Goal: Task Accomplishment & Management: Use online tool/utility

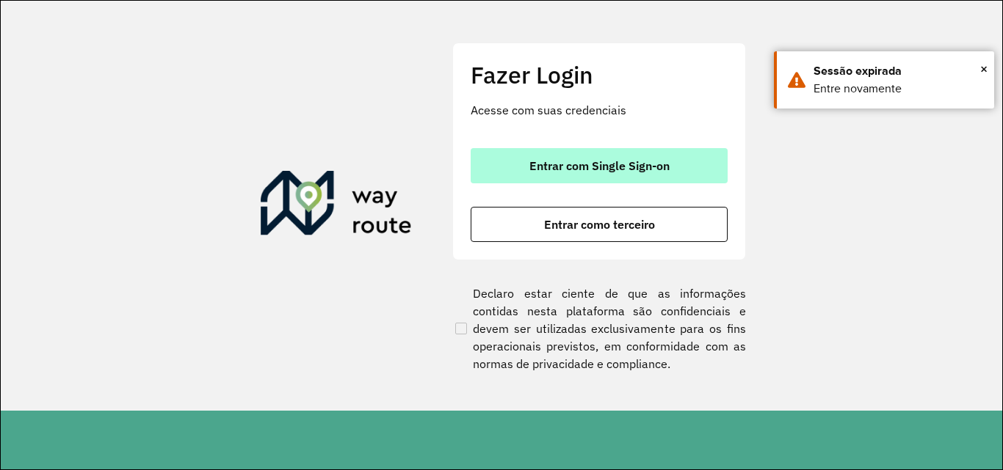
click at [532, 170] on span "Entrar com Single Sign-on" at bounding box center [599, 166] width 140 height 12
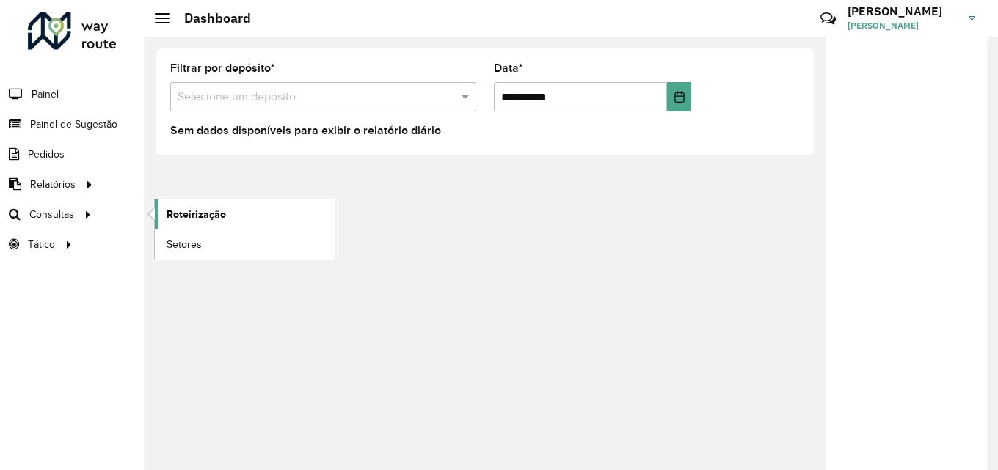
click at [197, 219] on span "Roteirização" at bounding box center [196, 214] width 59 height 15
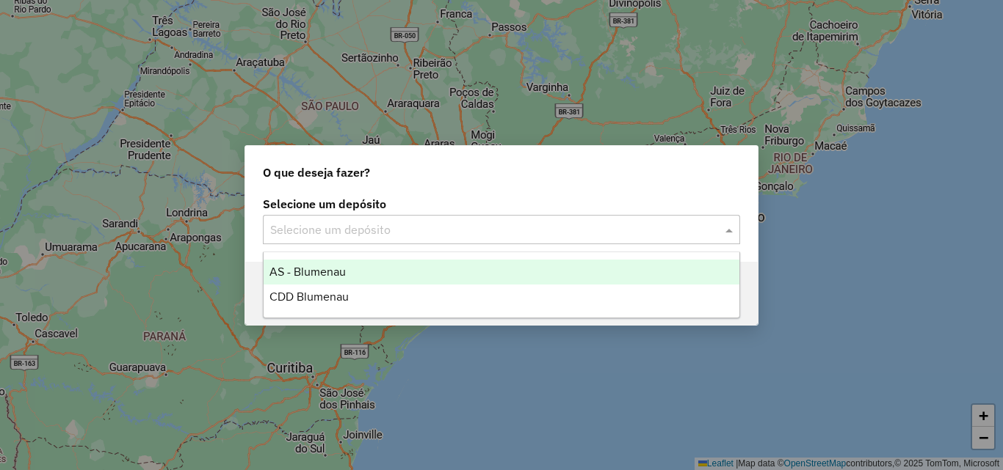
click at [328, 229] on input "text" at bounding box center [486, 231] width 433 height 18
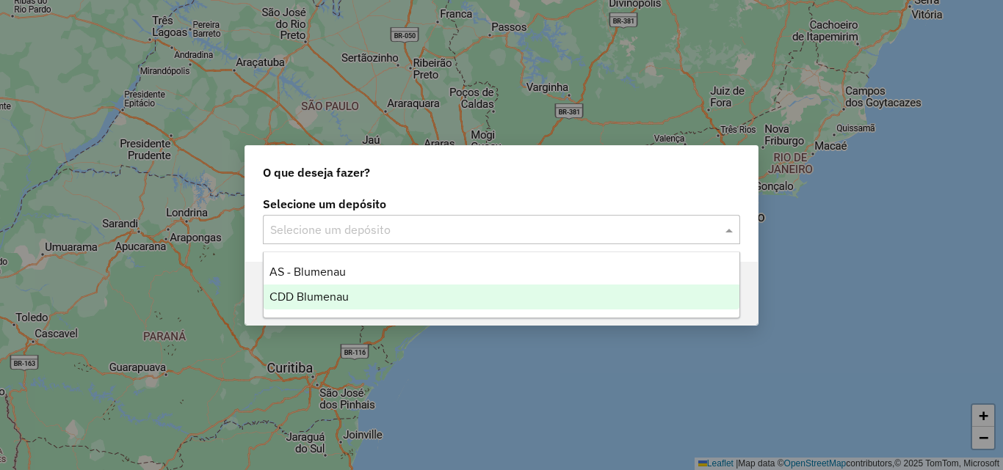
click at [321, 297] on span "CDD Blumenau" at bounding box center [308, 297] width 79 height 12
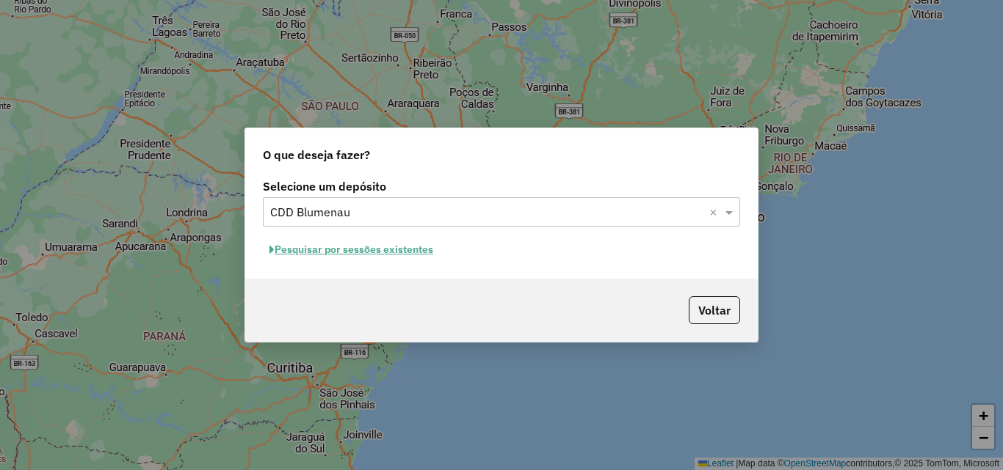
click at [411, 249] on button "Pesquisar por sessões existentes" at bounding box center [351, 250] width 177 height 23
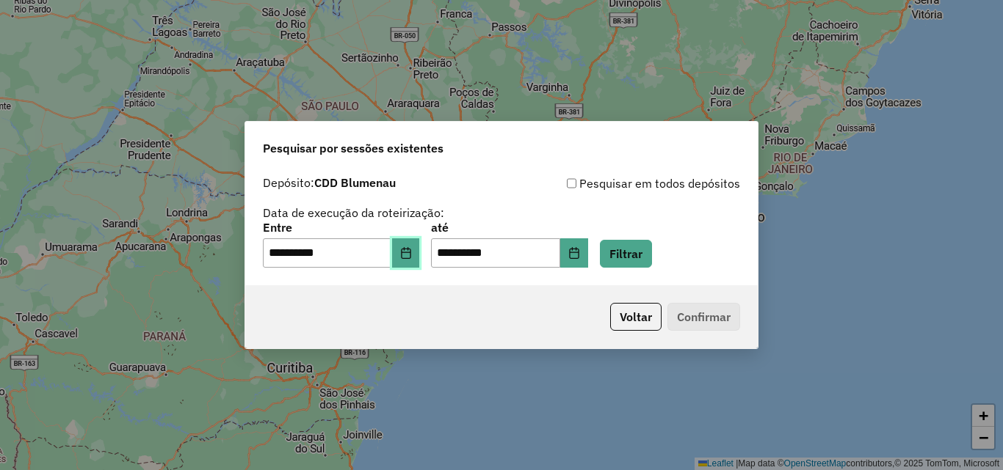
click at [413, 263] on button "Choose Date" at bounding box center [406, 253] width 28 height 29
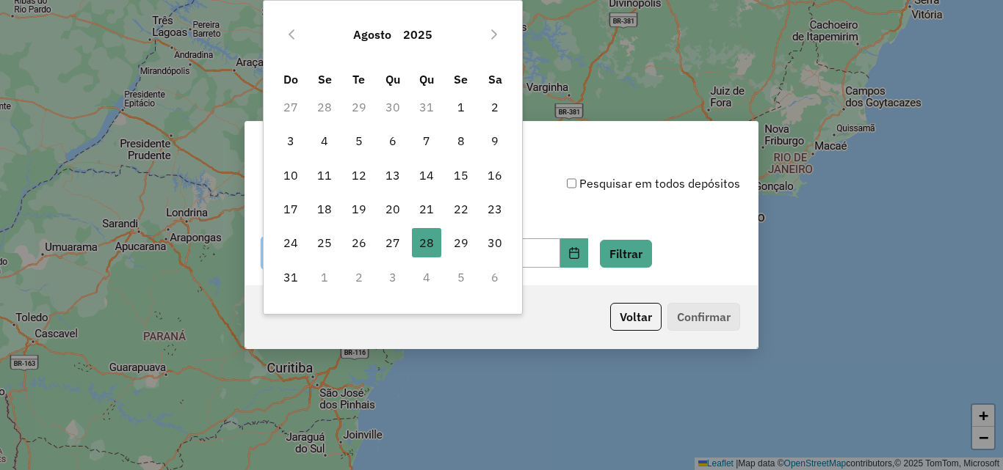
click at [624, 180] on div "Pesquisar em todos depósitos" at bounding box center [620, 184] width 239 height 18
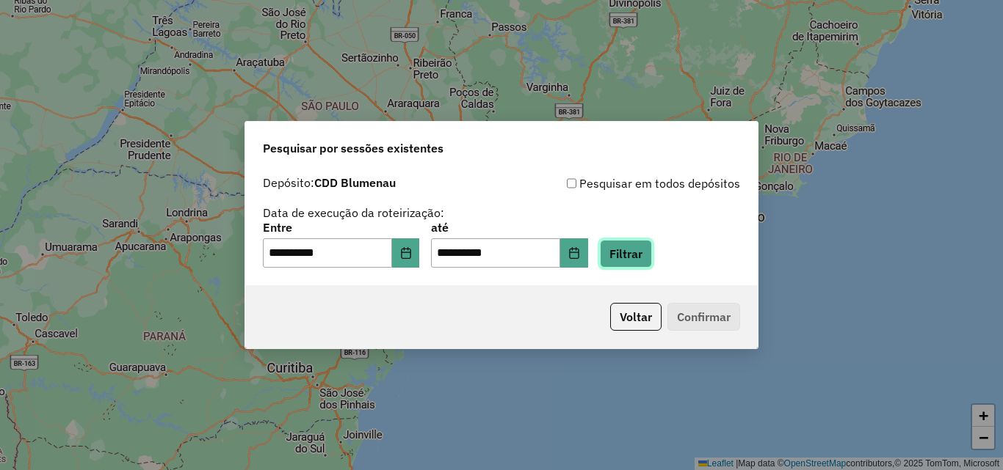
click at [652, 258] on button "Filtrar" at bounding box center [626, 254] width 52 height 28
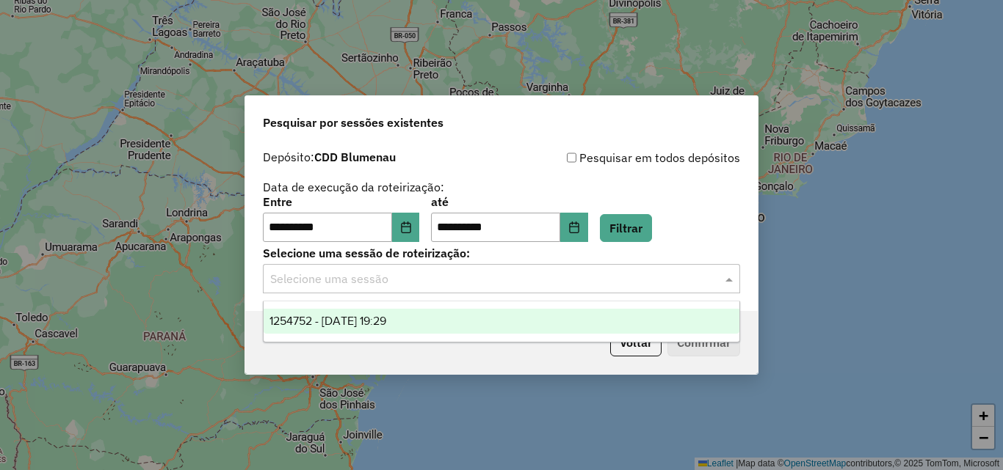
click at [482, 287] on input "text" at bounding box center [486, 280] width 433 height 18
click at [435, 326] on div "1254752 - 28/08/2025 19:29" at bounding box center [501, 321] width 476 height 25
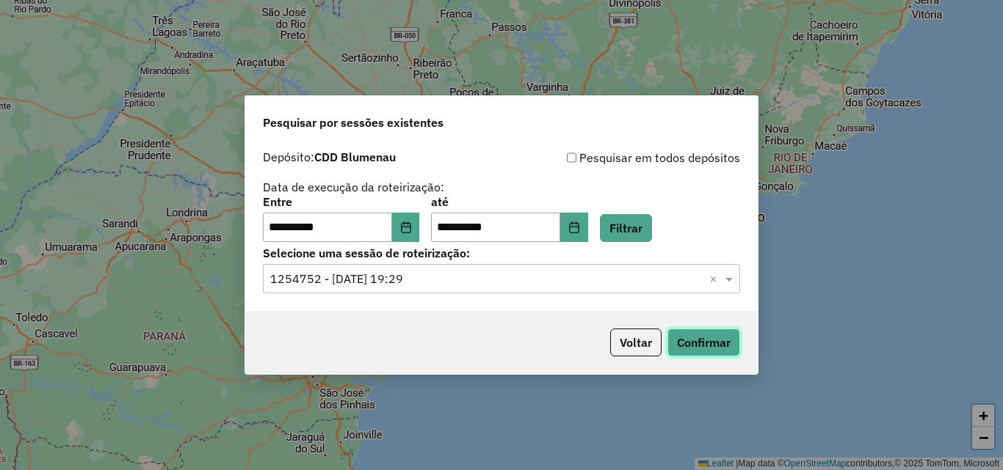
click at [714, 338] on button "Confirmar" at bounding box center [703, 343] width 73 height 28
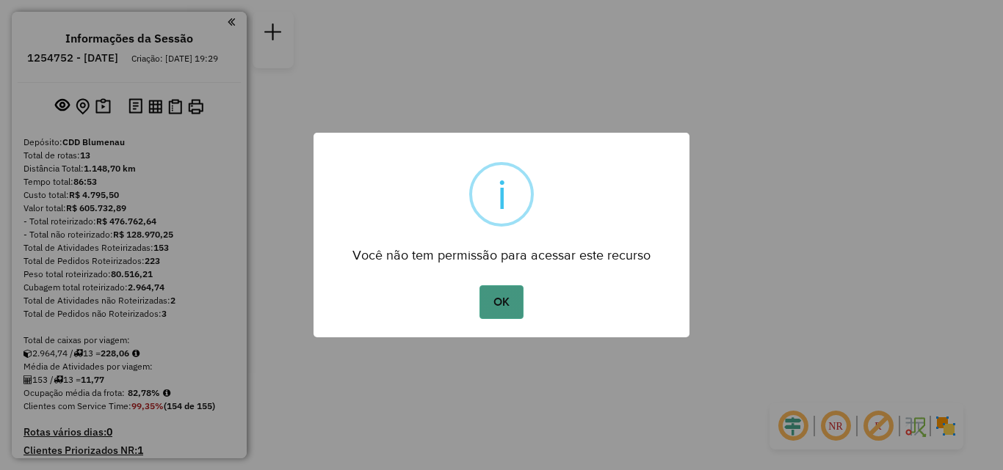
click at [505, 290] on button "OK" at bounding box center [500, 303] width 43 height 34
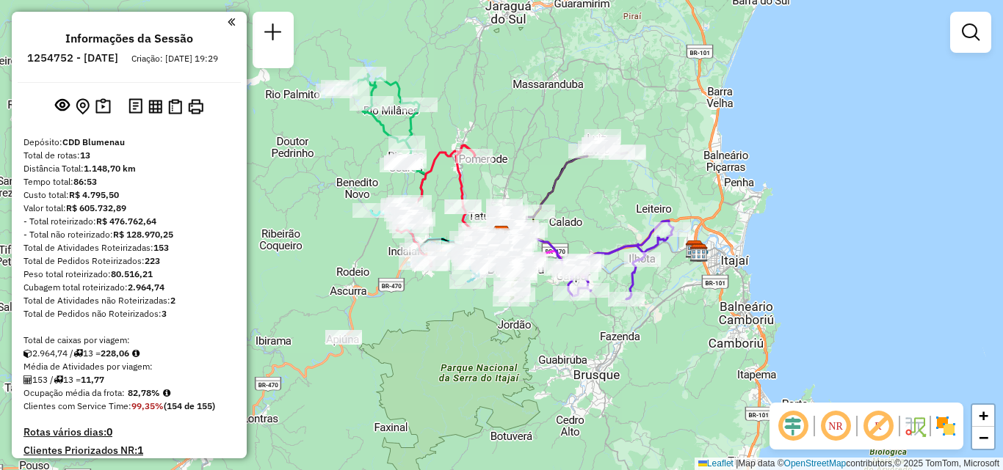
click at [675, 295] on div "Janela de atendimento Grade de atendimento Capacidade Transportadoras Veículos …" at bounding box center [501, 235] width 1003 height 470
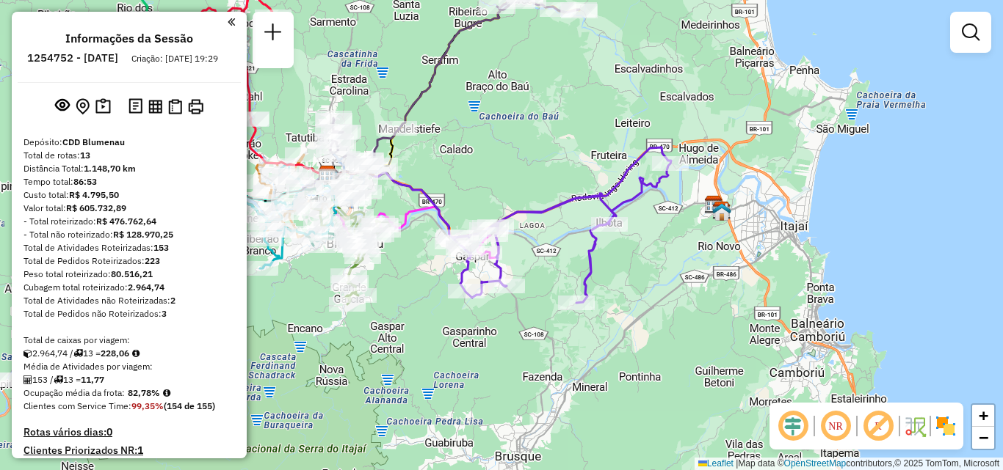
click at [595, 332] on div "Janela de atendimento Grade de atendimento Capacidade Transportadoras Veículos …" at bounding box center [501, 235] width 1003 height 470
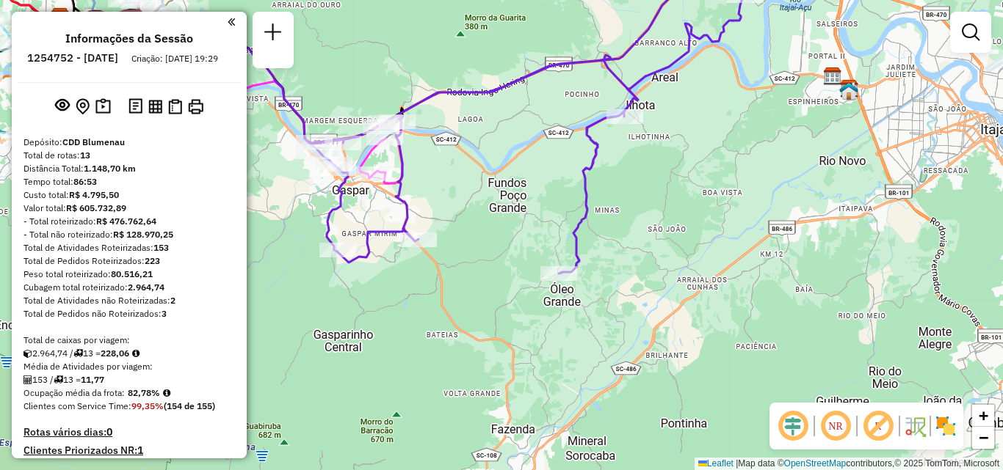
click at [676, 271] on div "Janela de atendimento Grade de atendimento Capacidade Transportadoras Veículos …" at bounding box center [501, 235] width 1003 height 470
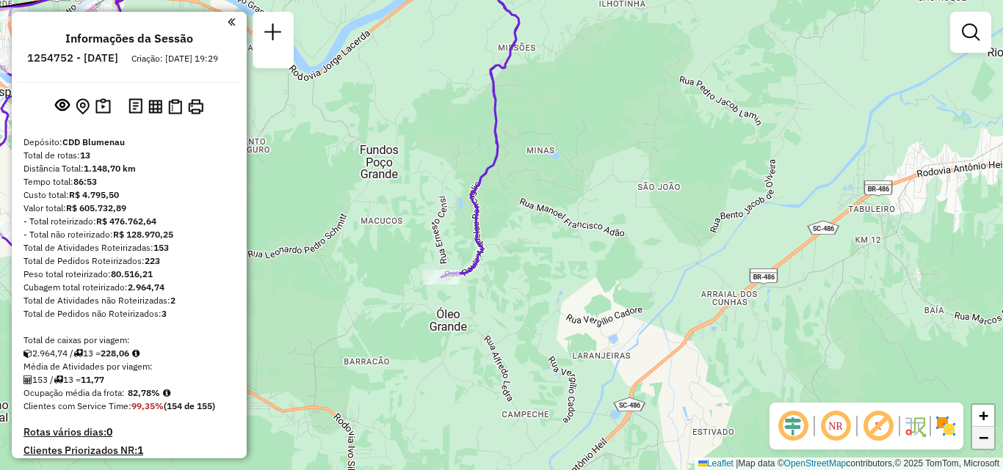
click at [981, 435] on span "−" at bounding box center [983, 438] width 10 height 18
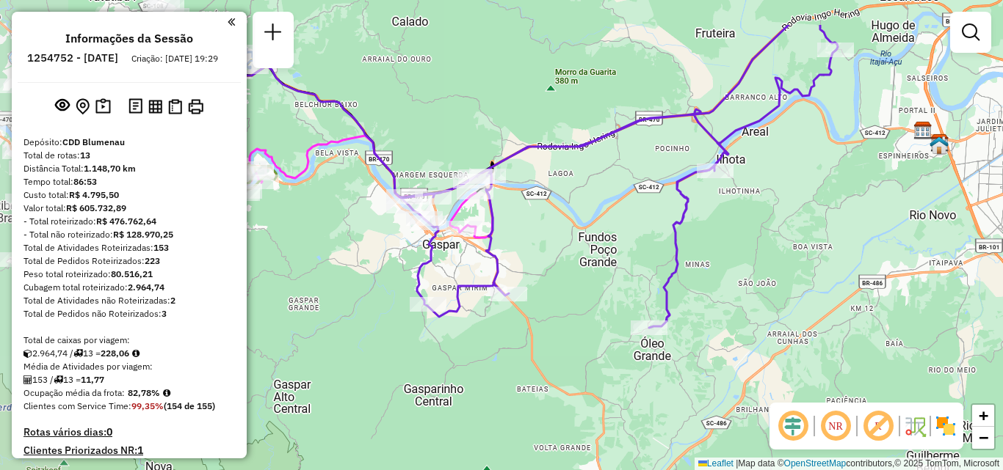
drag, startPoint x: 652, startPoint y: 275, endPoint x: 830, endPoint y: 347, distance: 191.6
click at [830, 347] on div "Janela de atendimento Grade de atendimento Capacidade Transportadoras Veículos …" at bounding box center [501, 235] width 1003 height 470
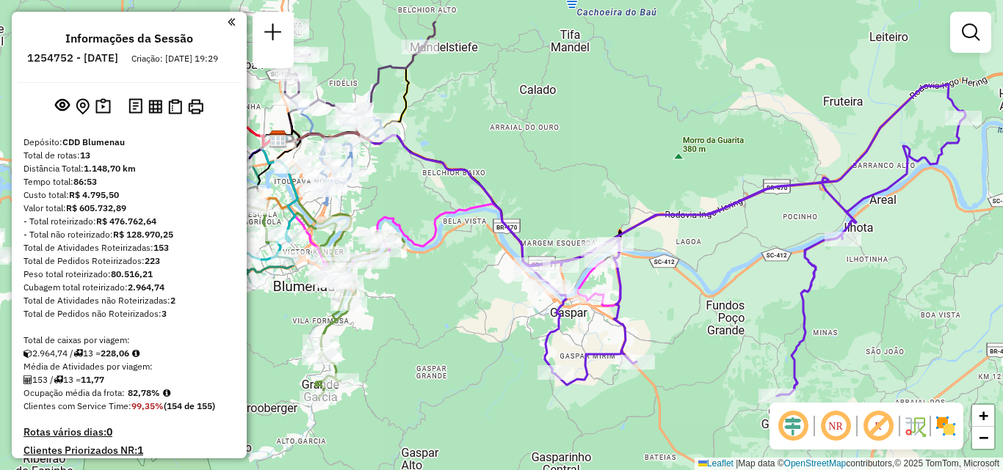
drag, startPoint x: 677, startPoint y: 256, endPoint x: 805, endPoint y: 324, distance: 144.8
click at [805, 324] on icon at bounding box center [597, 240] width 735 height 312
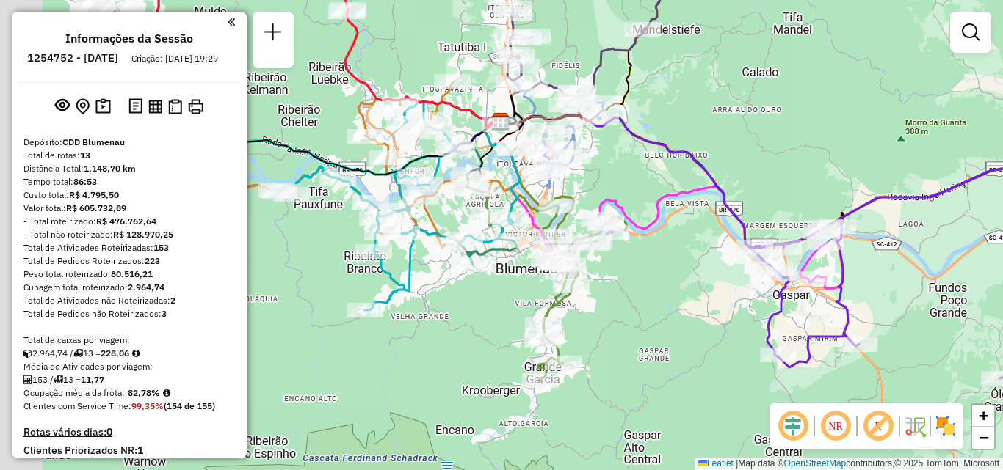
drag, startPoint x: 583, startPoint y: 109, endPoint x: 812, endPoint y: 103, distance: 229.1
click at [812, 103] on div "Janela de atendimento Grade de atendimento Capacidade Transportadoras Veículos …" at bounding box center [501, 235] width 1003 height 470
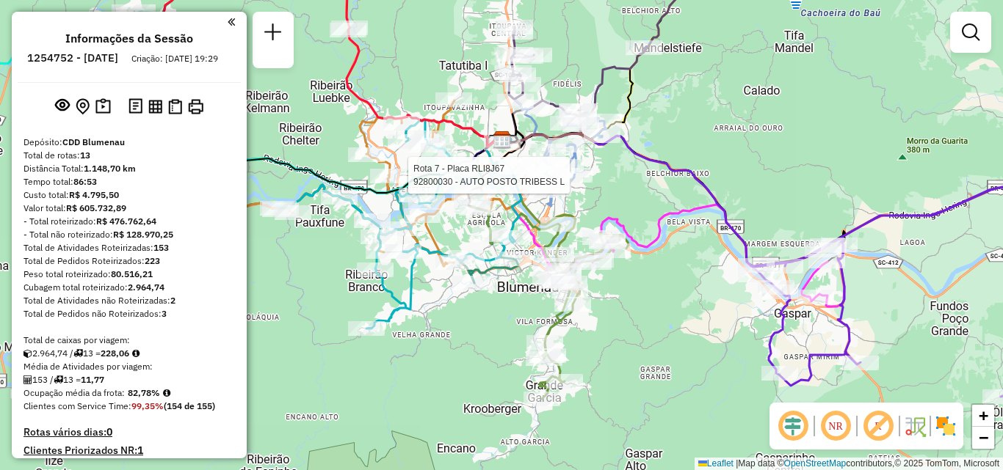
select select "**********"
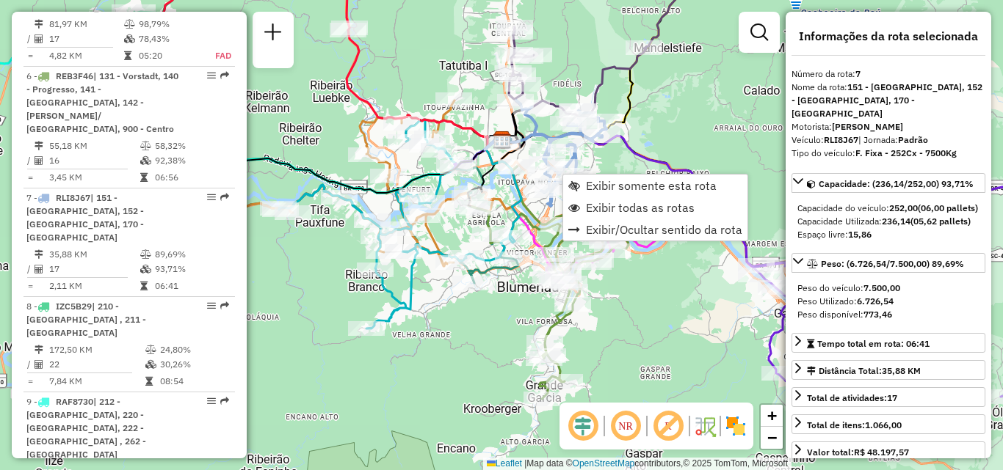
scroll to position [1103, 0]
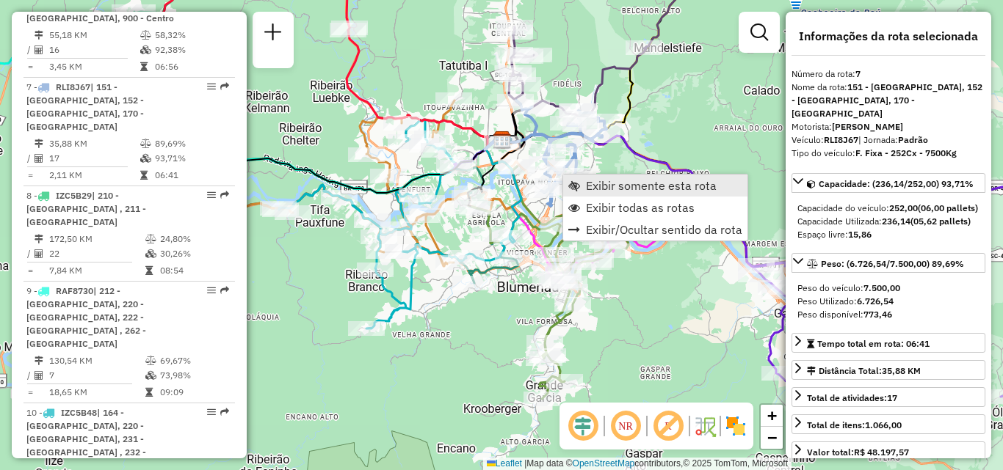
click at [595, 181] on span "Exibir somente esta rota" at bounding box center [651, 186] width 131 height 12
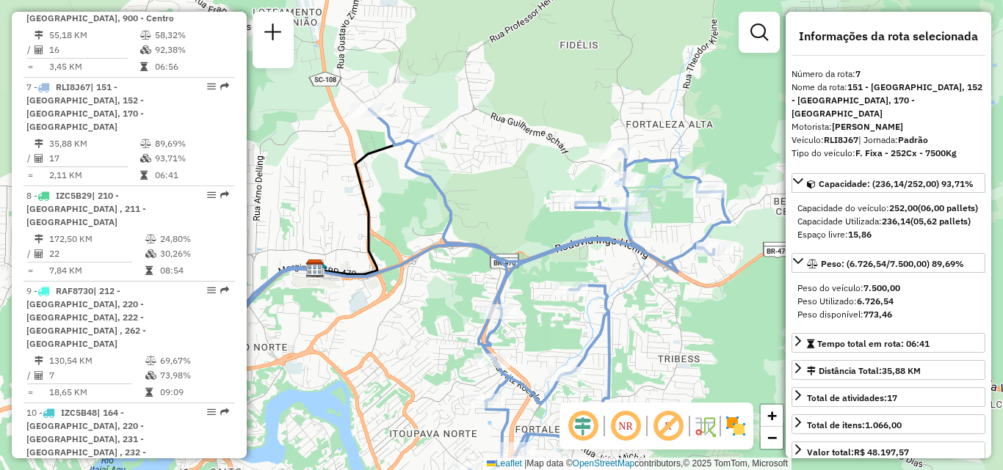
drag, startPoint x: 697, startPoint y: 229, endPoint x: 683, endPoint y: 316, distance: 88.4
click at [683, 316] on div "Janela de atendimento Grade de atendimento Capacidade Transportadoras Veículos …" at bounding box center [501, 235] width 1003 height 470
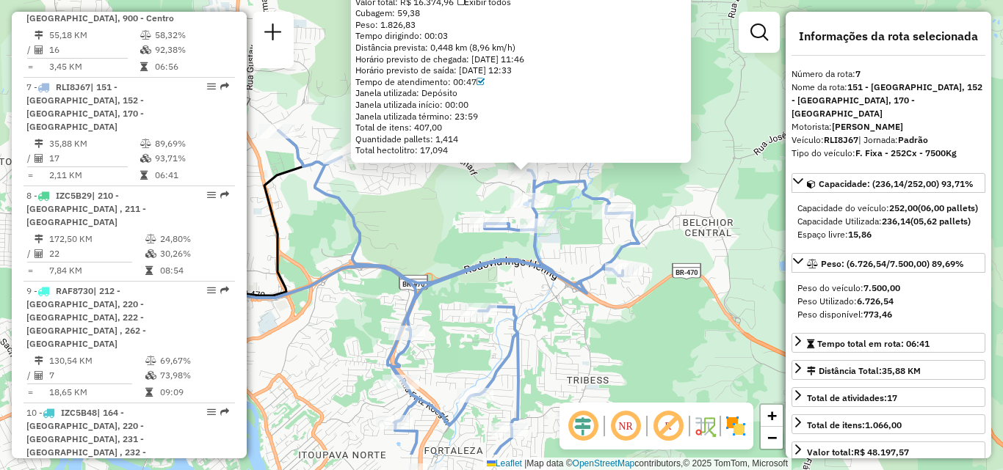
drag, startPoint x: 637, startPoint y: 288, endPoint x: 662, endPoint y: 226, distance: 67.2
click at [662, 226] on div "92801647 - JAMEHL COM.E DIST Tipo de cliente: 23 - Trava (T) Endereço: [PERSON_…" at bounding box center [501, 235] width 1003 height 470
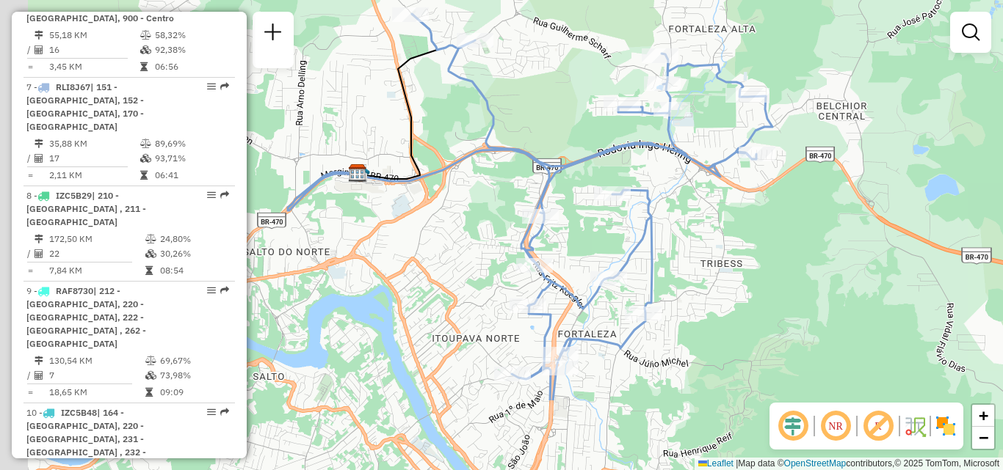
drag, startPoint x: 662, startPoint y: 226, endPoint x: 798, endPoint y: 111, distance: 178.1
click at [798, 111] on div "Janela de atendimento Grade de atendimento Capacidade Transportadoras Veículos …" at bounding box center [501, 235] width 1003 height 470
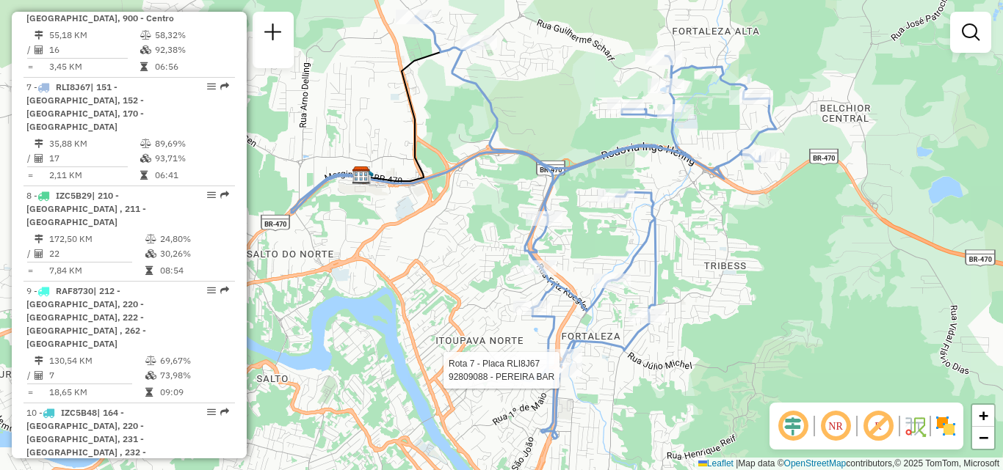
click at [556, 378] on div at bounding box center [563, 370] width 37 height 15
select select "**********"
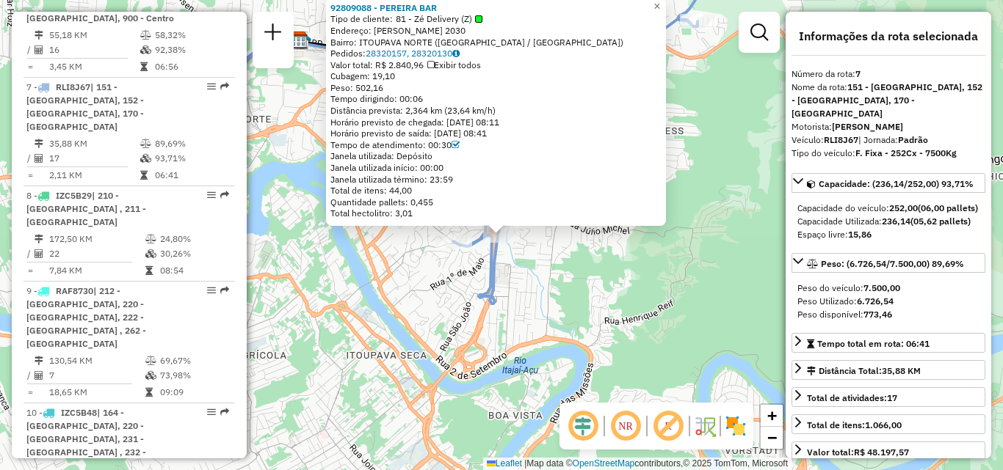
click at [654, 294] on div "92809088 - PEREIRA BAR Tipo de cliente: 81 - Zé Delivery (Z) Endereço: [PERSON_…" at bounding box center [501, 235] width 1003 height 470
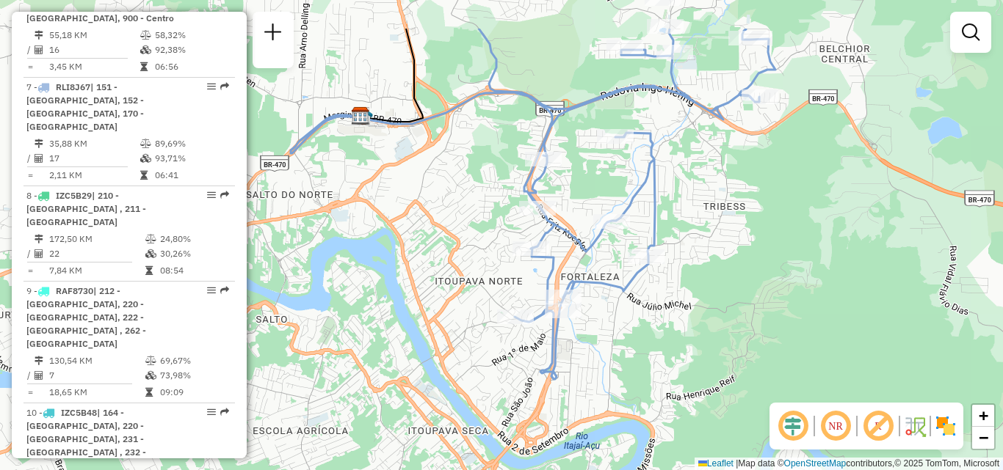
drag, startPoint x: 668, startPoint y: 200, endPoint x: 761, endPoint y: 343, distance: 170.8
click at [761, 343] on div "Janela de atendimento Grade de atendimento Capacidade Transportadoras Veículos …" at bounding box center [501, 235] width 1003 height 470
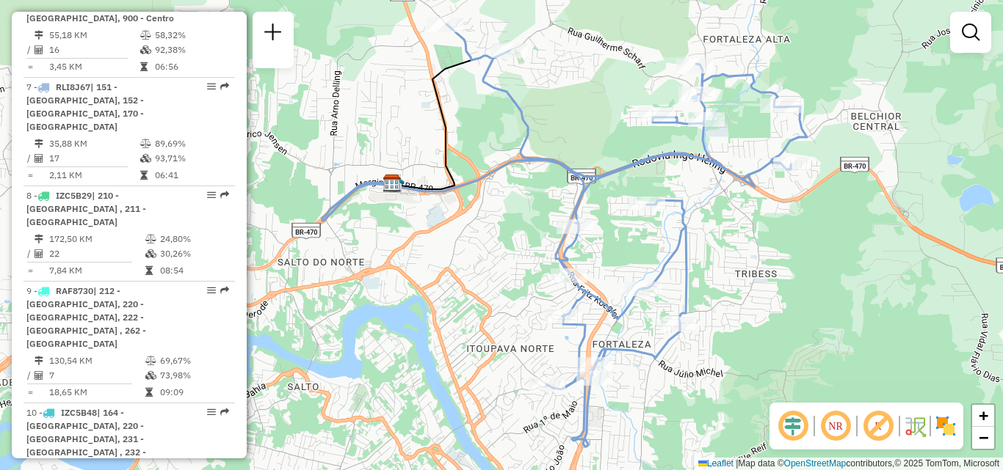
drag, startPoint x: 578, startPoint y: 126, endPoint x: 601, endPoint y: 186, distance: 63.9
click at [601, 186] on div "Janela de atendimento Grade de atendimento Capacidade Transportadoras Veículos …" at bounding box center [501, 235] width 1003 height 470
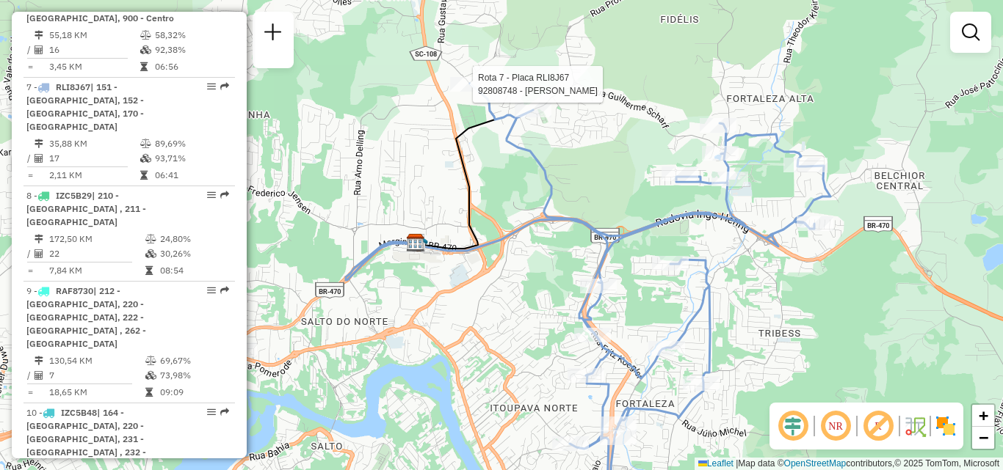
select select "**********"
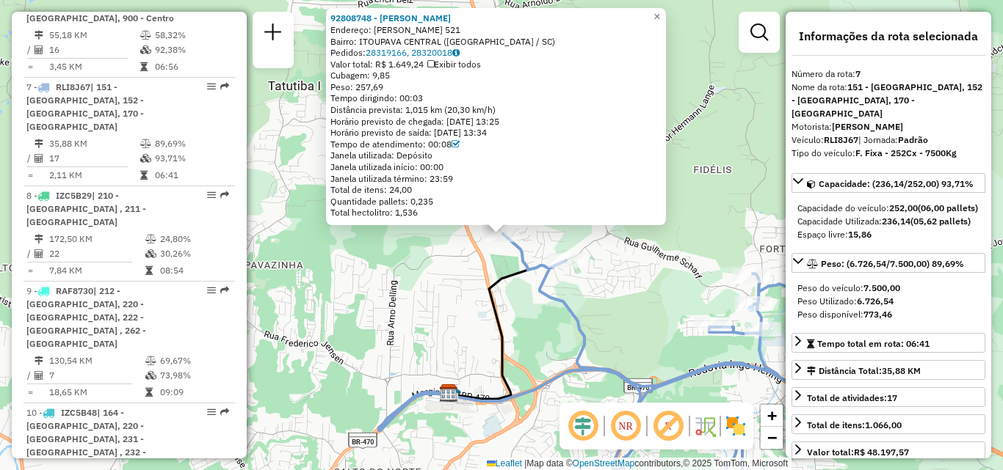
click at [422, 272] on div "92808748 - [PERSON_NAME] Endereço: [PERSON_NAME] 521 Bairro: ITOUPAVA CENTRAL (…" at bounding box center [501, 235] width 1003 height 470
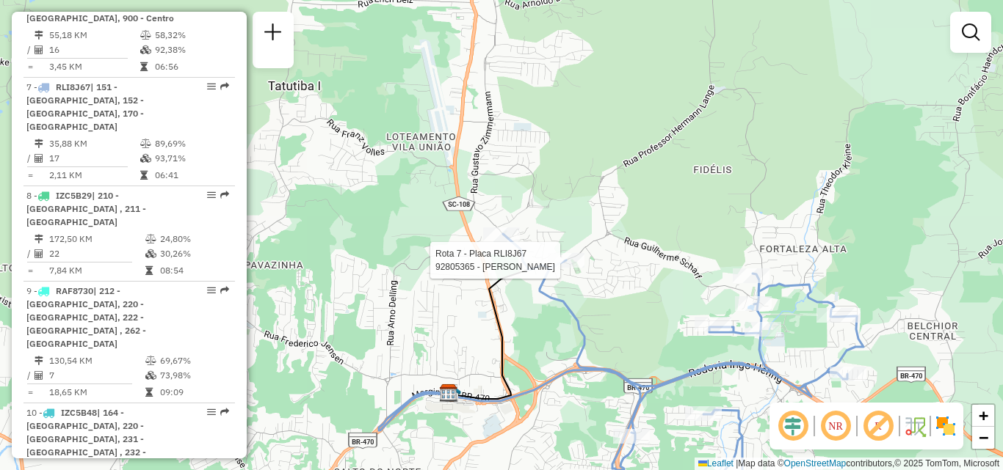
select select "**********"
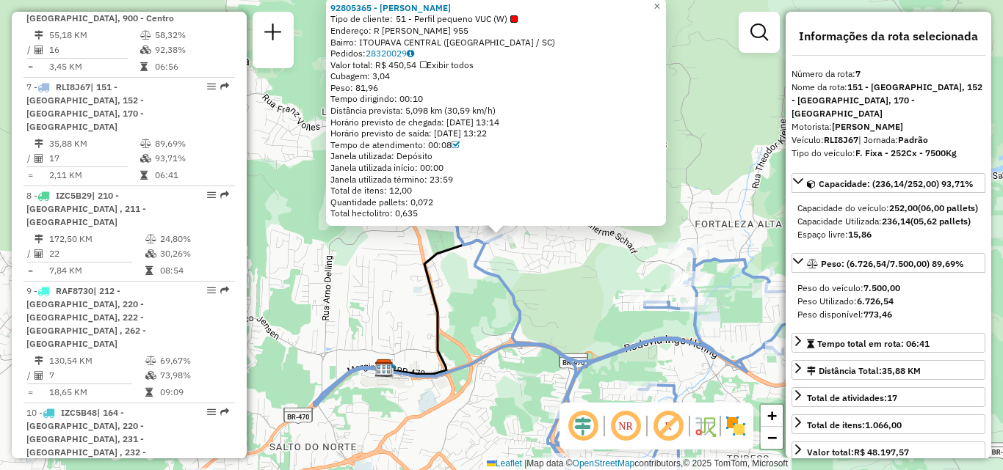
click at [573, 289] on div "92805365 - [PERSON_NAME] Tipo de cliente: 51 - Perfil pequeno VUC (W) Endereço:…" at bounding box center [501, 235] width 1003 height 470
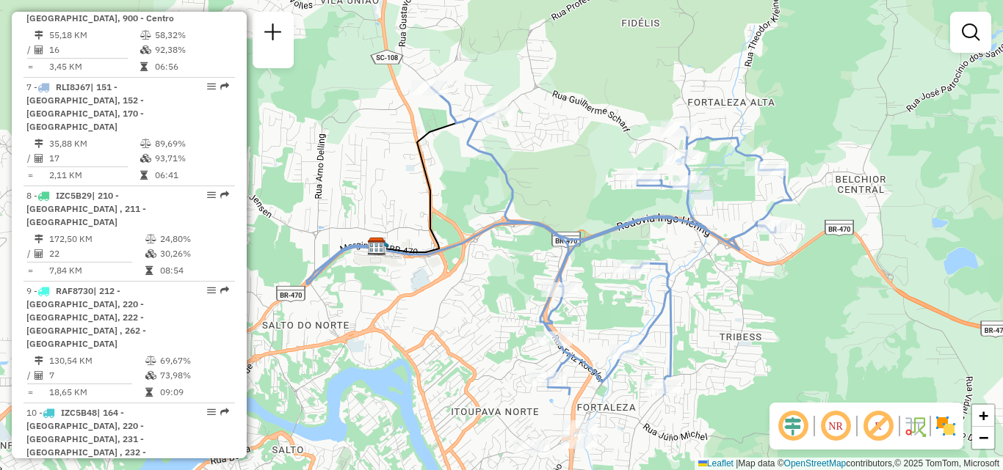
drag, startPoint x: 573, startPoint y: 289, endPoint x: 566, endPoint y: 167, distance: 122.1
click at [566, 167] on div "Janela de atendimento Grade de atendimento Capacidade Transportadoras Veículos …" at bounding box center [501, 235] width 1003 height 470
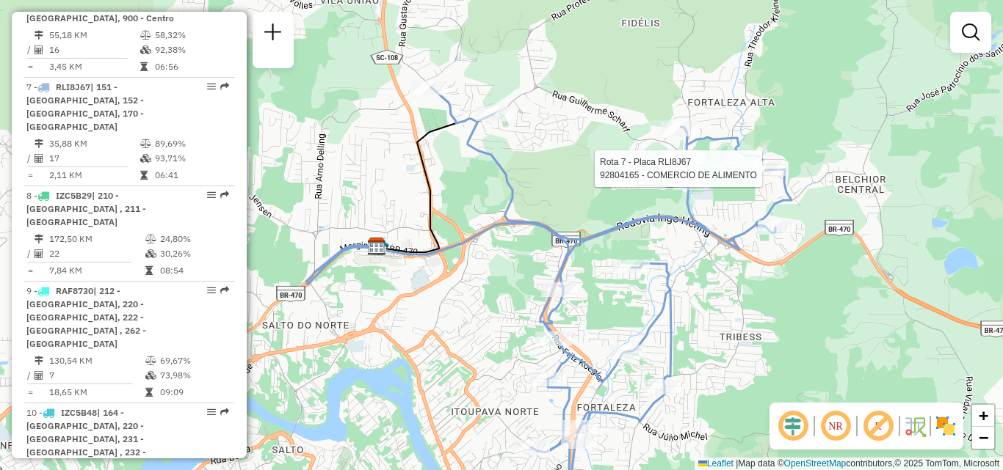
select select "**********"
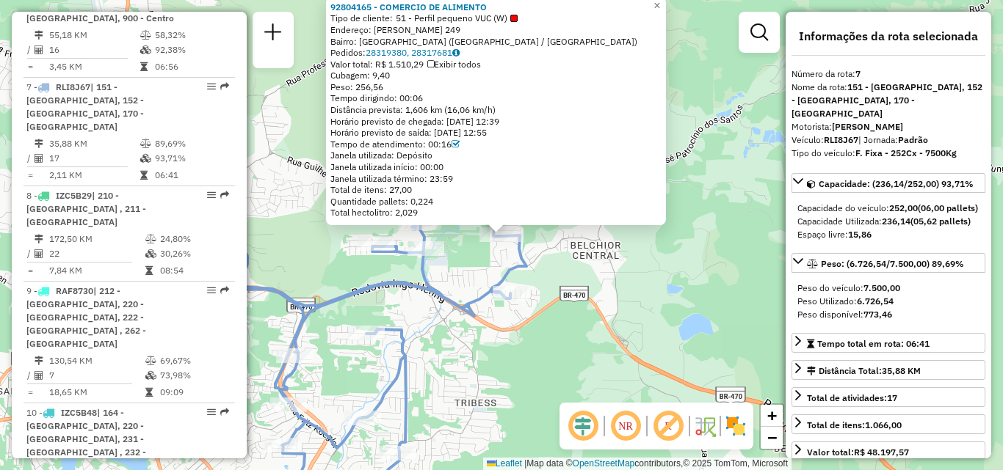
click at [697, 269] on div "92804165 - COMERCIO DE ALIMENTO Tipo de cliente: 51 - Perfil pequeno VUC (W) En…" at bounding box center [501, 235] width 1003 height 470
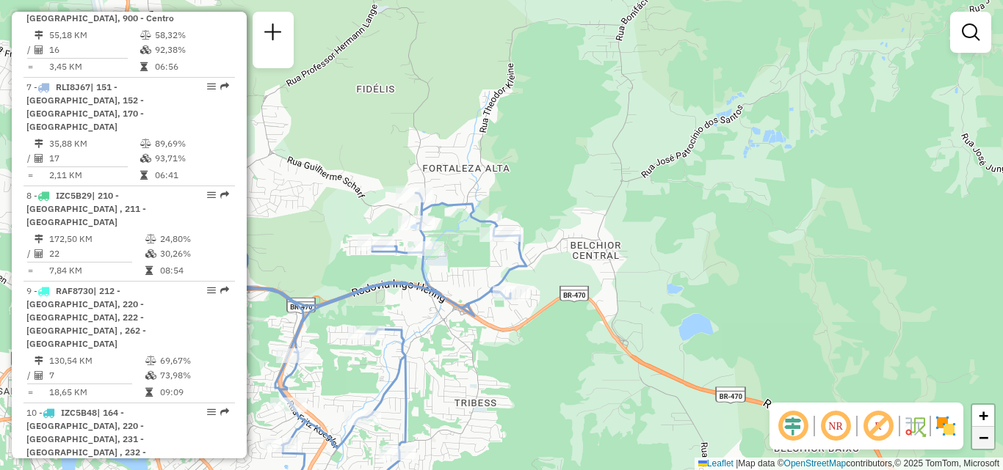
click at [976, 438] on link "−" at bounding box center [983, 438] width 22 height 22
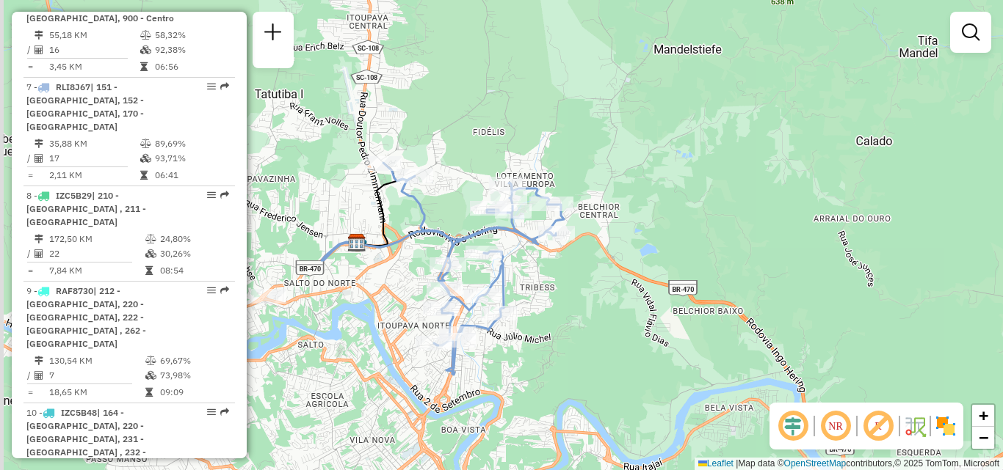
drag, startPoint x: 534, startPoint y: 319, endPoint x: 586, endPoint y: 286, distance: 61.7
click at [586, 286] on div "Janela de atendimento Grade de atendimento Capacidade Transportadoras Veículos …" at bounding box center [501, 235] width 1003 height 470
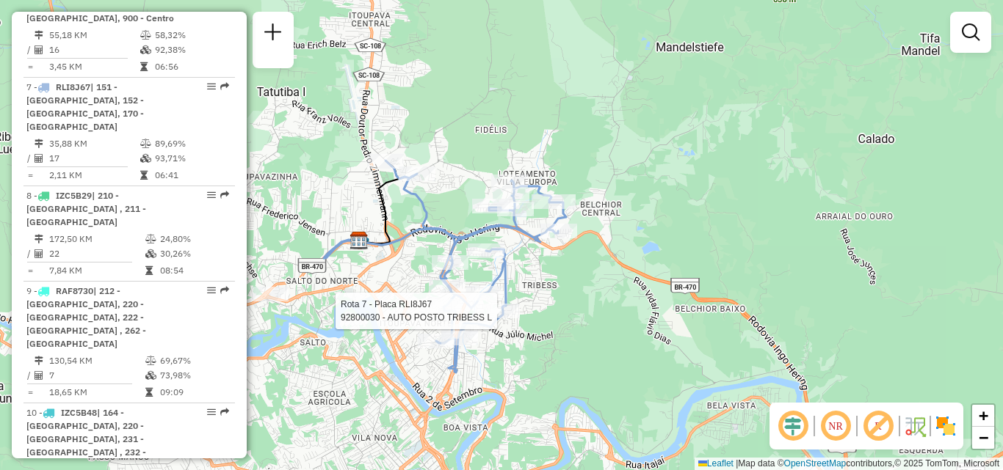
select select "**********"
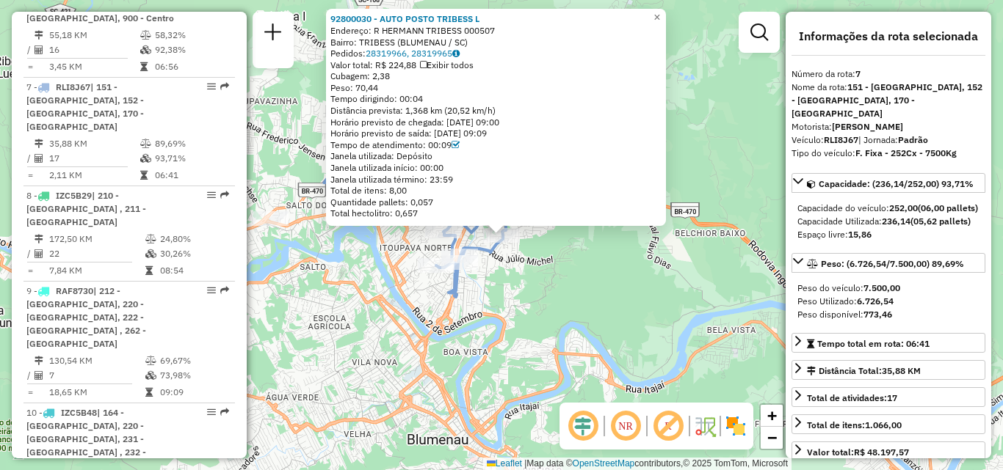
click at [552, 341] on div "92800030 - AUTO POSTO TRIBESS L Endereço: R HERMANN TRIBESS 000507 Bairro: TRIB…" at bounding box center [501, 235] width 1003 height 470
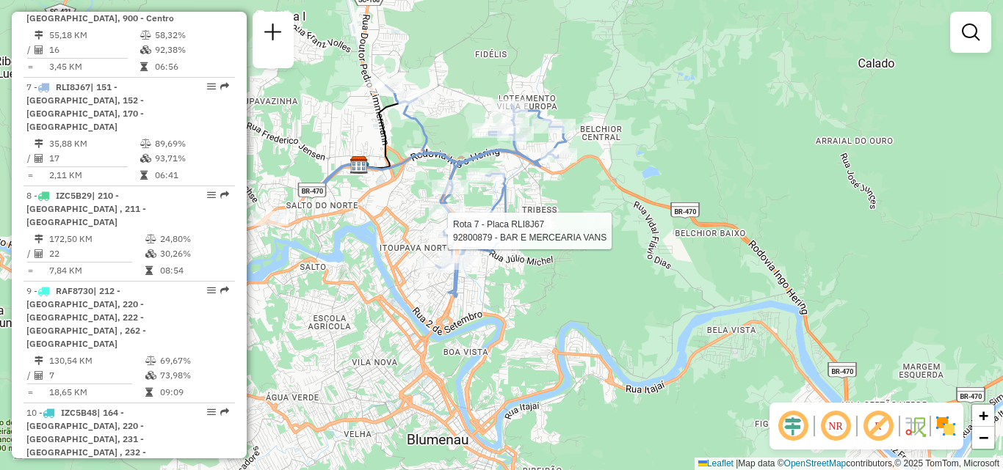
select select "**********"
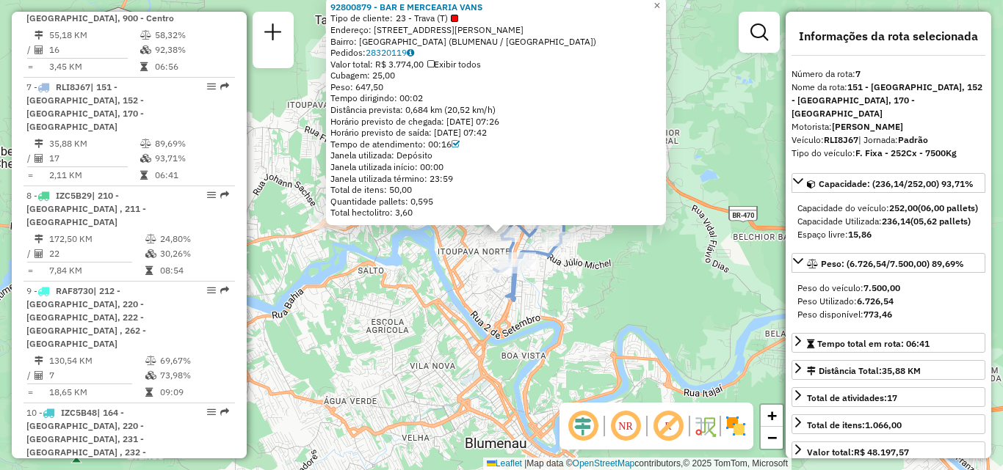
click at [413, 291] on div "92800879 - BAR E MERCEARIA VANS Tipo de cliente: 23 - Trava (T) Endereço: [STRE…" at bounding box center [501, 235] width 1003 height 470
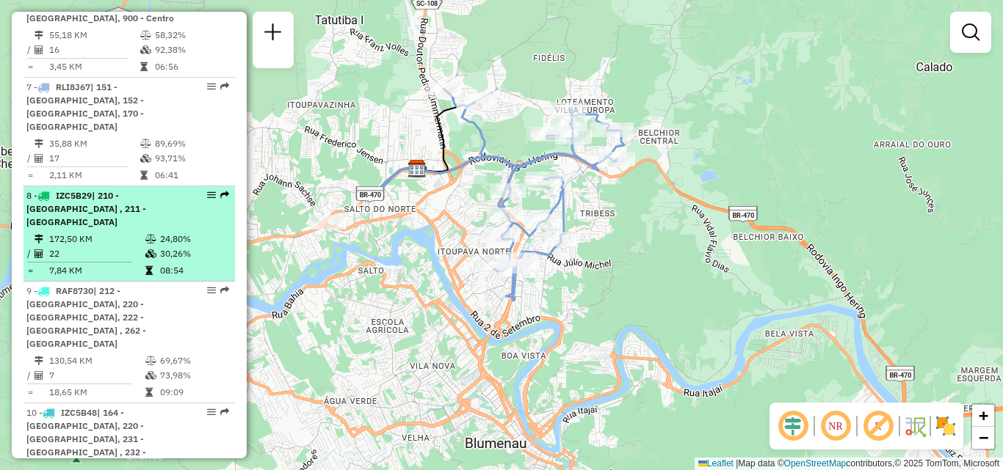
click at [113, 247] on td "22" at bounding box center [96, 254] width 96 height 15
select select "**********"
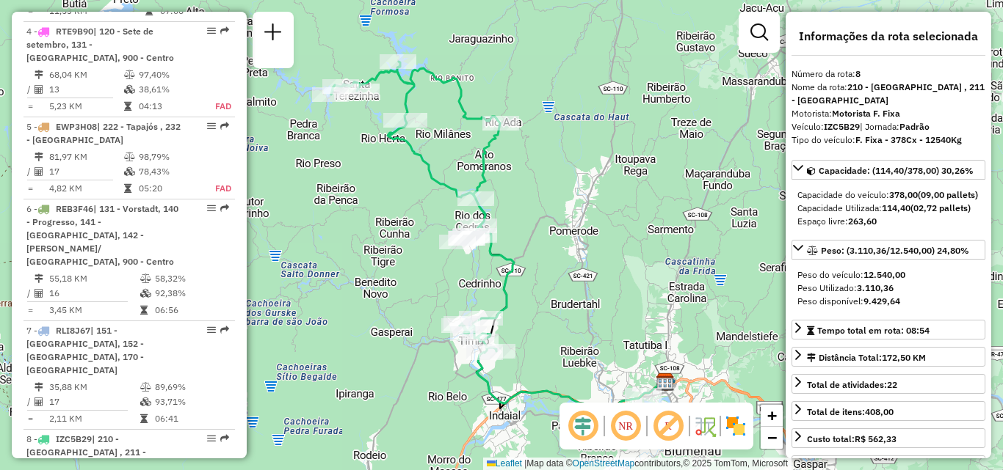
scroll to position [839, 0]
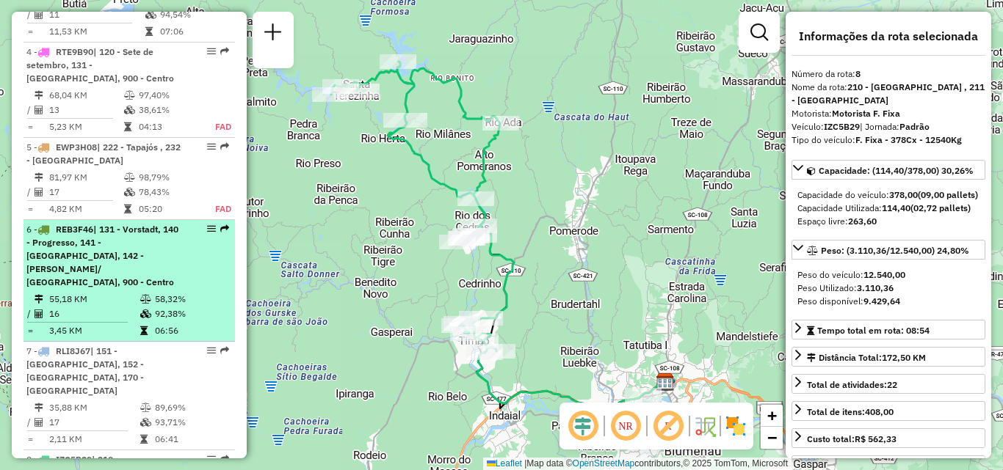
click at [107, 223] on div "6 - REB3F46 | 131 - Vorstadt, 140 - [GEOGRAPHIC_DATA], 141 - [GEOGRAPHIC_DATA],…" at bounding box center [104, 256] width 156 height 66
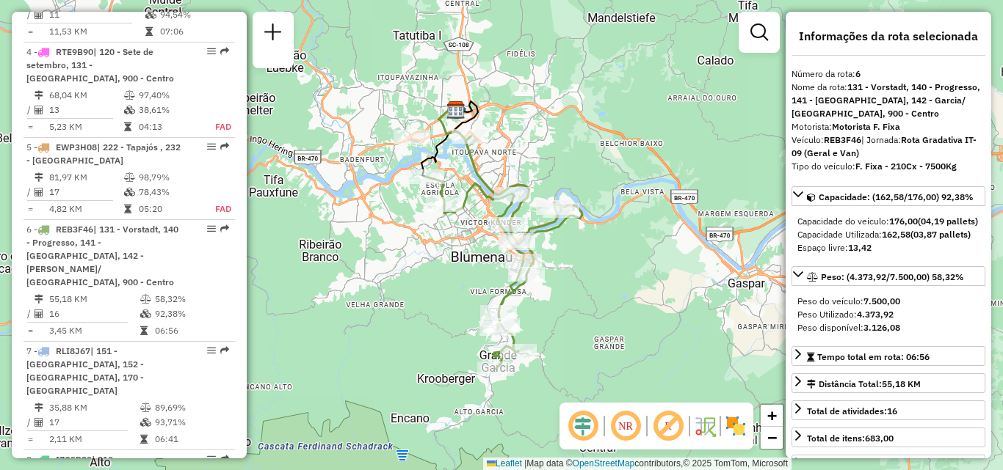
click at [580, 316] on div "Janela de atendimento Grade de atendimento Capacidade Transportadoras Veículos …" at bounding box center [501, 235] width 1003 height 470
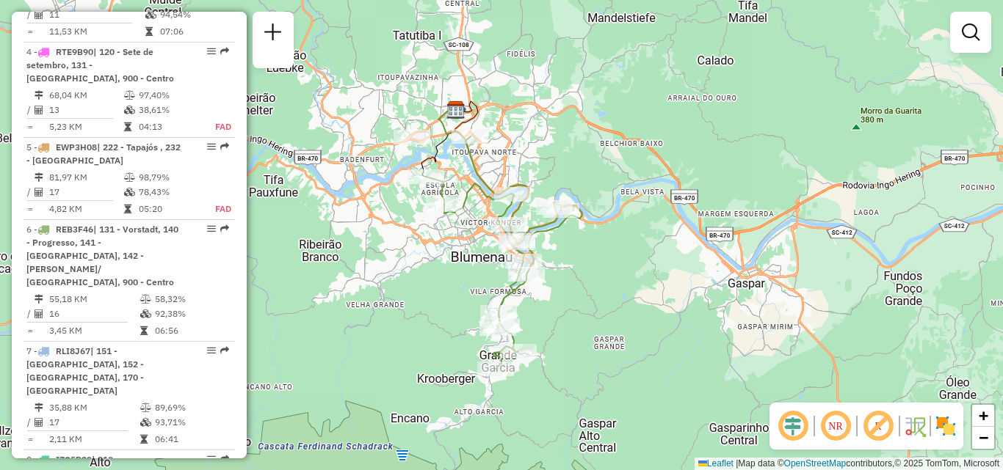
click at [580, 316] on div "Janela de atendimento Grade de atendimento Capacidade Transportadoras Veículos …" at bounding box center [501, 235] width 1003 height 470
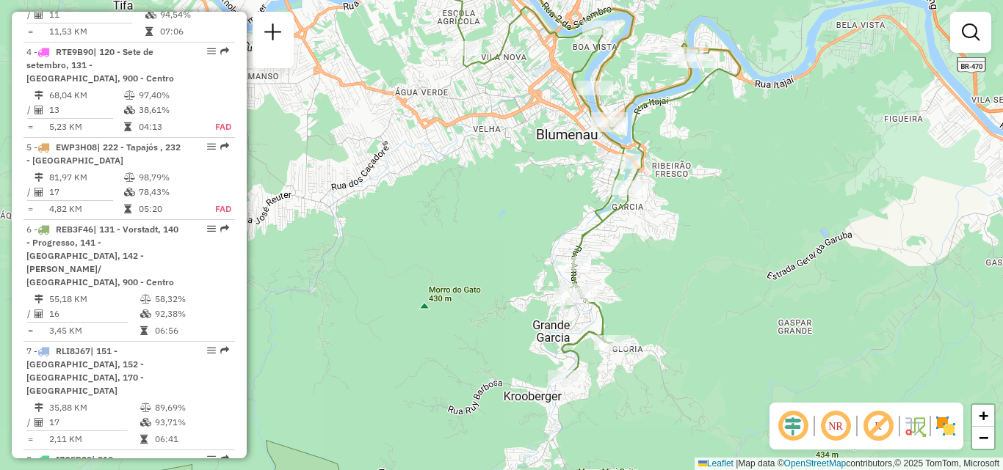
drag, startPoint x: 614, startPoint y: 270, endPoint x: 770, endPoint y: 225, distance: 161.9
click at [770, 225] on div "Janela de atendimento Grade de atendimento Capacidade Transportadoras Veículos …" at bounding box center [501, 235] width 1003 height 470
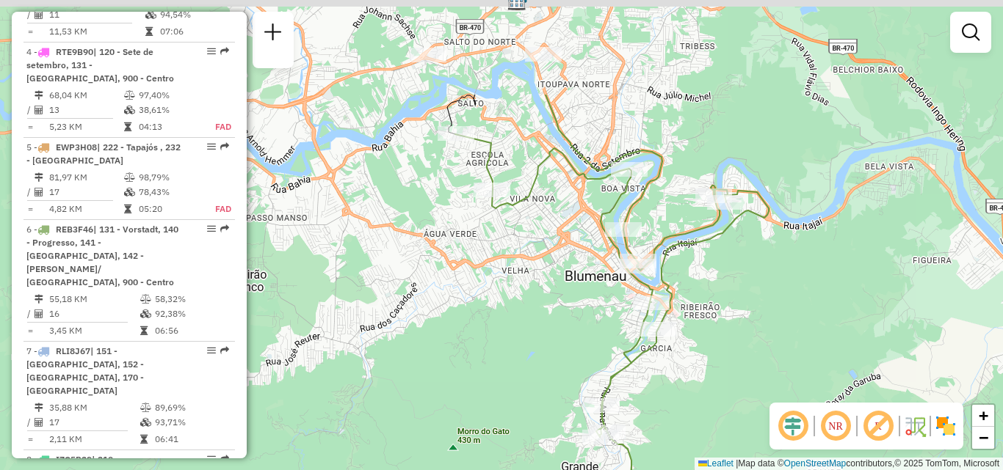
drag, startPoint x: 713, startPoint y: 206, endPoint x: 741, endPoint y: 353, distance: 150.3
click at [741, 353] on div "Janela de atendimento Grade de atendimento Capacidade Transportadoras Veículos …" at bounding box center [501, 235] width 1003 height 470
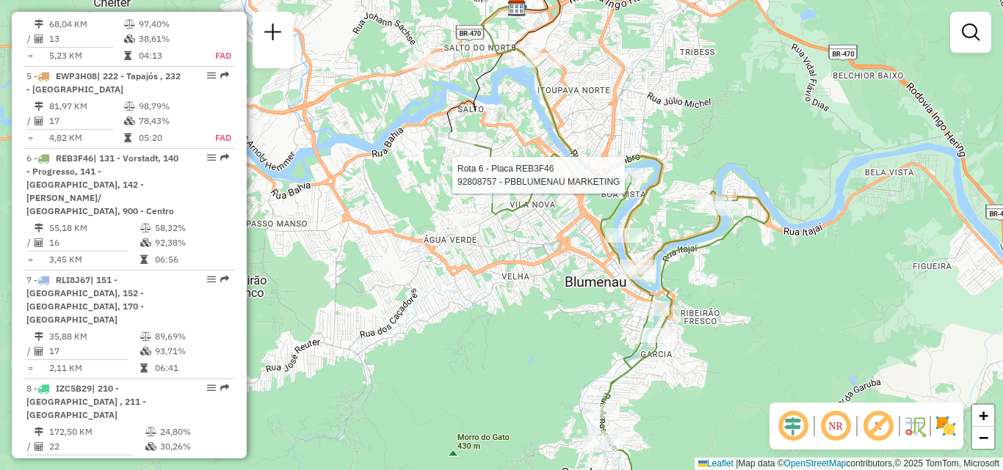
select select "**********"
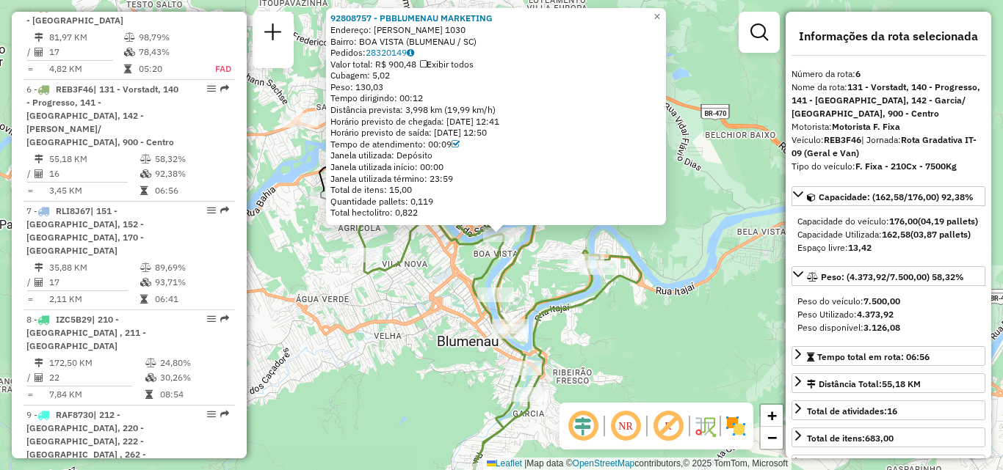
scroll to position [995, 0]
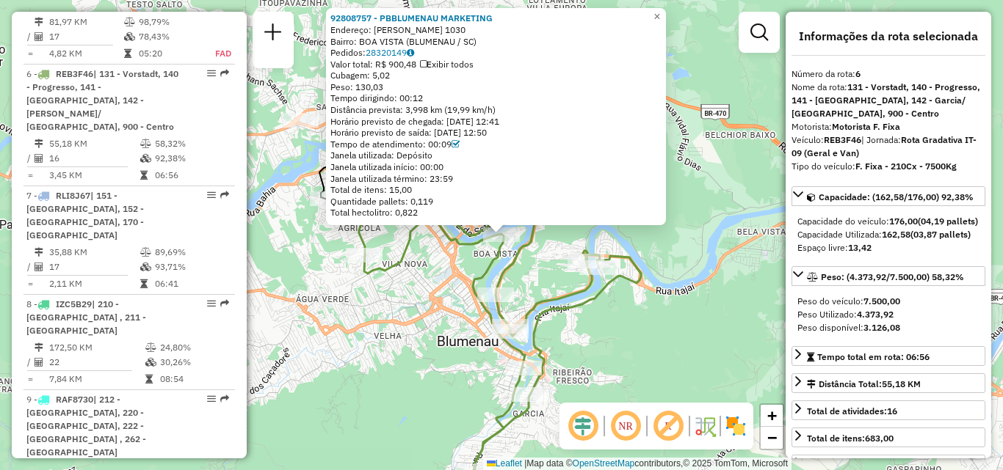
click at [991, 33] on div "92808757 - PBBLUMENAU MARKETING Endereço: R [PERSON_NAME] 1030 Bairro: BOA VIST…" at bounding box center [501, 235] width 1003 height 470
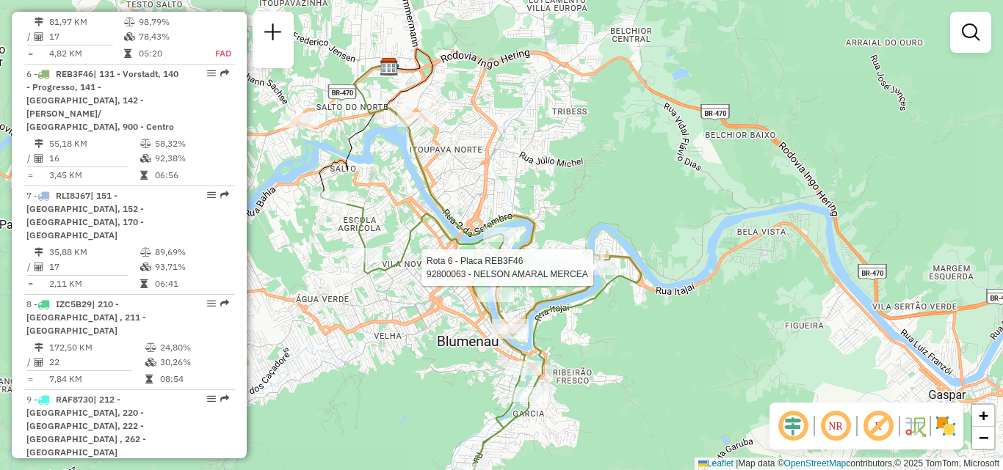
select select "**********"
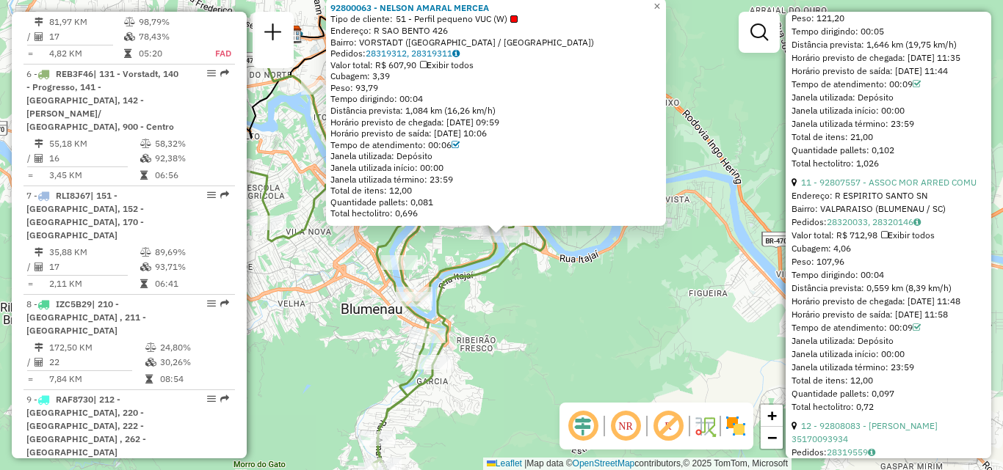
scroll to position [3085, 0]
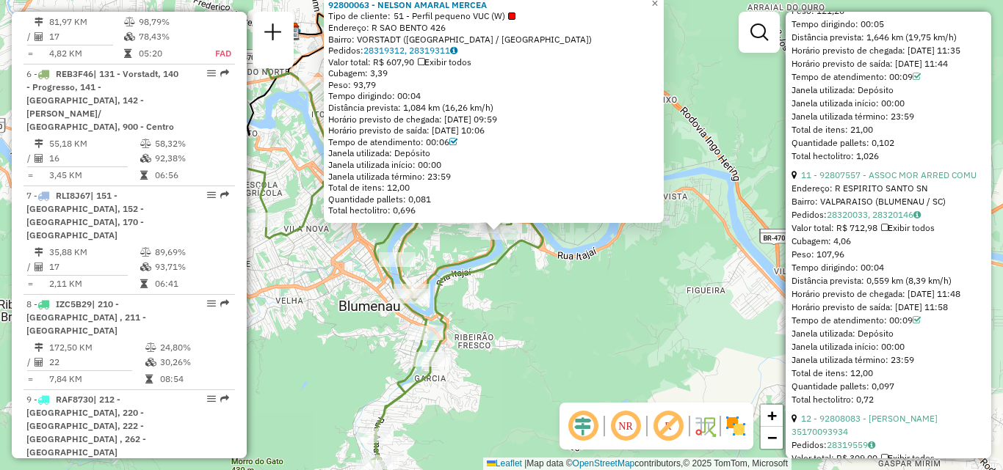
click at [992, 315] on div "92800063 - NELSON AMARAL MERCEA Tipo de cliente: 51 - Perfil pequeno VUC (W) En…" at bounding box center [501, 235] width 1003 height 470
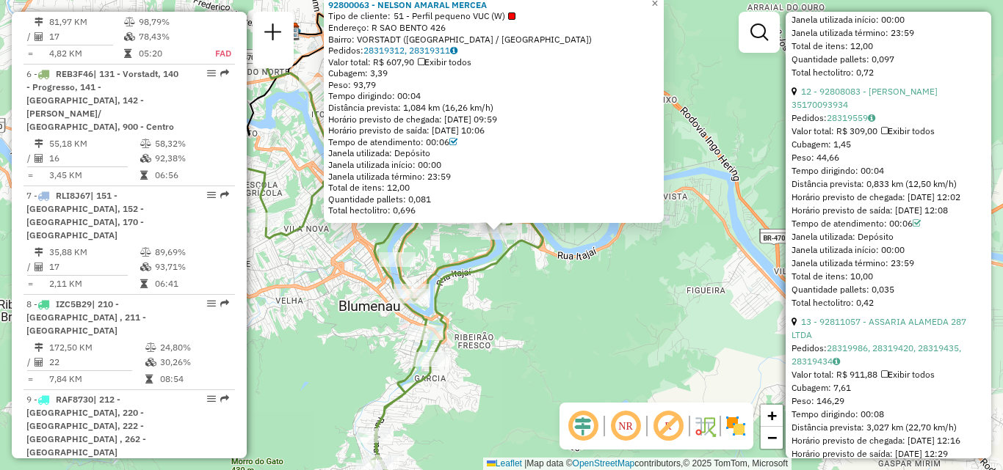
scroll to position [3388, 0]
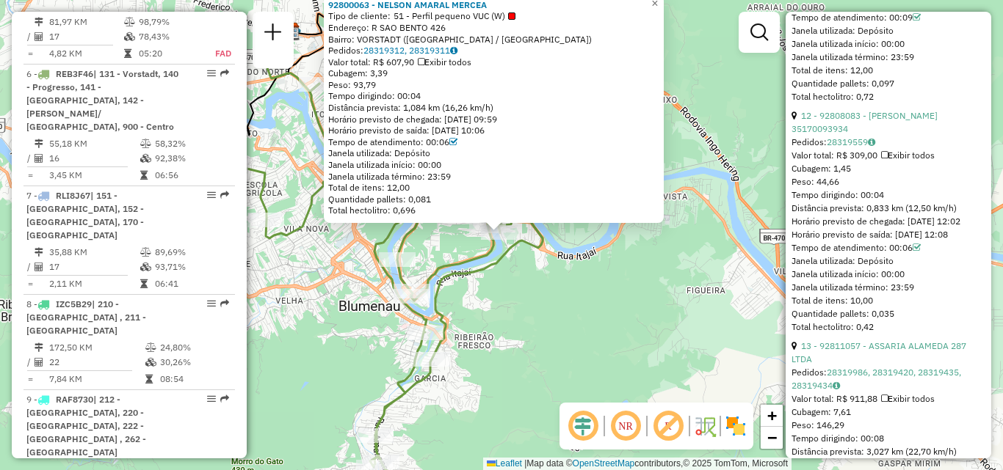
click at [601, 315] on div "92800063 - NELSON AMARAL MERCEA Tipo de cliente: 51 - Perfil pequeno VUC (W) En…" at bounding box center [501, 235] width 1003 height 470
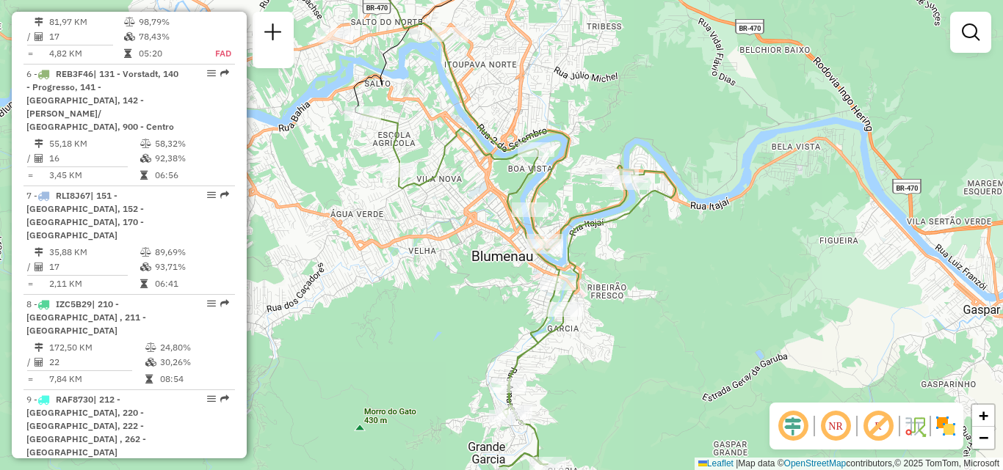
drag, startPoint x: 723, startPoint y: 301, endPoint x: 859, endPoint y: 254, distance: 143.7
click at [859, 254] on div "Janela de atendimento Grade de atendimento Capacidade Transportadoras Veículos …" at bounding box center [501, 235] width 1003 height 470
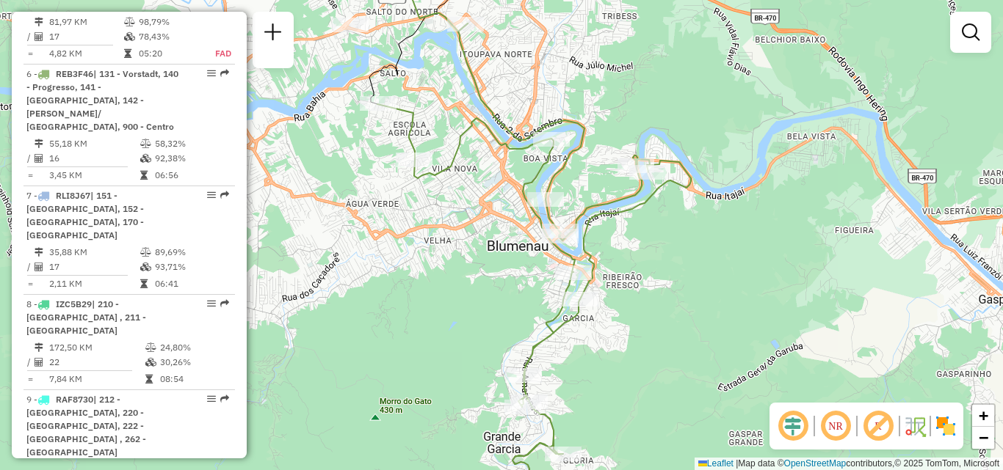
drag, startPoint x: 735, startPoint y: 236, endPoint x: 747, endPoint y: 224, distance: 17.1
click at [747, 224] on div "Janela de atendimento Grade de atendimento Capacidade Transportadoras Veículos …" at bounding box center [501, 235] width 1003 height 470
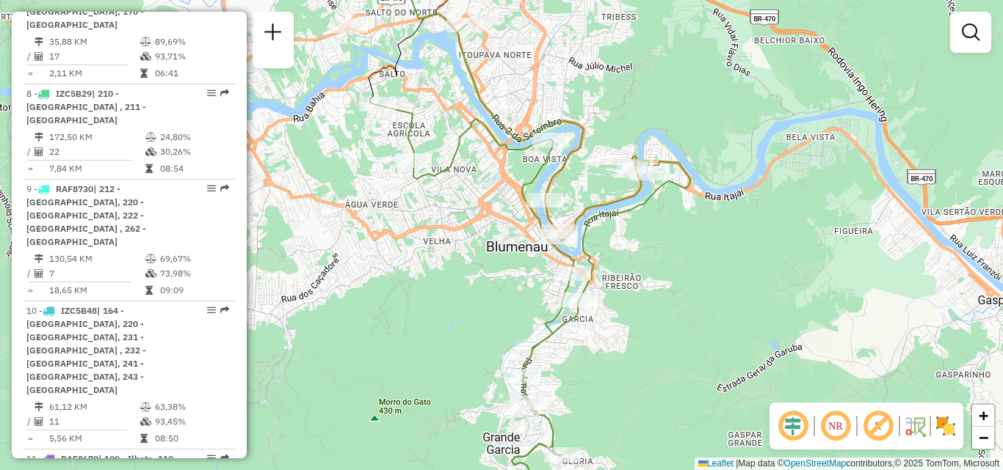
scroll to position [1219, 0]
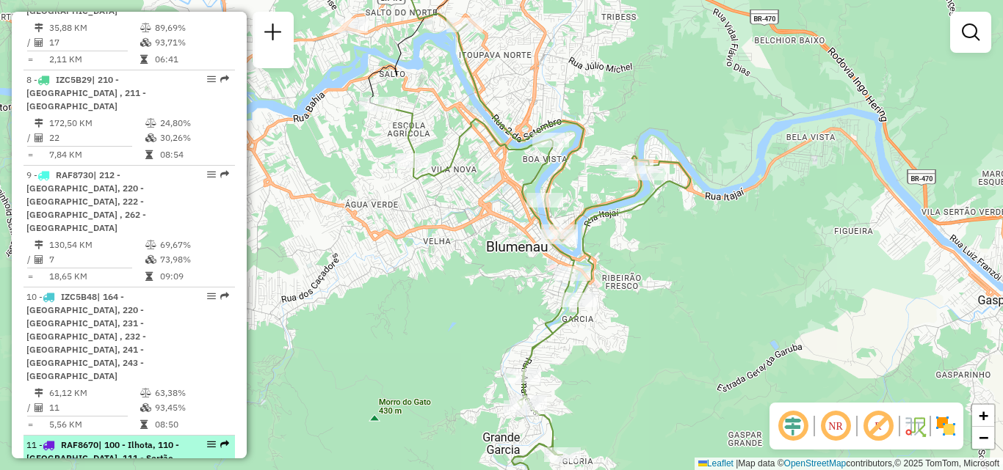
click at [89, 440] on span "| 100 - Ilhota, 110 - [GEOGRAPHIC_DATA], 111 - Sertão Verde, 121 - [PERSON_NAME…" at bounding box center [102, 472] width 153 height 64
select select "**********"
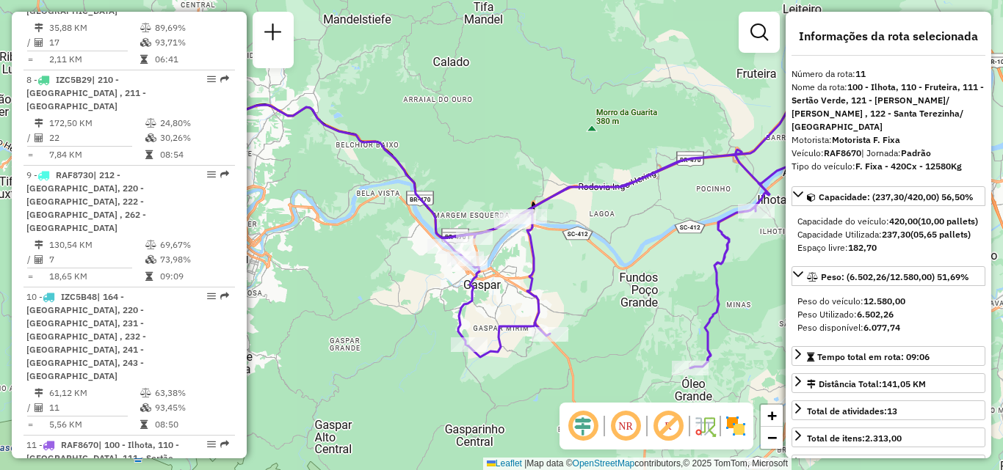
drag, startPoint x: 444, startPoint y: 202, endPoint x: 459, endPoint y: 176, distance: 29.6
click at [459, 176] on div "Janela de atendimento Grade de atendimento Capacidade Transportadoras Veículos …" at bounding box center [501, 235] width 1003 height 470
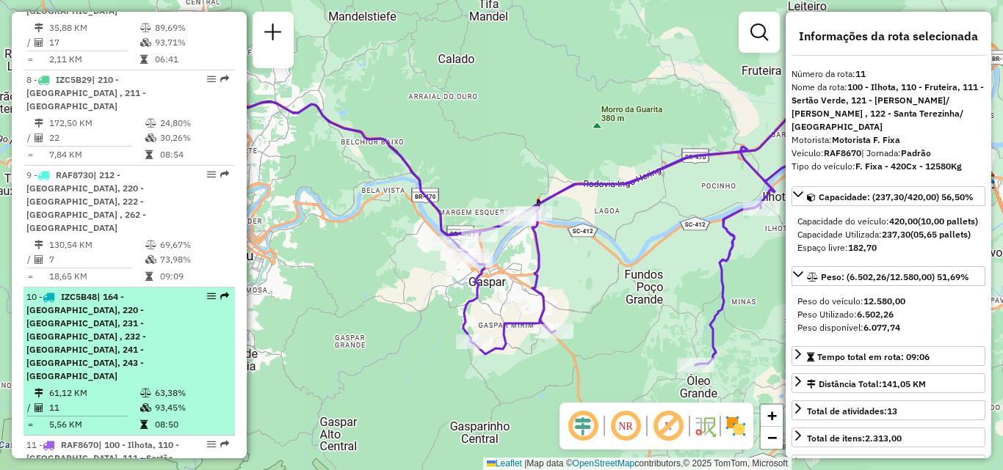
click at [146, 291] on span "| 164 - [GEOGRAPHIC_DATA], 220 - [GEOGRAPHIC_DATA], 231 - [GEOGRAPHIC_DATA] , 2…" at bounding box center [86, 336] width 120 height 90
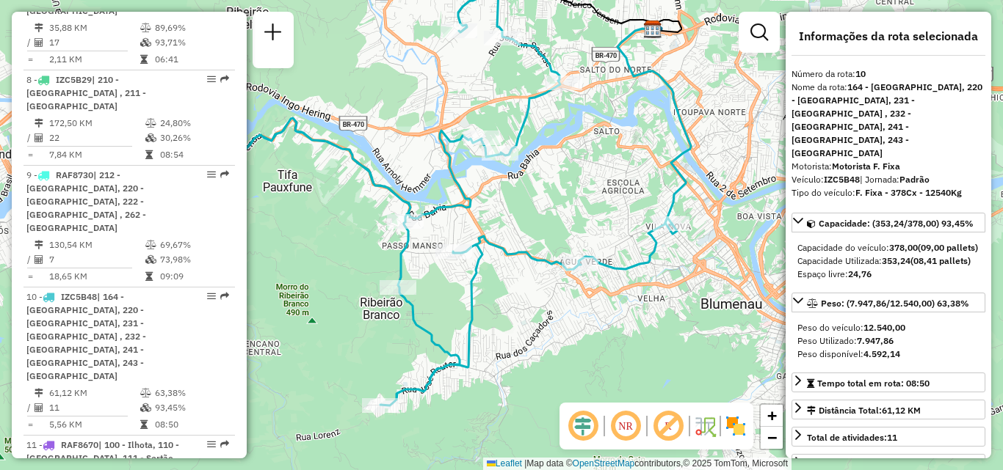
drag, startPoint x: 378, startPoint y: 241, endPoint x: 324, endPoint y: 202, distance: 66.8
click at [324, 202] on div "Janela de atendimento Grade de atendimento Capacidade Transportadoras Veículos …" at bounding box center [501, 235] width 1003 height 470
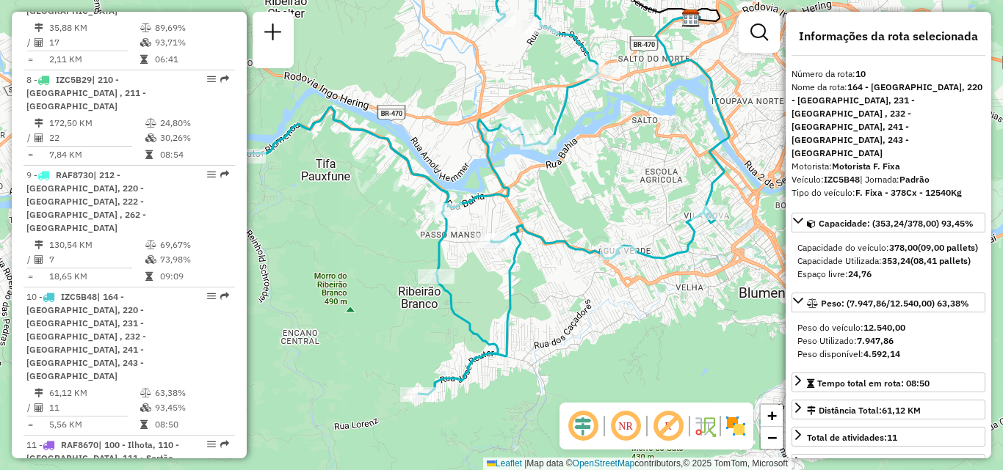
drag, startPoint x: 608, startPoint y: 210, endPoint x: 643, endPoint y: 186, distance: 42.1
click at [643, 186] on div "Janela de atendimento Grade de atendimento Capacidade Transportadoras Veículos …" at bounding box center [501, 235] width 1003 height 470
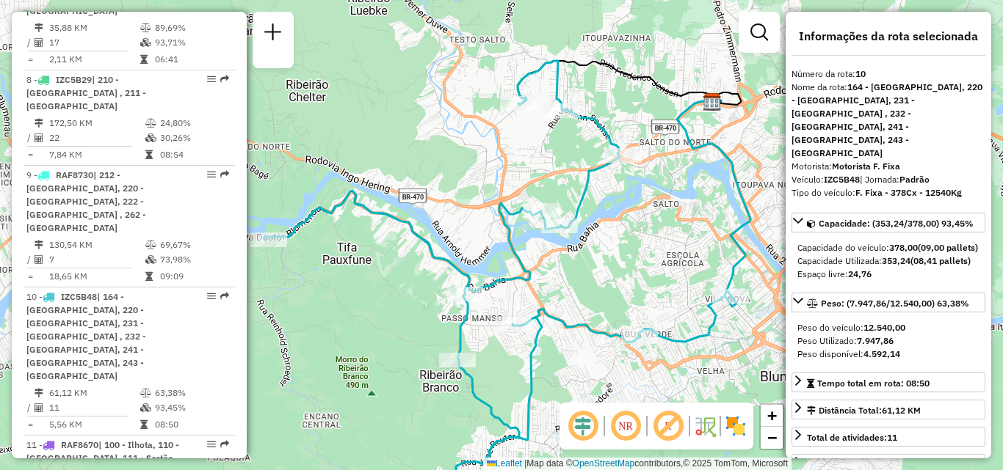
drag, startPoint x: 592, startPoint y: 204, endPoint x: 625, endPoint y: 297, distance: 98.9
click at [625, 297] on div "Janela de atendimento Grade de atendimento Capacidade Transportadoras Veículos …" at bounding box center [501, 235] width 1003 height 470
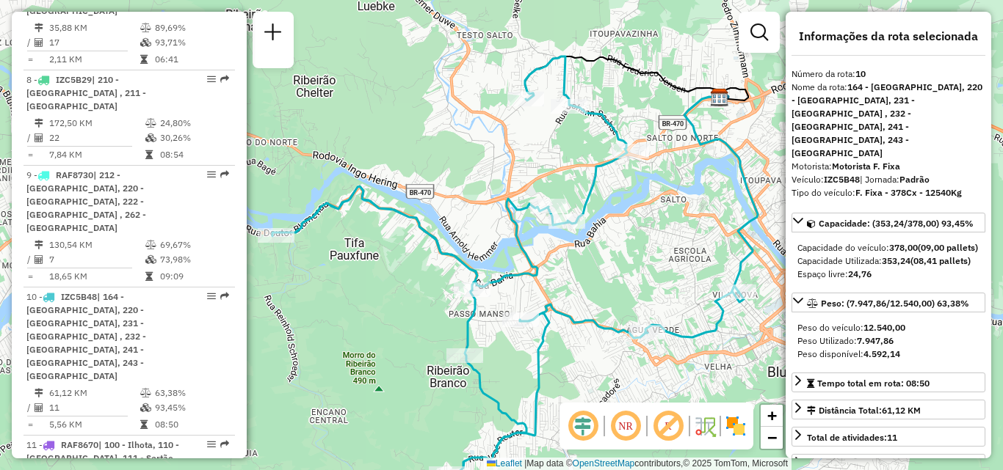
click at [542, 326] on icon at bounding box center [505, 266] width 466 height 418
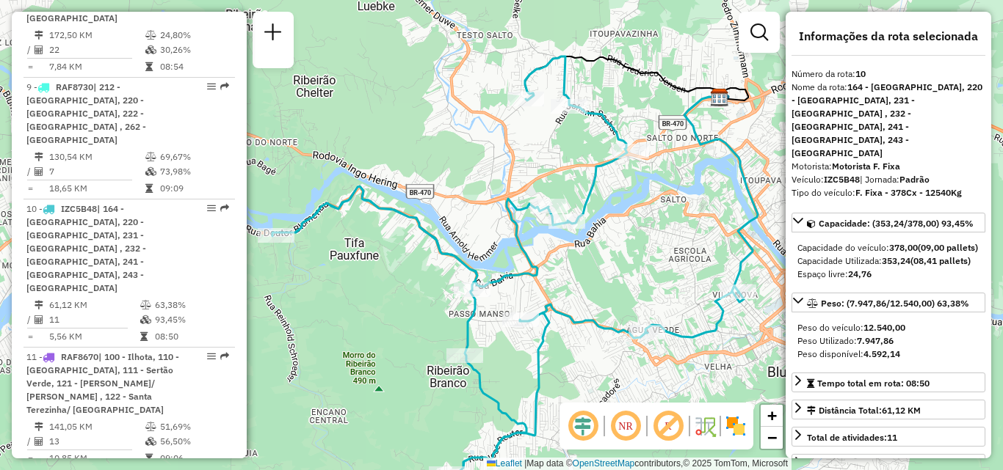
scroll to position [1376, 0]
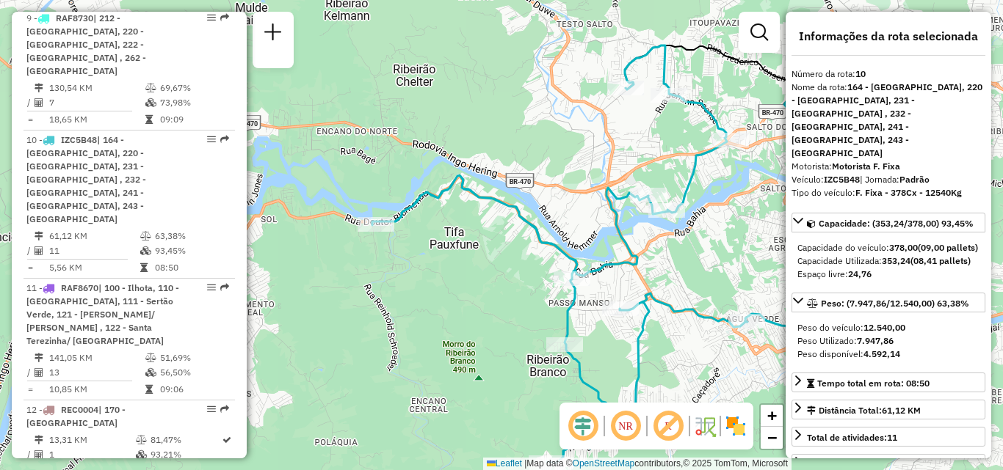
drag, startPoint x: 559, startPoint y: 286, endPoint x: 658, endPoint y: 274, distance: 100.4
click at [658, 274] on div "Janela de atendimento Grade de atendimento Capacidade Transportadoras Veículos …" at bounding box center [501, 235] width 1003 height 470
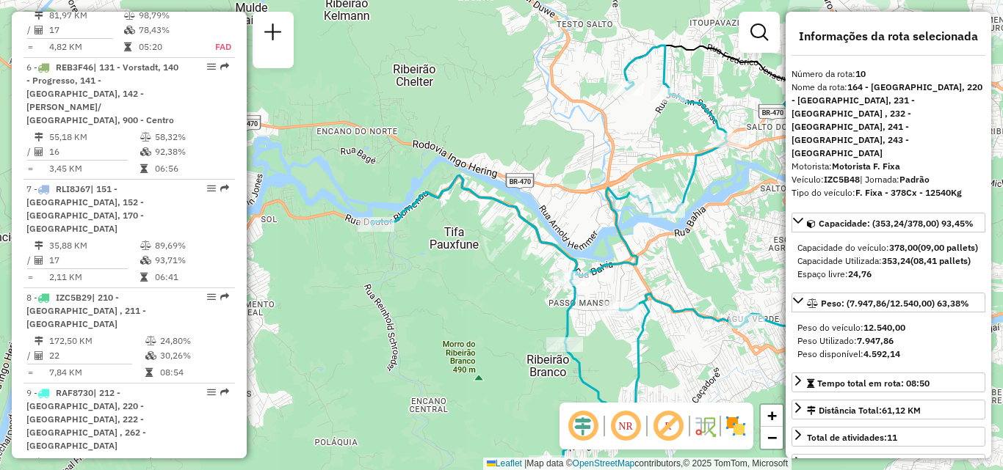
scroll to position [986, 0]
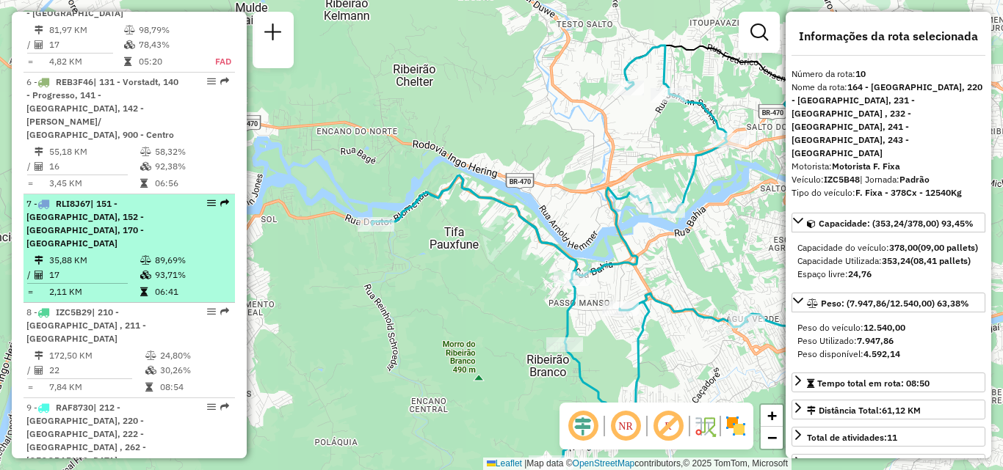
click at [154, 268] on td "93,71%" at bounding box center [191, 275] width 74 height 15
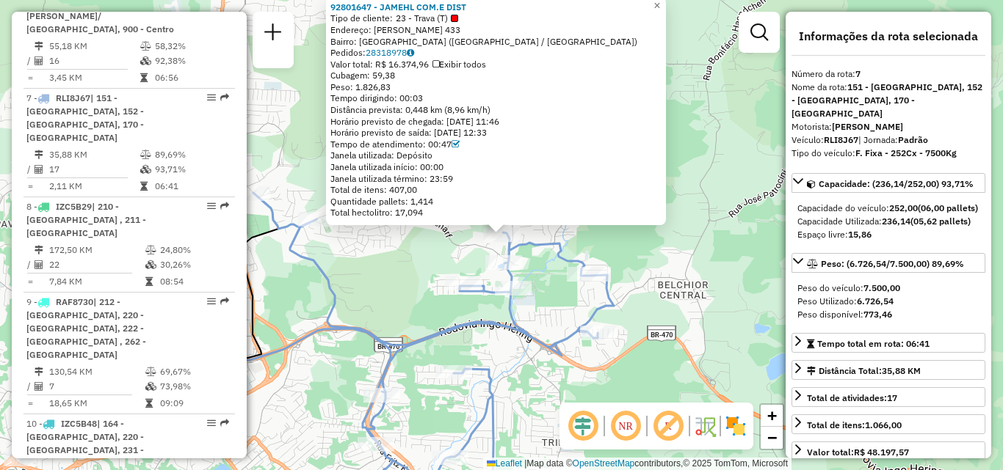
scroll to position [1103, 0]
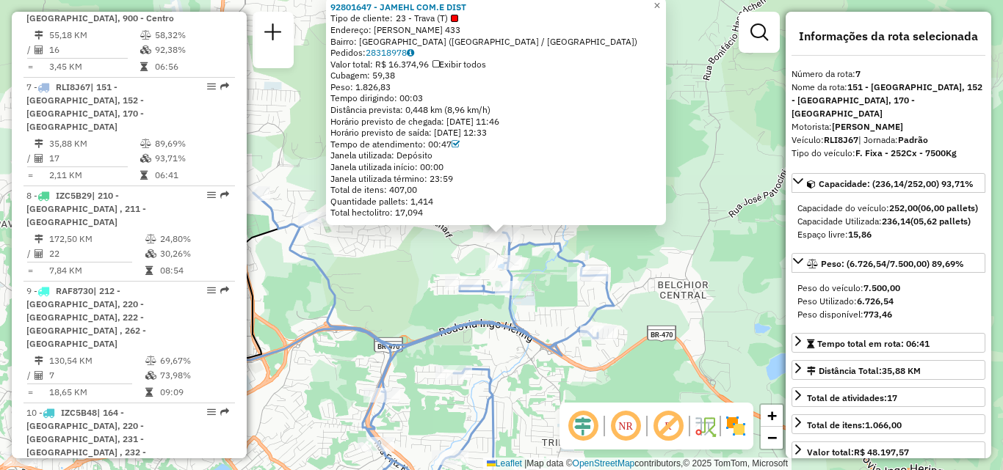
click at [699, 323] on div "92801647 - JAMEHL COM.E DIST Tipo de cliente: 23 - Trava (T) Endereço: [PERSON_…" at bounding box center [501, 235] width 1003 height 470
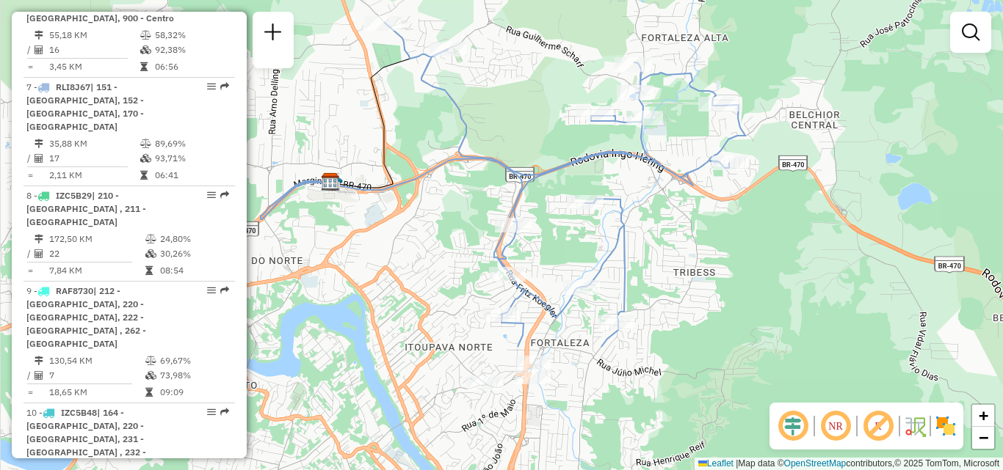
drag, startPoint x: 699, startPoint y: 323, endPoint x: 835, endPoint y: 154, distance: 216.6
click at [835, 154] on div "Janela de atendimento Grade de atendimento Capacidade Transportadoras Veículos …" at bounding box center [501, 235] width 1003 height 470
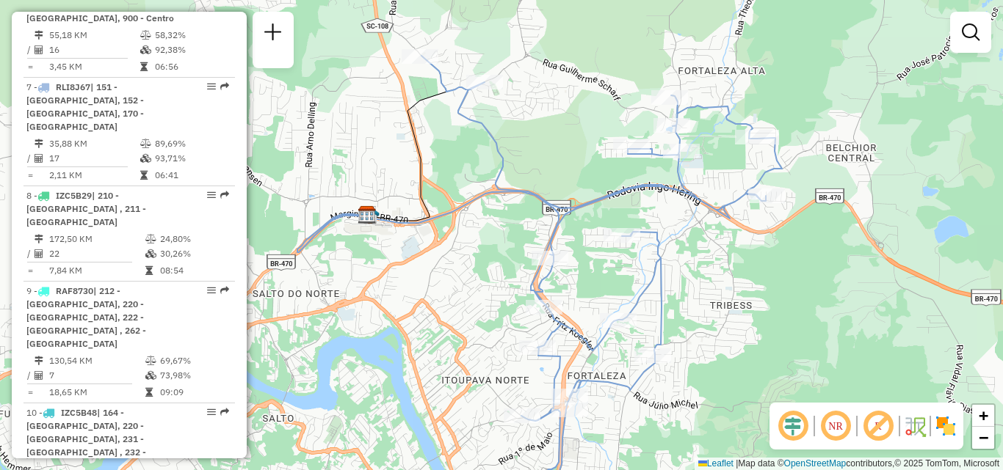
drag, startPoint x: 735, startPoint y: 299, endPoint x: 767, endPoint y: 331, distance: 45.2
click at [767, 331] on div "Janela de atendimento Grade de atendimento Capacidade Transportadoras Veículos …" at bounding box center [501, 235] width 1003 height 470
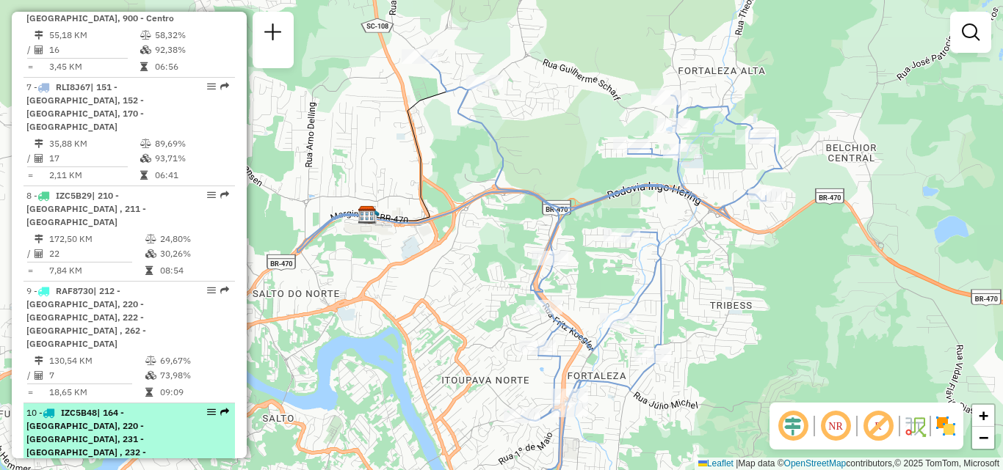
click at [95, 407] on span "| 164 - [GEOGRAPHIC_DATA], 220 - [GEOGRAPHIC_DATA], 231 - [GEOGRAPHIC_DATA] , 2…" at bounding box center [86, 452] width 120 height 90
select select "**********"
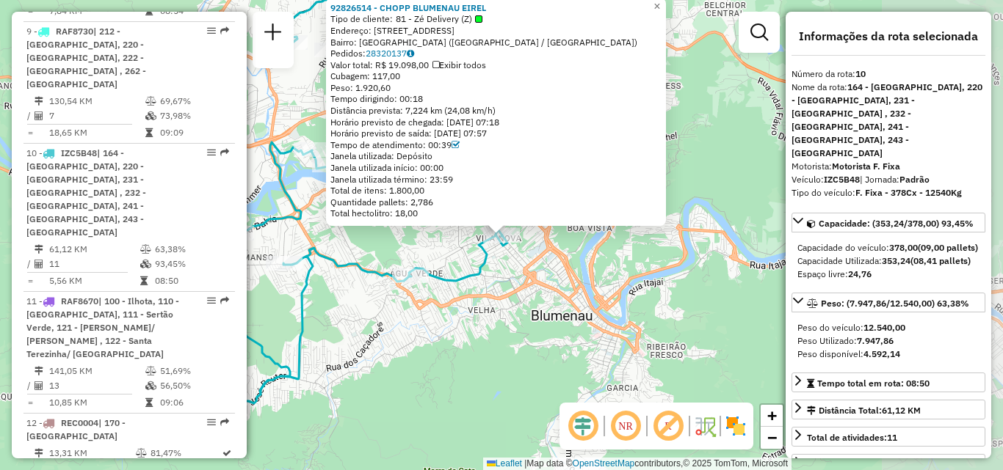
scroll to position [1376, 0]
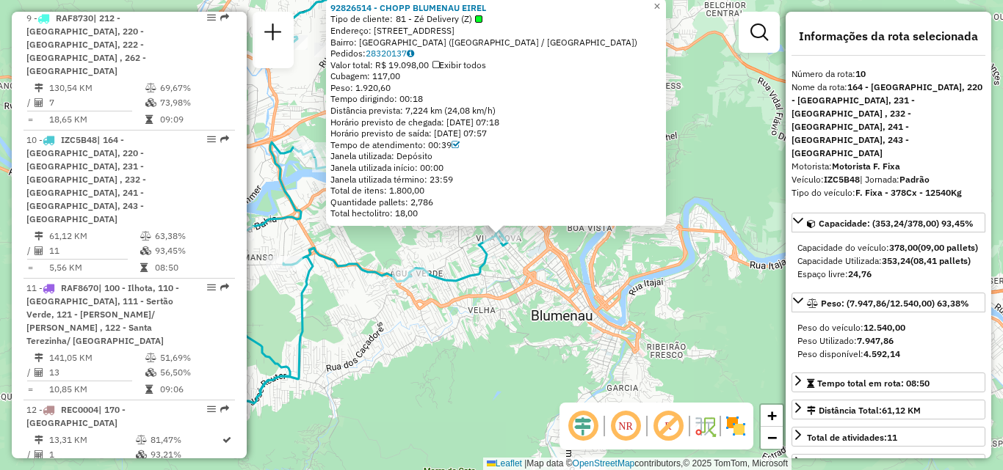
click at [542, 319] on div "92826514 - CHOPP BLUMENAU EIREL Tipo de cliente: 81 - Zé Delivery (Z) Endereço:…" at bounding box center [501, 235] width 1003 height 470
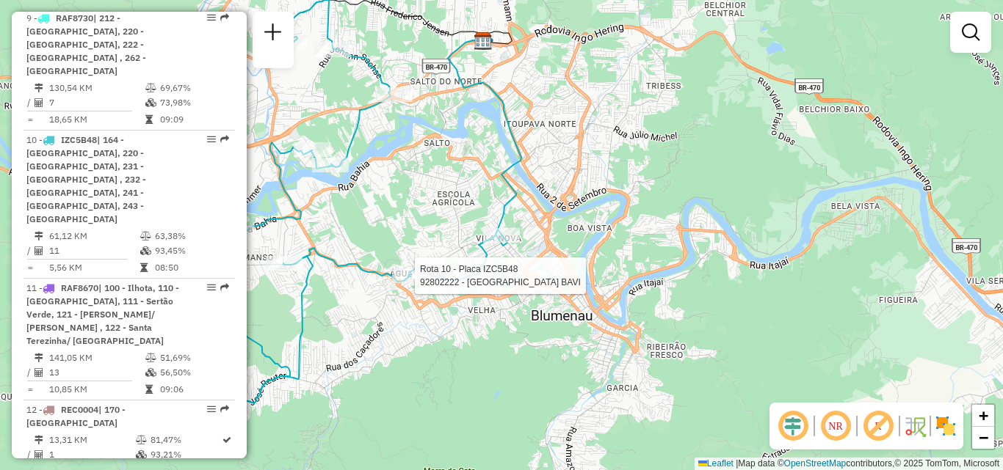
select select "**********"
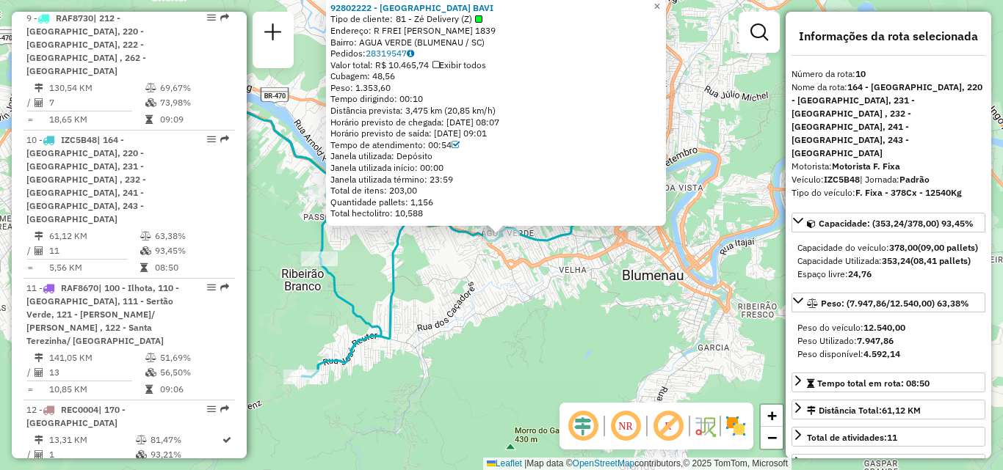
click at [414, 335] on div "92802222 - [GEOGRAPHIC_DATA] BAVI Tipo de cliente: 81 - Zé Delivery (Z) Endereç…" at bounding box center [501, 235] width 1003 height 470
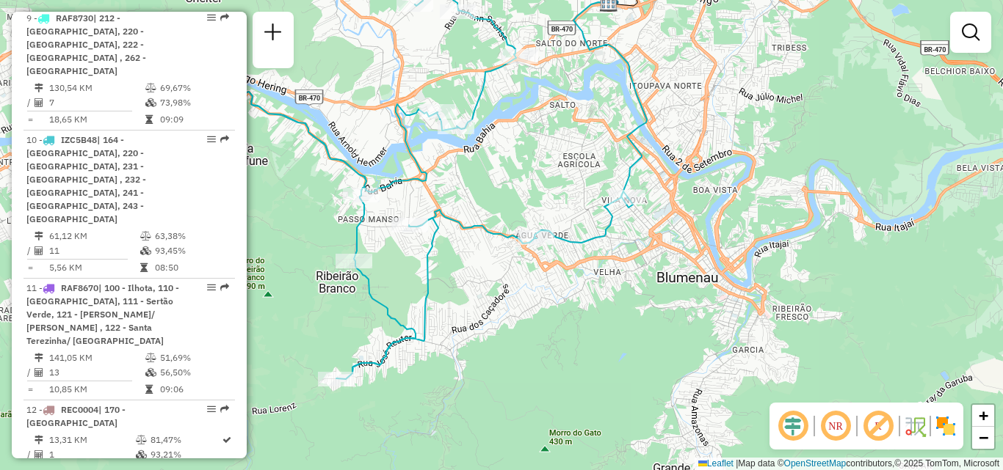
drag, startPoint x: 513, startPoint y: 290, endPoint x: 548, endPoint y: 292, distance: 34.6
click at [548, 292] on div "Janela de atendimento Grade de atendimento Capacidade Transportadoras Veículos …" at bounding box center [501, 235] width 1003 height 470
select select "**********"
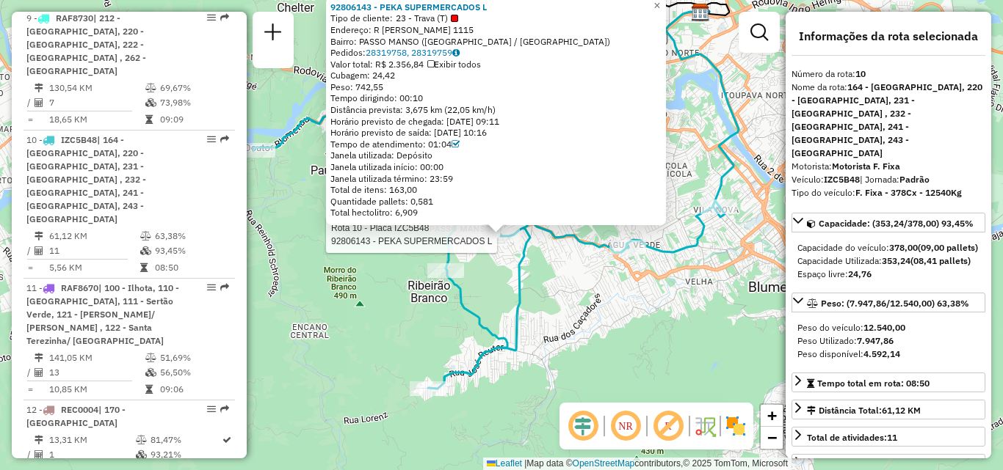
click at [645, 344] on div "Rota 10 - Placa IZC5B48 92806143 - PEKA SUPERMERCADOS L 92806143 - PEKA SUPERME…" at bounding box center [501, 235] width 1003 height 470
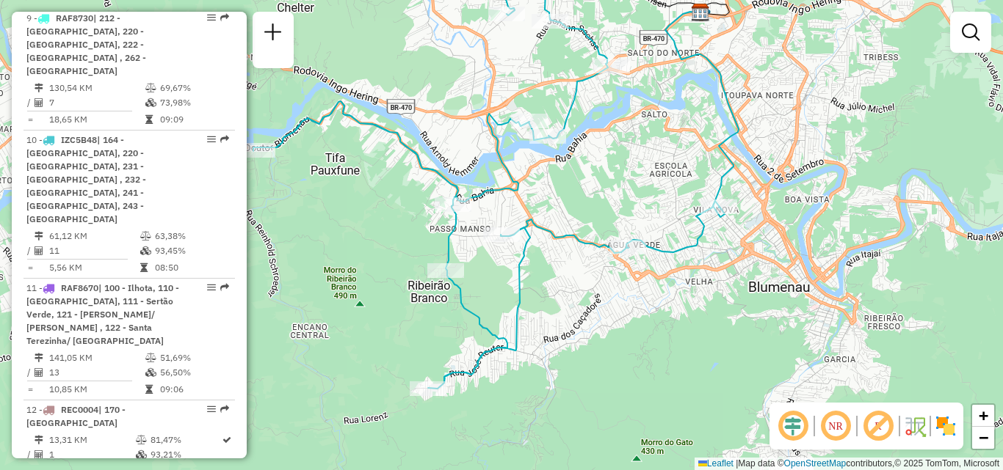
click at [826, 423] on em at bounding box center [835, 426] width 35 height 35
click at [980, 437] on span "−" at bounding box center [983, 438] width 10 height 18
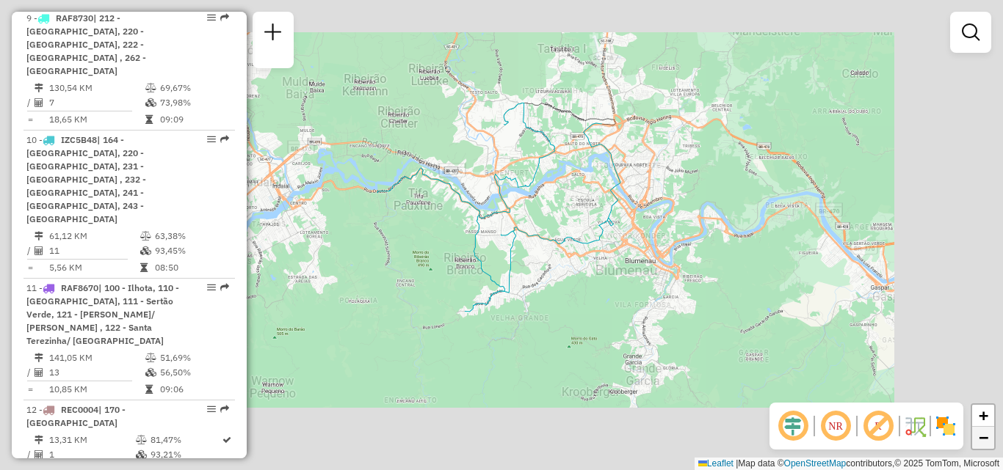
click at [980, 437] on span "−" at bounding box center [983, 438] width 10 height 18
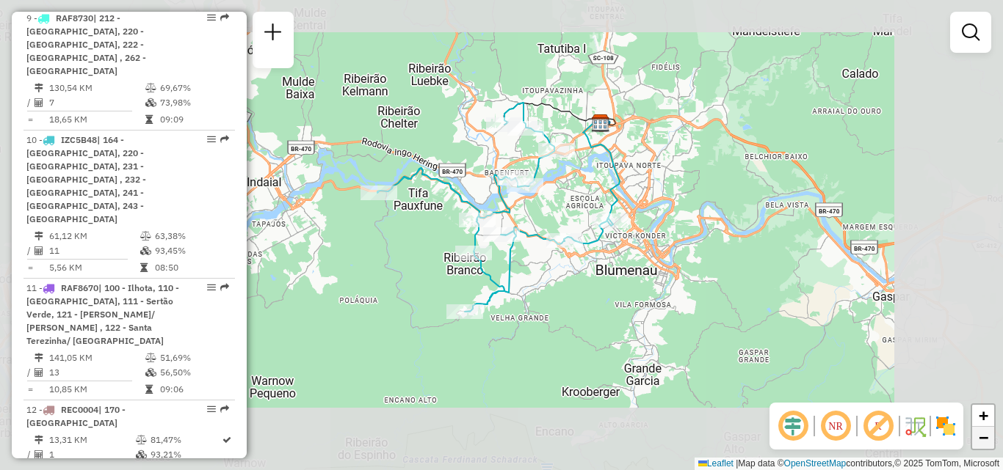
click at [980, 437] on span "−" at bounding box center [983, 438] width 10 height 18
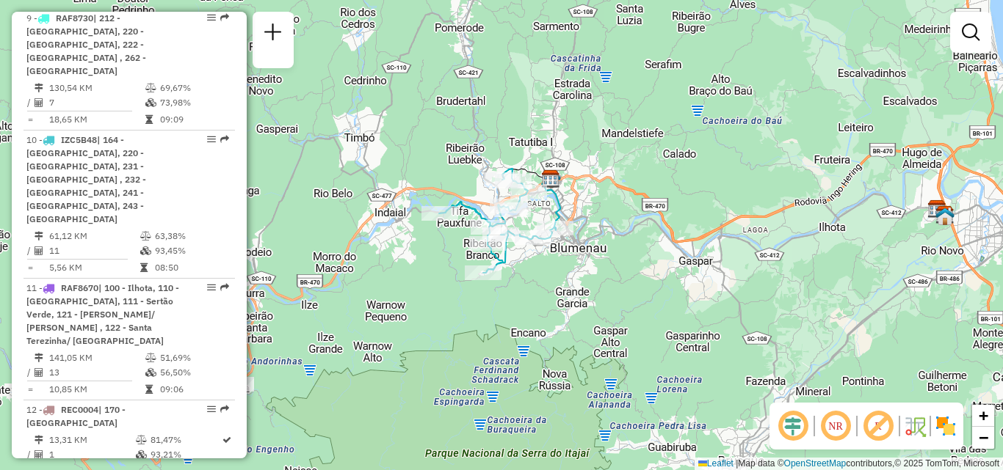
click at [834, 425] on em at bounding box center [835, 426] width 35 height 35
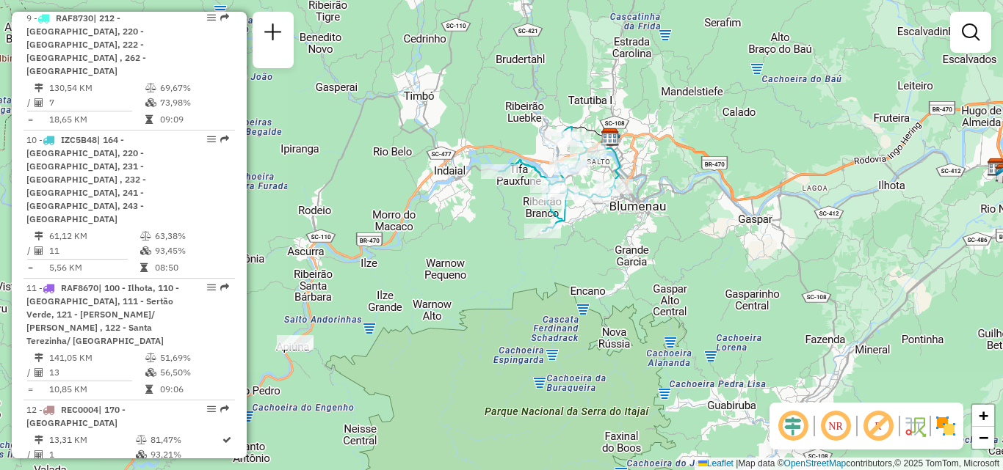
drag, startPoint x: 785, startPoint y: 261, endPoint x: 845, endPoint y: 219, distance: 72.7
click at [845, 219] on div "Janela de atendimento Grade de atendimento Capacidade Transportadoras Veículos …" at bounding box center [501, 235] width 1003 height 470
click at [840, 421] on em at bounding box center [835, 426] width 35 height 35
drag, startPoint x: 649, startPoint y: 362, endPoint x: 737, endPoint y: 347, distance: 89.3
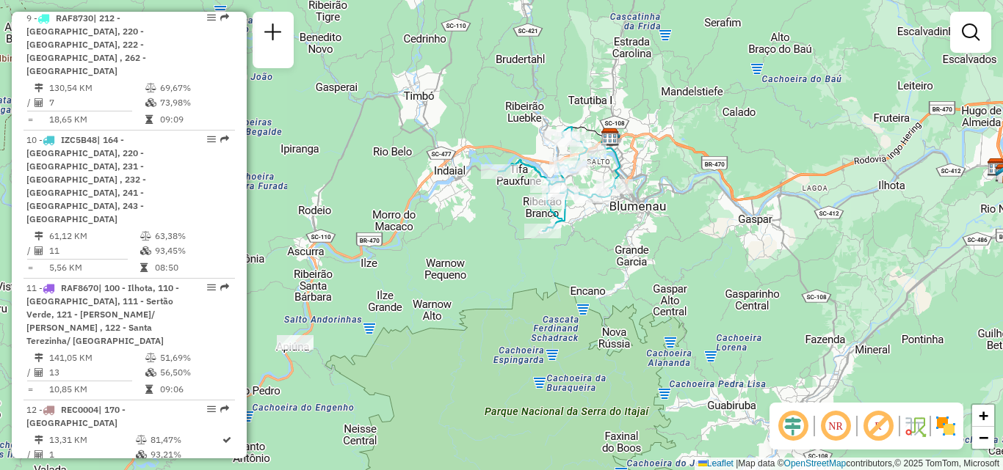
click at [737, 347] on div "Janela de atendimento Grade de atendimento Capacidade Transportadoras Veículos …" at bounding box center [501, 235] width 1003 height 470
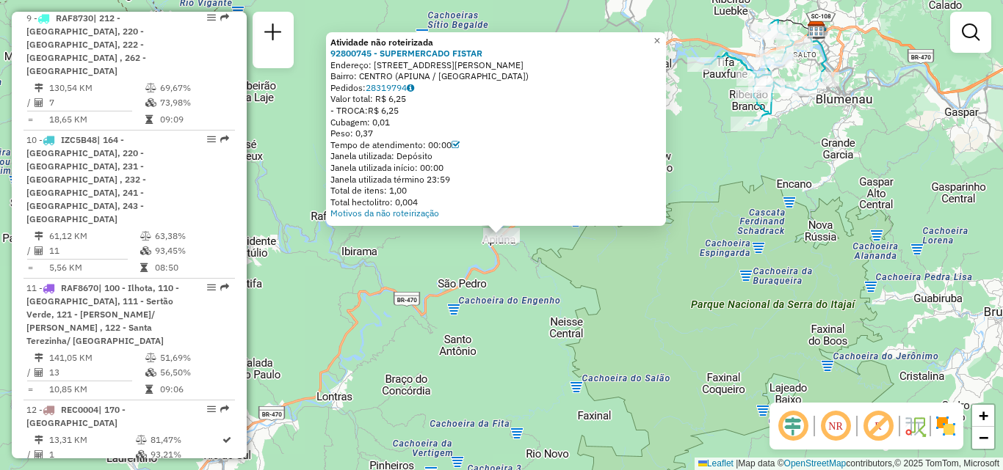
click at [499, 319] on div "Atividade não roteirizada 92800745 - SUPERMERCADO FISTAR Endereço: [STREET_ADDR…" at bounding box center [501, 235] width 1003 height 470
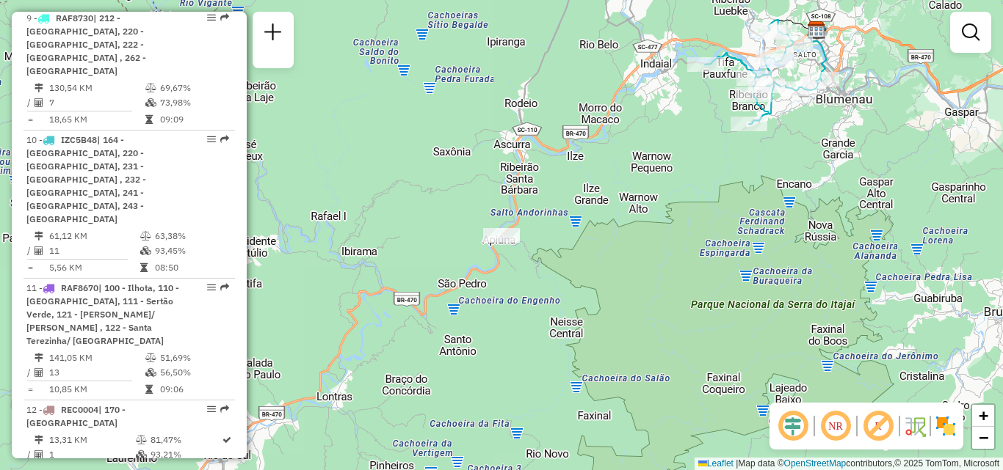
click at [666, 139] on div "Janela de atendimento Grade de atendimento Capacidade Transportadoras Veículos …" at bounding box center [501, 235] width 1003 height 470
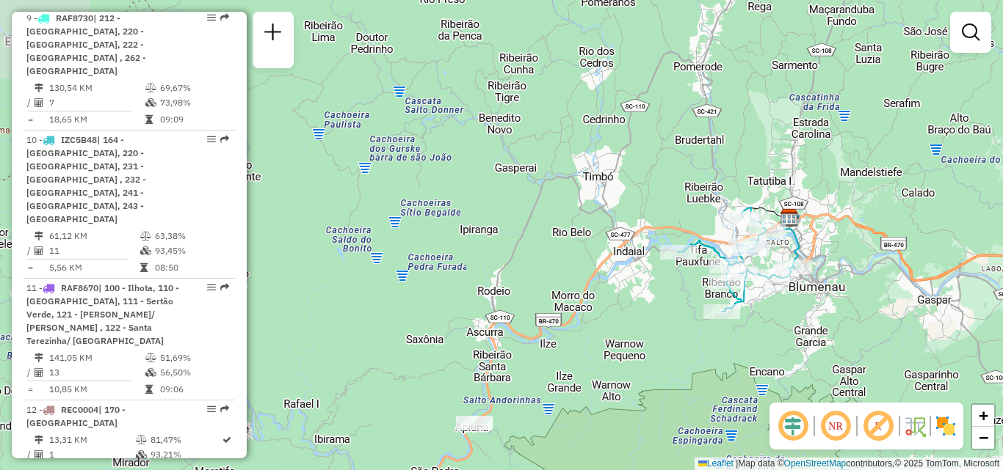
drag, startPoint x: 746, startPoint y: 192, endPoint x: 719, endPoint y: 380, distance: 189.8
click at [719, 380] on div "Janela de atendimento Grade de atendimento Capacidade Transportadoras Veículos …" at bounding box center [501, 235] width 1003 height 470
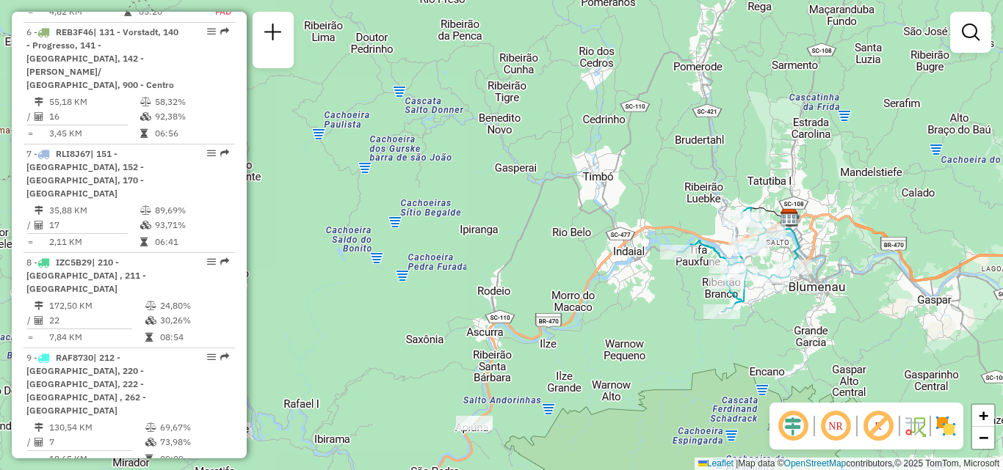
scroll to position [1039, 0]
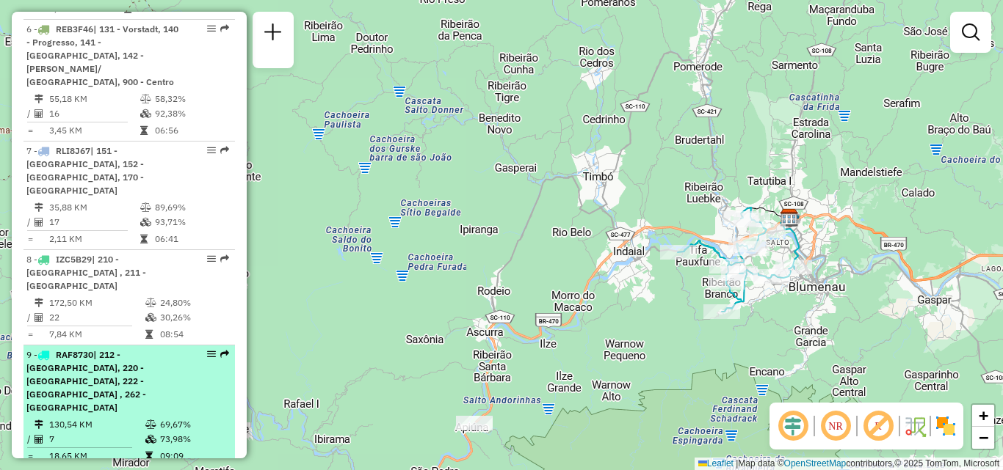
click at [154, 349] on div "9 - RAF8730 | 212 - [GEOGRAPHIC_DATA], 220 - [GEOGRAPHIC_DATA], 222 - [STREET_A…" at bounding box center [104, 382] width 156 height 66
select select "**********"
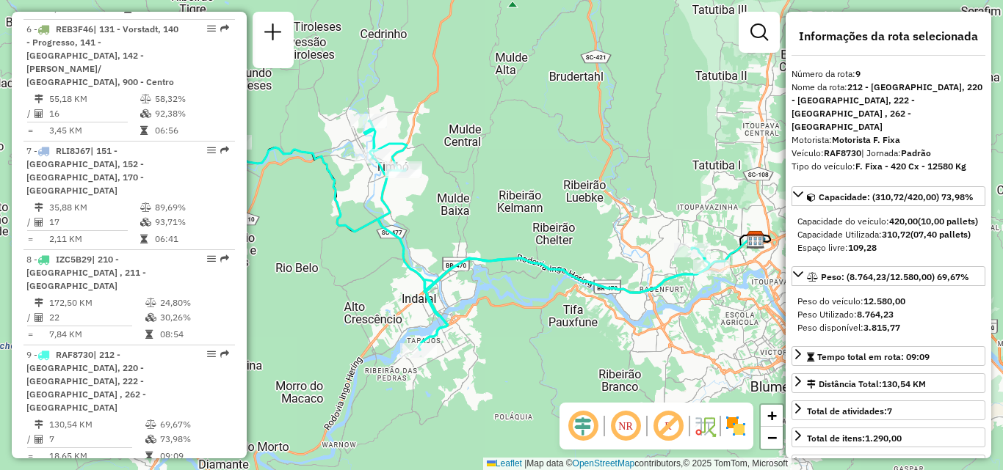
click at [366, 194] on div "Janela de atendimento Grade de atendimento Capacidade Transportadoras Veículos …" at bounding box center [501, 235] width 1003 height 470
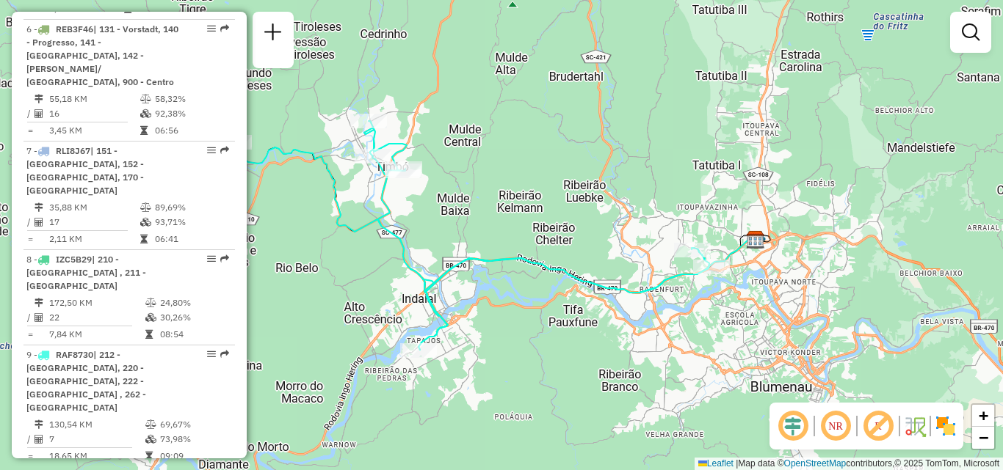
click at [366, 194] on div "Janela de atendimento Grade de atendimento Capacidade Transportadoras Veículos …" at bounding box center [501, 235] width 1003 height 470
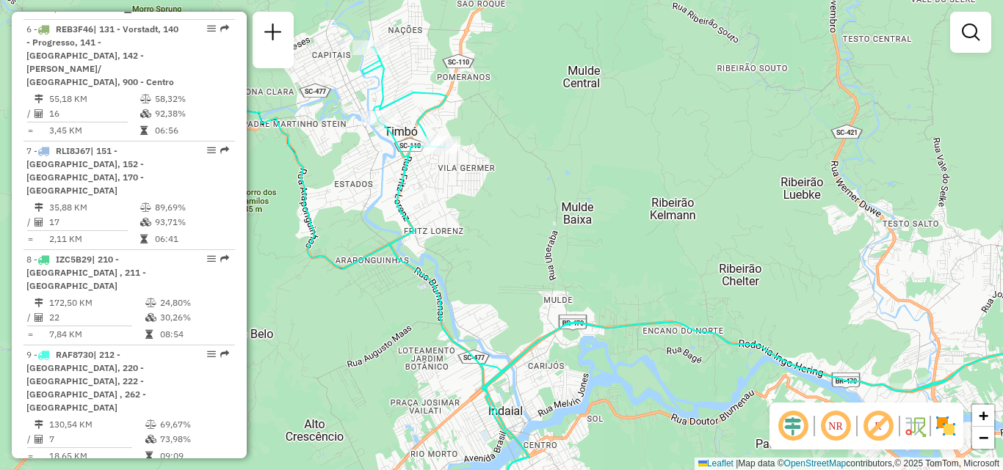
click at [484, 120] on div "Janela de atendimento Grade de atendimento Capacidade Transportadoras Veículos …" at bounding box center [501, 235] width 1003 height 470
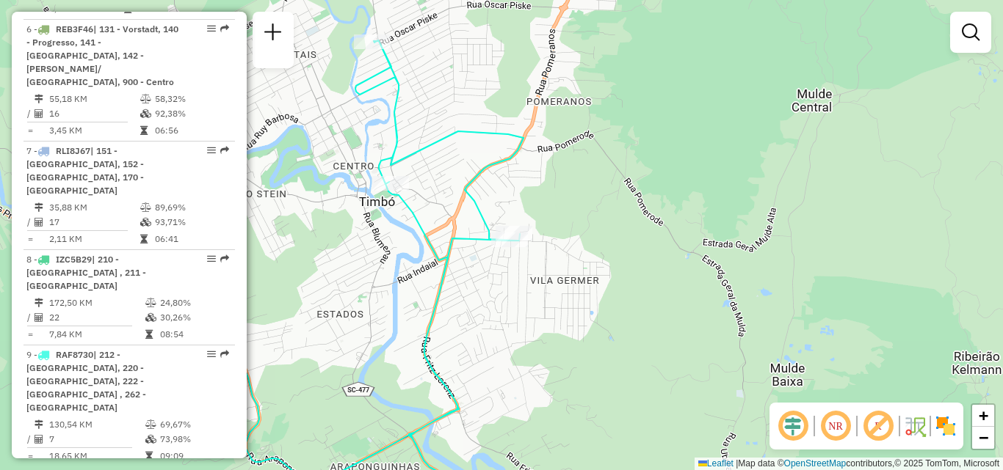
drag, startPoint x: 484, startPoint y: 120, endPoint x: 602, endPoint y: 189, distance: 135.8
click at [602, 189] on div "Janela de atendimento Grade de atendimento Capacidade Transportadoras Veículos …" at bounding box center [501, 235] width 1003 height 470
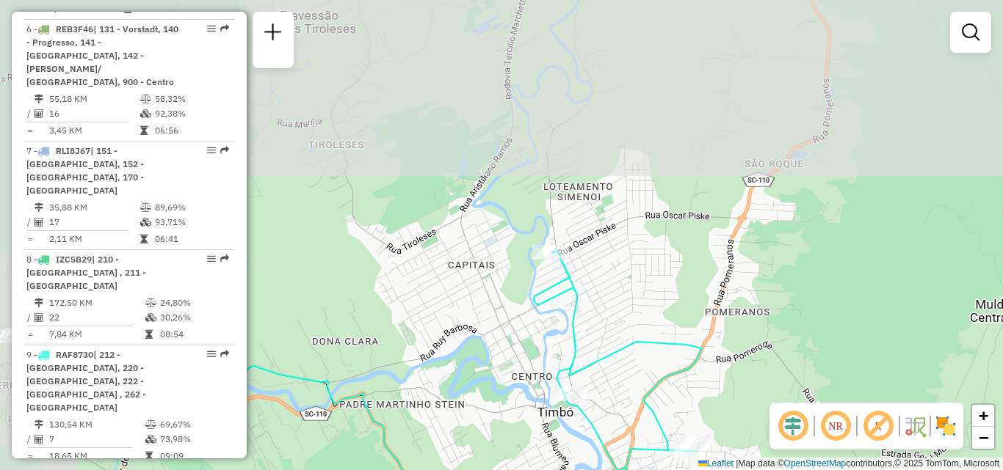
drag, startPoint x: 559, startPoint y: 190, endPoint x: 738, endPoint y: 407, distance: 280.5
click at [738, 407] on div "Janela de atendimento Grade de atendimento Capacidade Transportadoras Veículos …" at bounding box center [501, 235] width 1003 height 470
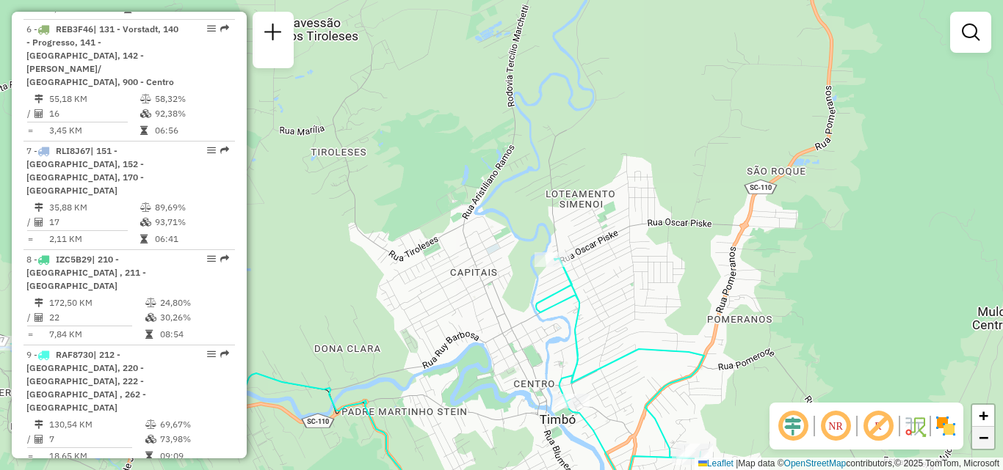
click at [981, 437] on span "−" at bounding box center [983, 438] width 10 height 18
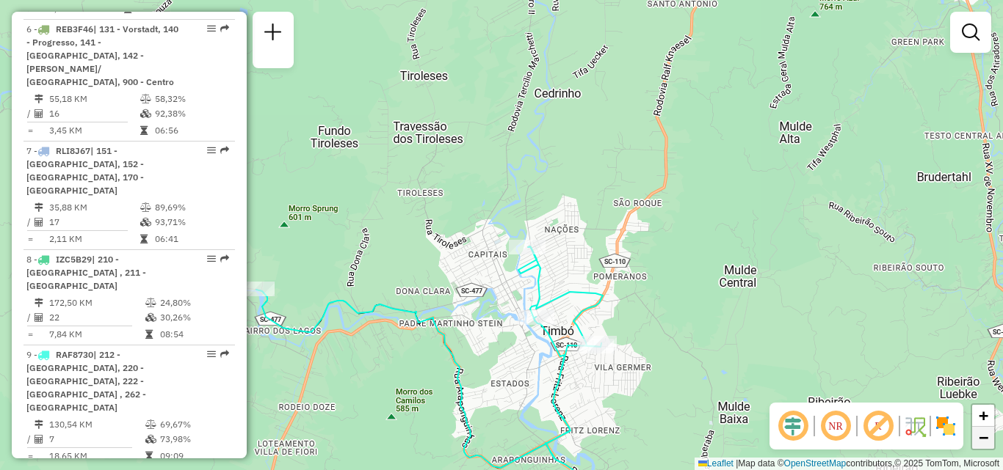
click at [981, 437] on span "−" at bounding box center [983, 438] width 10 height 18
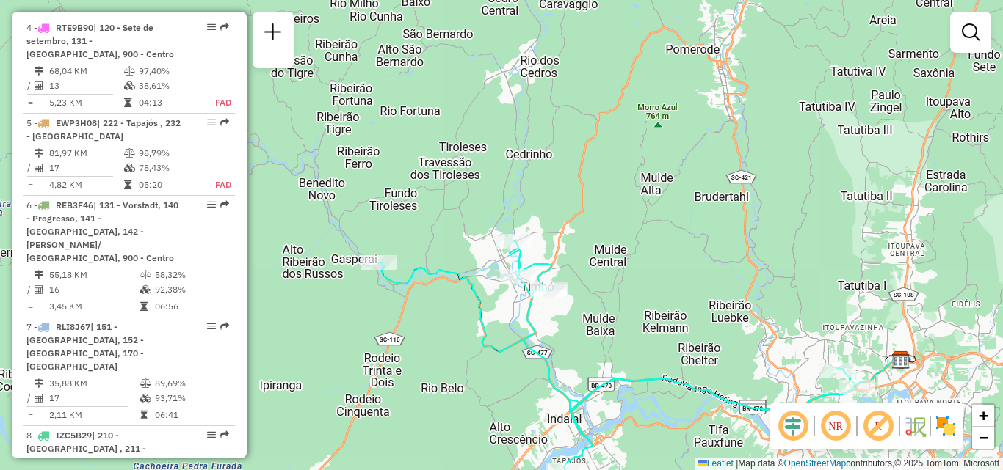
scroll to position [878, 0]
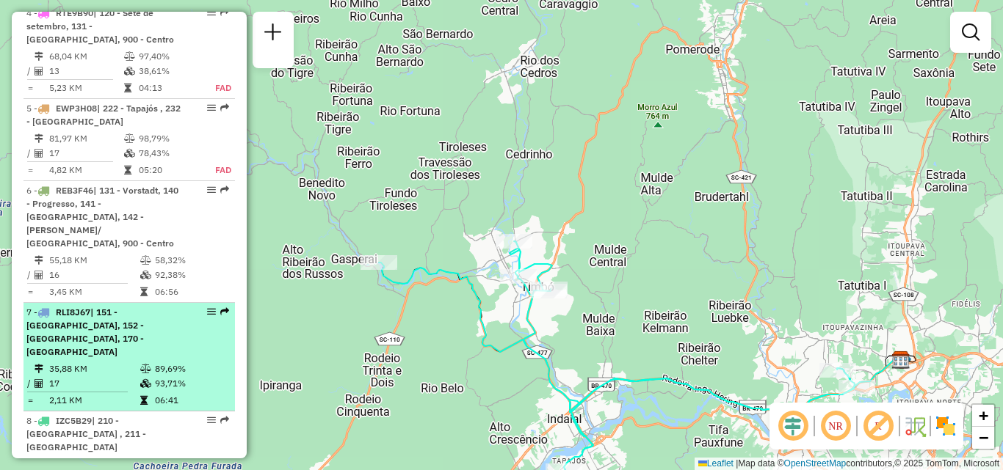
click at [124, 362] on td "35,88 KM" at bounding box center [93, 369] width 91 height 15
select select "**********"
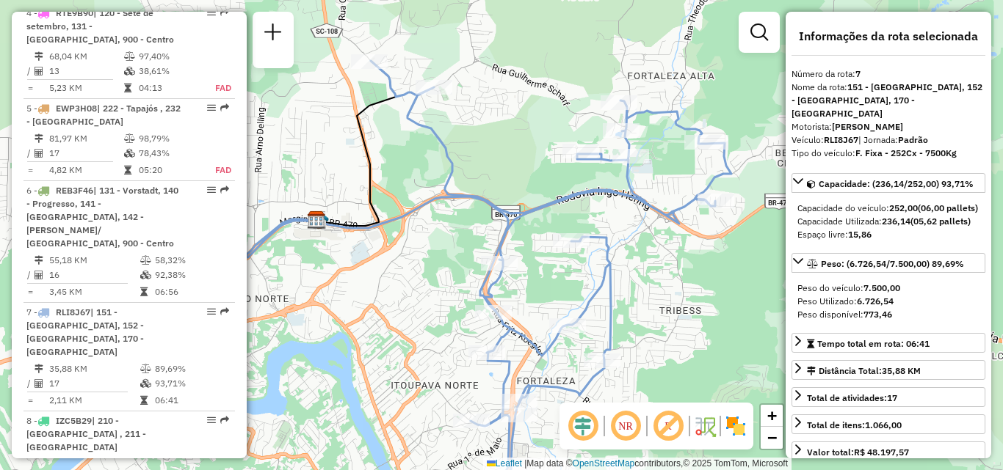
drag, startPoint x: 390, startPoint y: 233, endPoint x: 366, endPoint y: 273, distance: 47.5
click at [366, 273] on div "Janela de atendimento Grade de atendimento Capacidade Transportadoras Veículos …" at bounding box center [501, 235] width 1003 height 470
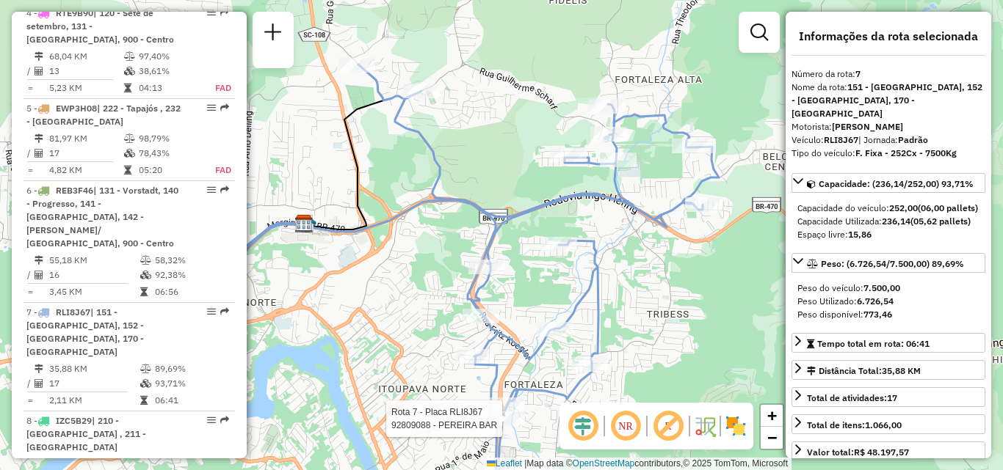
click at [502, 426] on div at bounding box center [506, 419] width 37 height 15
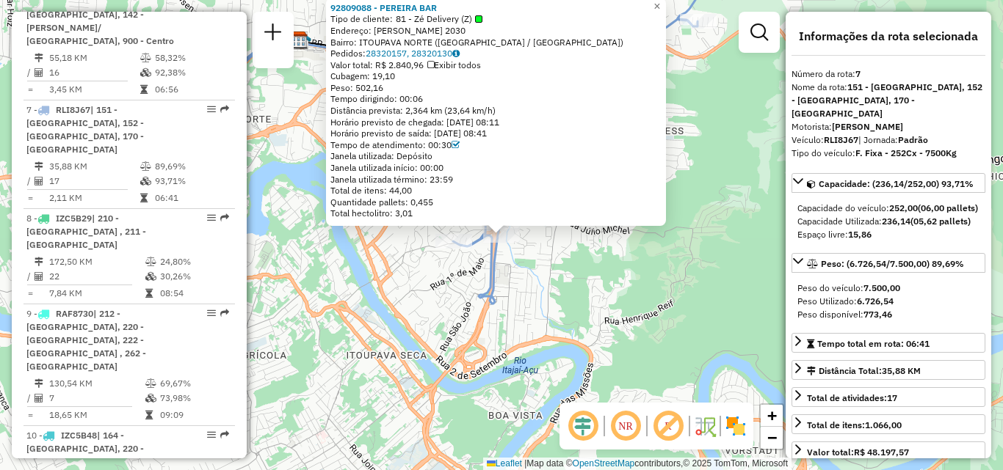
scroll to position [1103, 0]
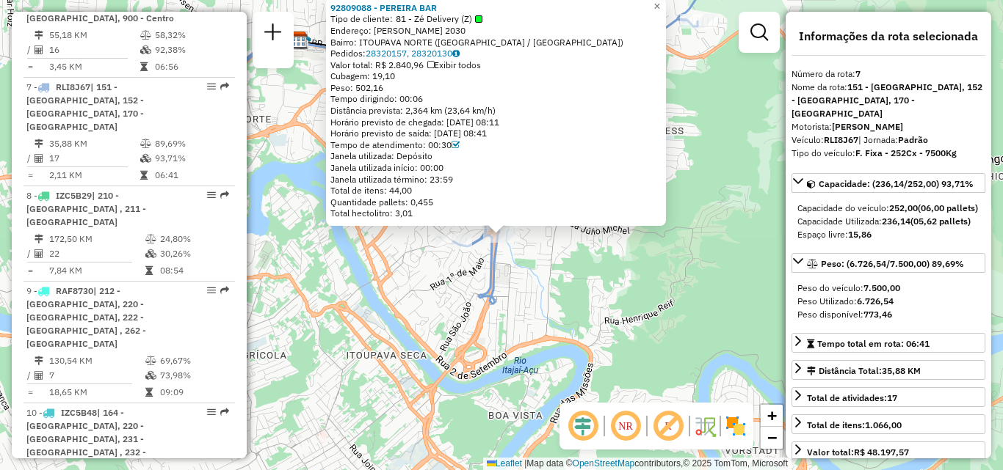
click at [403, 360] on div "92809088 - PEREIRA BAR Tipo de cliente: 81 - Zé Delivery (Z) Endereço: [PERSON_…" at bounding box center [501, 235] width 1003 height 470
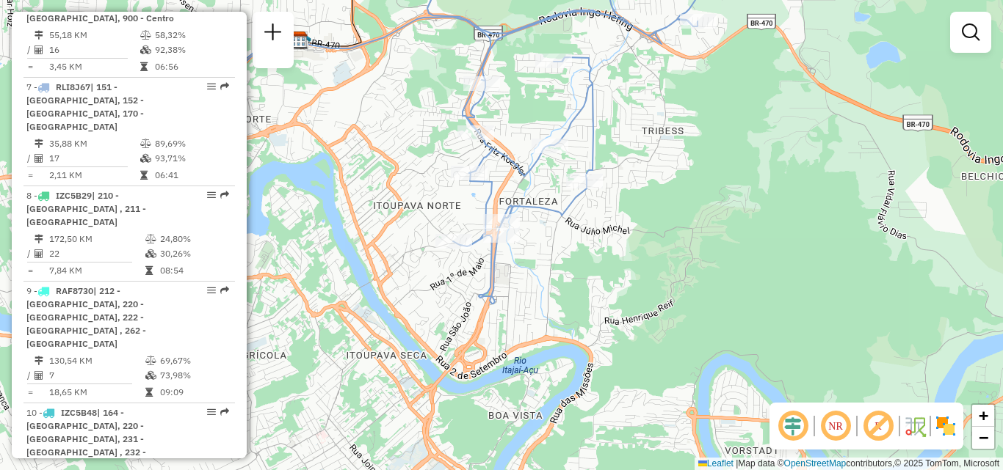
drag, startPoint x: 459, startPoint y: 328, endPoint x: 559, endPoint y: 377, distance: 111.0
click at [559, 377] on div "Janela de atendimento Grade de atendimento Capacidade Transportadoras Veículos …" at bounding box center [501, 235] width 1003 height 470
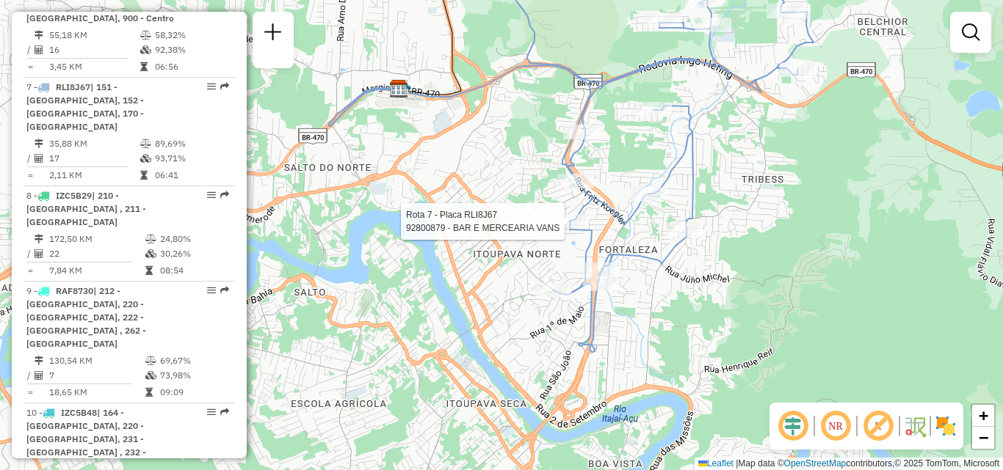
select select "**********"
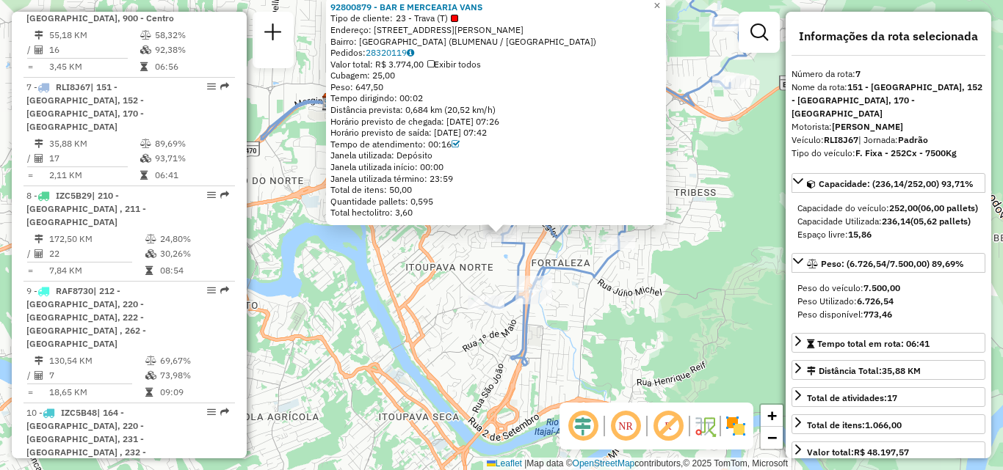
click at [385, 274] on div "92800879 - BAR E MERCEARIA VANS Tipo de cliente: 23 - Trava (T) Endereço: [STRE…" at bounding box center [501, 235] width 1003 height 470
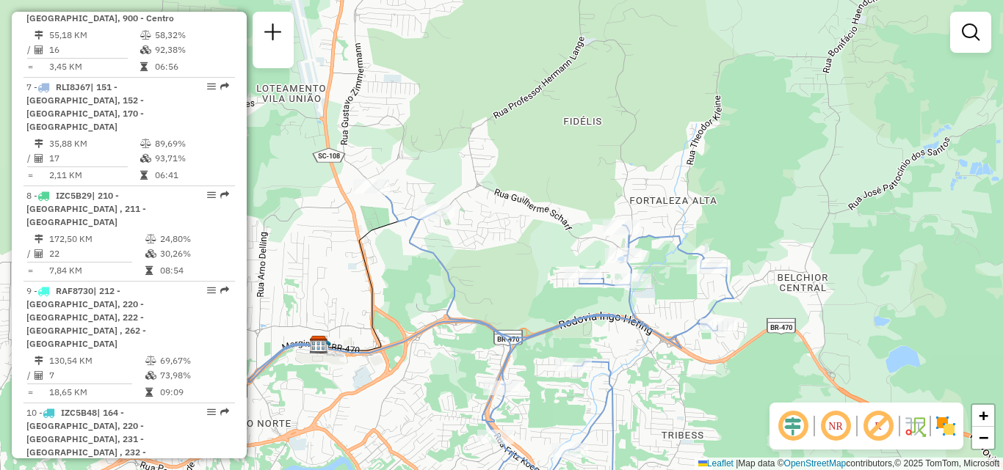
drag, startPoint x: 437, startPoint y: 103, endPoint x: 426, endPoint y: 414, distance: 311.4
click at [426, 414] on div "Janela de atendimento Grade de atendimento Capacidade Transportadoras Veículos …" at bounding box center [501, 235] width 1003 height 470
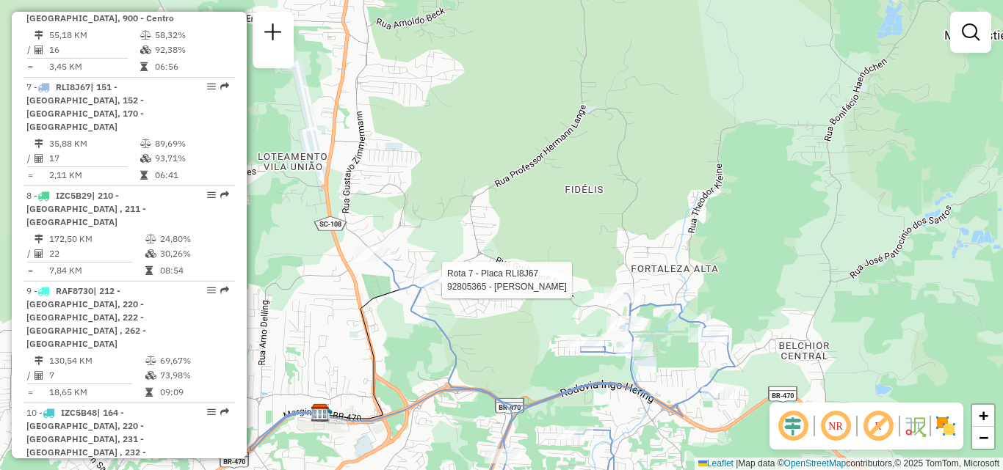
select select "**********"
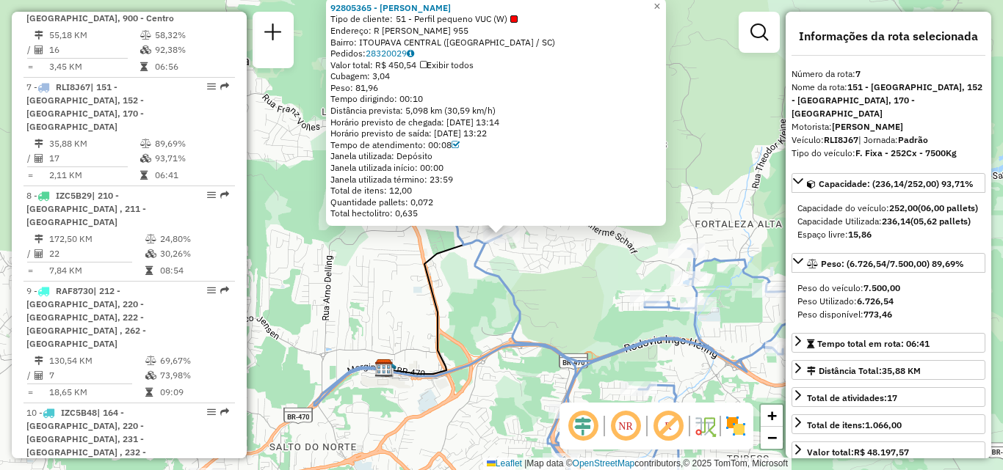
click at [429, 330] on icon at bounding box center [424, 291] width 77 height 165
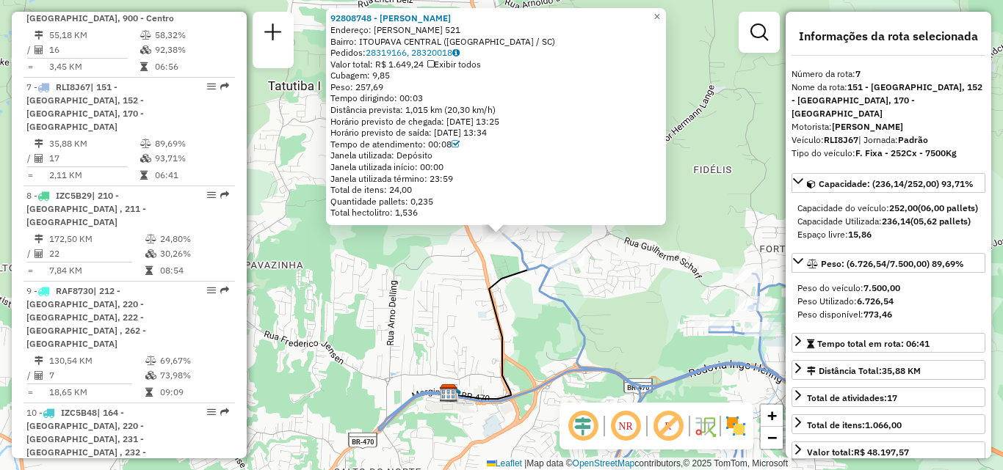
click at [414, 266] on div "92808748 - [PERSON_NAME] Endereço: [PERSON_NAME] 521 Bairro: ITOUPAVA CENTRAL (…" at bounding box center [501, 235] width 1003 height 470
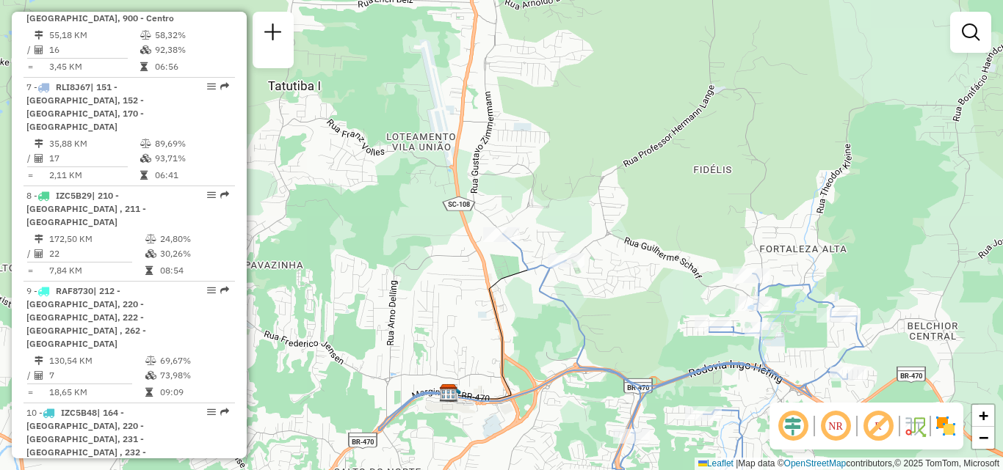
drag, startPoint x: 440, startPoint y: 310, endPoint x: 348, endPoint y: 199, distance: 144.3
click at [348, 199] on div "Janela de atendimento Grade de atendimento Capacidade Transportadoras Veículos …" at bounding box center [501, 235] width 1003 height 470
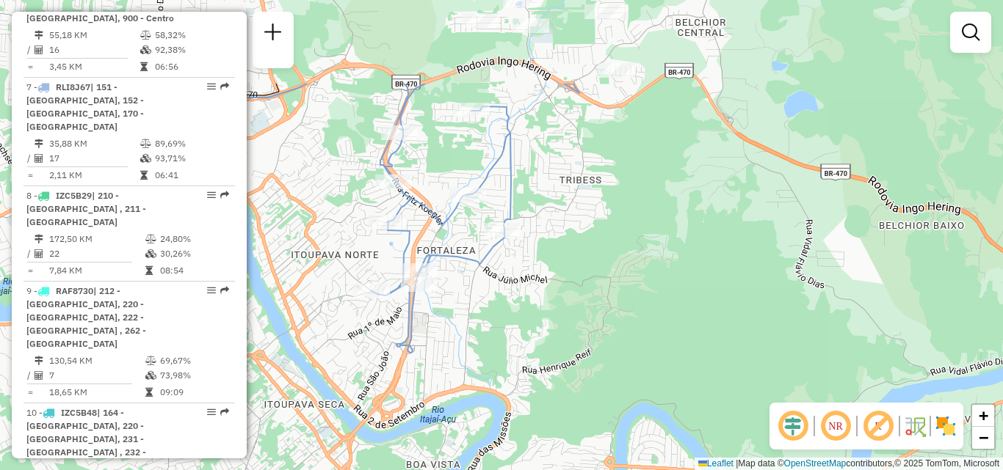
drag, startPoint x: 465, startPoint y: 169, endPoint x: 595, endPoint y: 302, distance: 186.3
click at [595, 302] on div "Janela de atendimento Grade de atendimento Capacidade Transportadoras Veículos …" at bounding box center [501, 235] width 1003 height 470
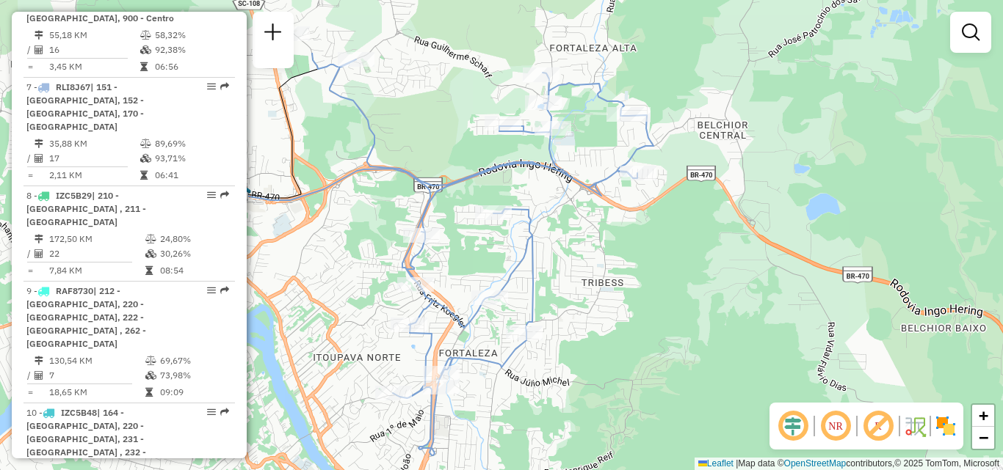
drag, startPoint x: 668, startPoint y: 274, endPoint x: 684, endPoint y: 383, distance: 110.5
click at [684, 383] on div "Janela de atendimento Grade de atendimento Capacidade Transportadoras Veículos …" at bounding box center [501, 235] width 1003 height 470
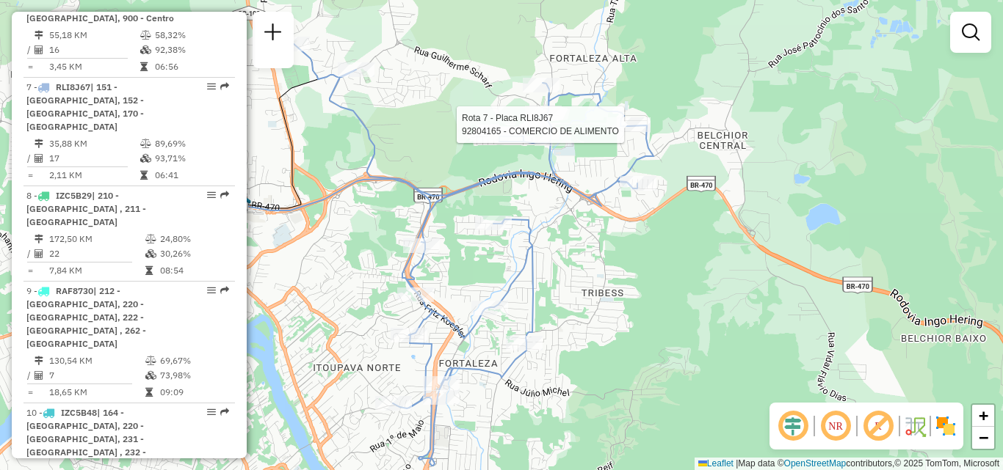
click at [626, 132] on div at bounding box center [628, 124] width 44 height 15
select select "**********"
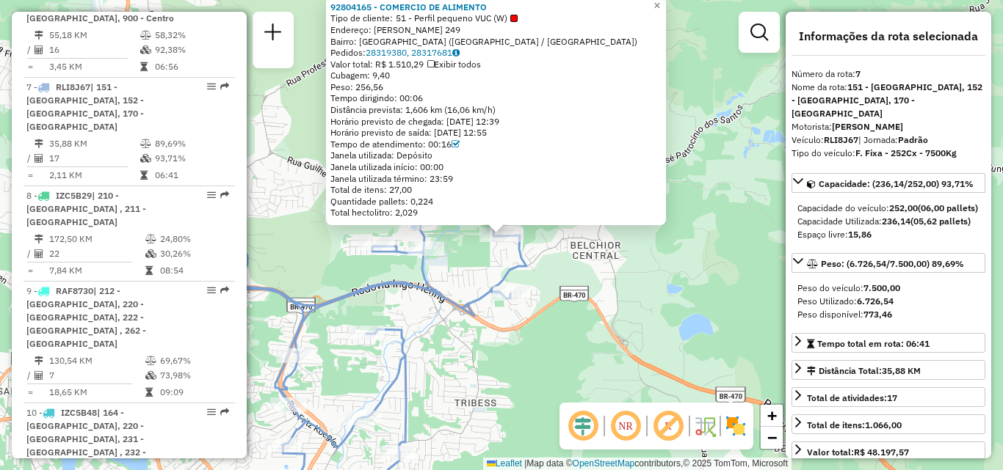
click at [621, 251] on div "92804165 - COMERCIO DE ALIMENTO Tipo de cliente: 51 - Perfil pequeno VUC (W) En…" at bounding box center [501, 235] width 1003 height 470
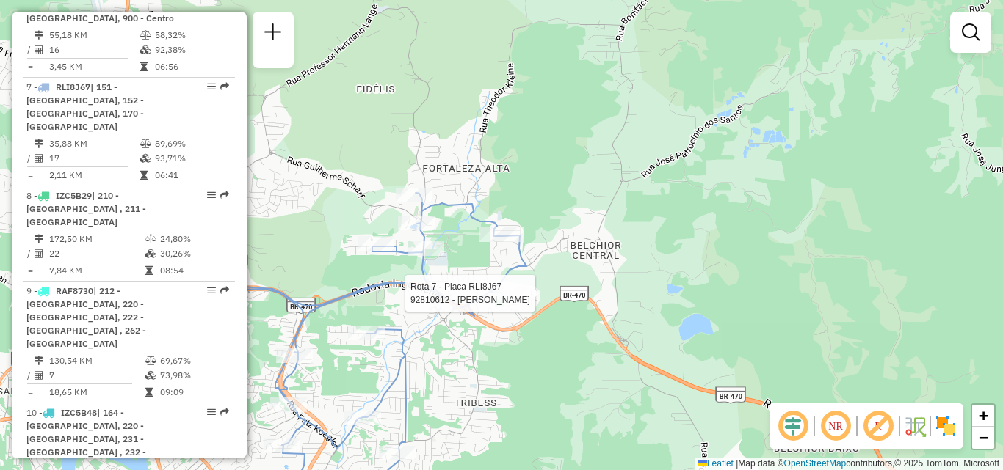
select select "**********"
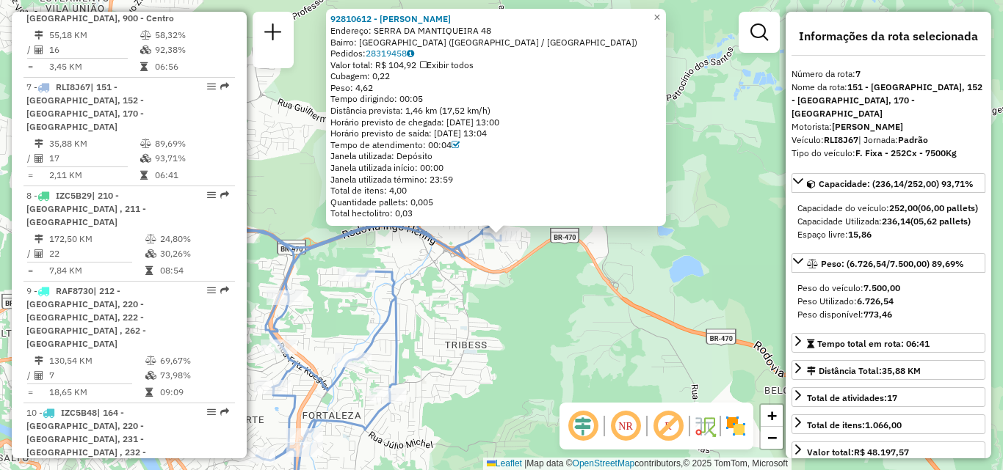
click at [514, 341] on div "92810612 - [PERSON_NAME] Endereço: [GEOGRAPHIC_DATA] 48 Bairro: [GEOGRAPHIC_DAT…" at bounding box center [501, 235] width 1003 height 470
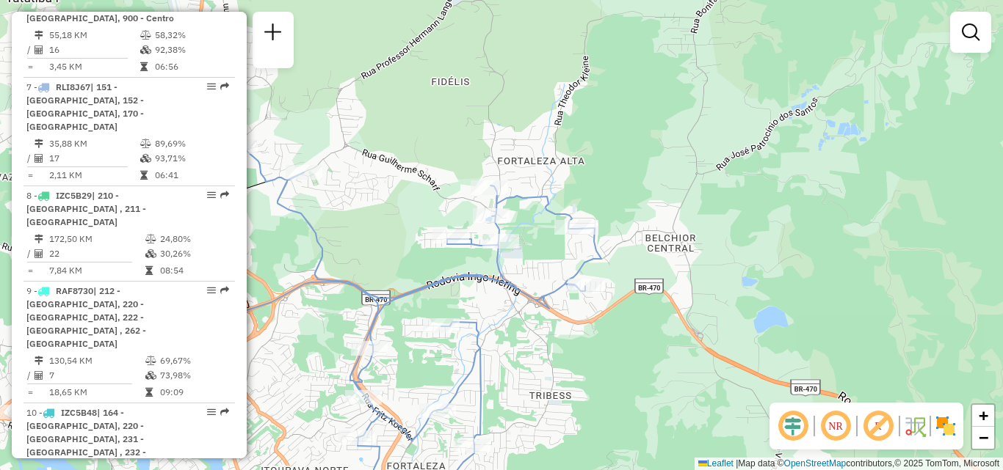
drag, startPoint x: 499, startPoint y: 274, endPoint x: 586, endPoint y: 325, distance: 101.0
click at [586, 325] on div "Janela de atendimento Grade de atendimento Capacidade Transportadoras Veículos …" at bounding box center [501, 235] width 1003 height 470
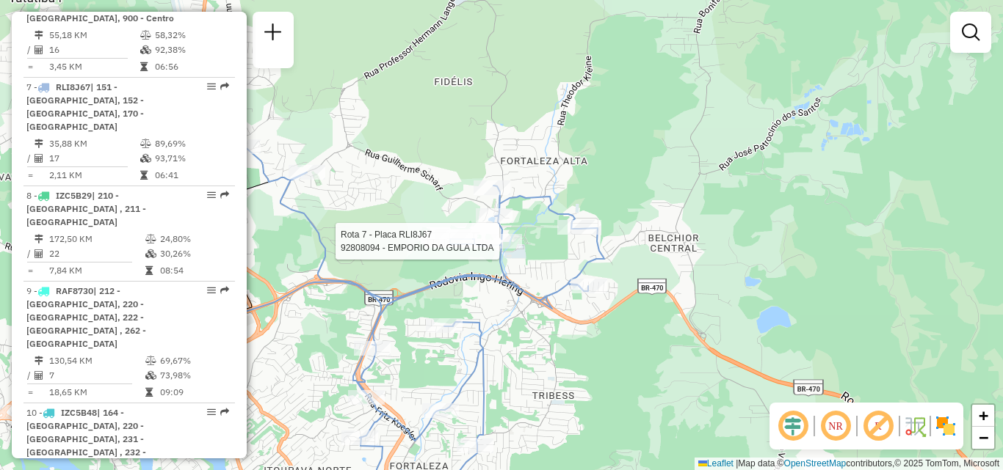
select select "**********"
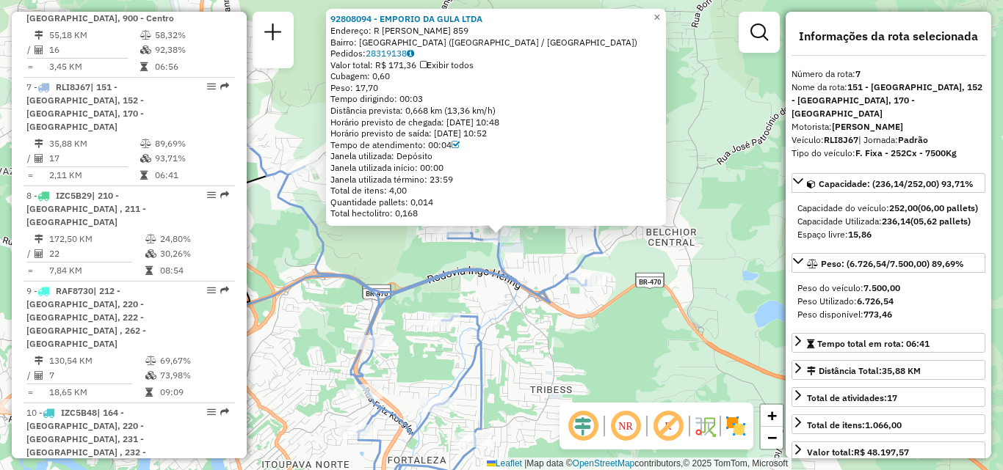
click at [476, 299] on div "92808094 - EMPORIO DA GULA LTDA Endereço: R [PERSON_NAME] 859 Bairro: [GEOGRAPH…" at bounding box center [501, 235] width 1003 height 470
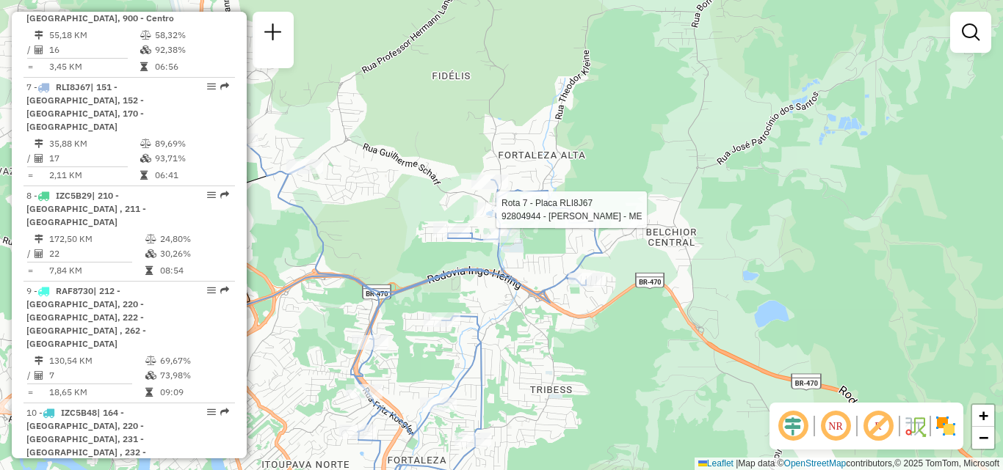
select select "**********"
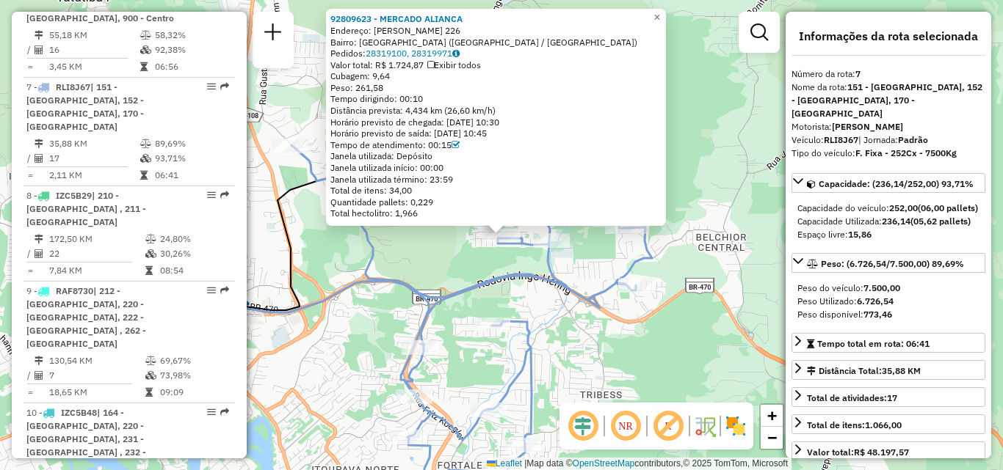
click at [443, 296] on icon at bounding box center [471, 331] width 360 height 372
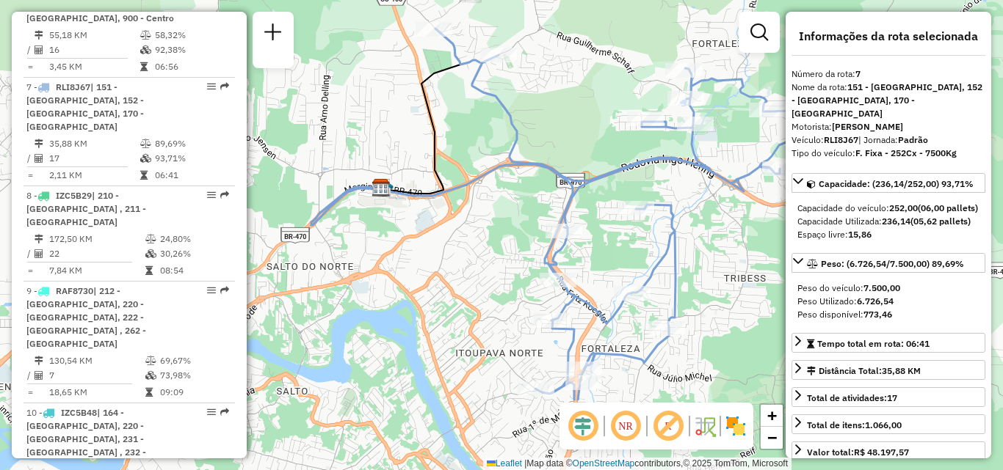
drag, startPoint x: 446, startPoint y: 214, endPoint x: 596, endPoint y: 89, distance: 194.9
click at [596, 89] on div "Janela de atendimento Grade de atendimento Capacidade Transportadoras Veículos …" at bounding box center [501, 235] width 1003 height 470
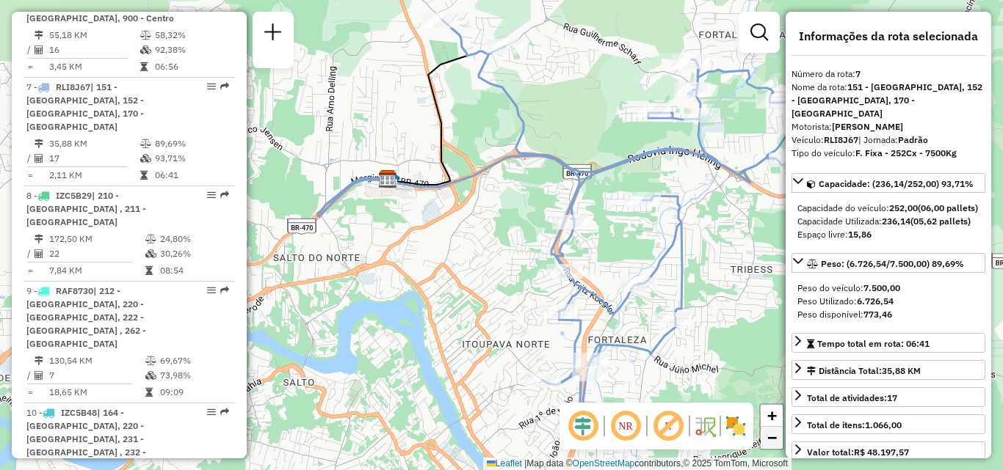
click at [769, 443] on span "−" at bounding box center [772, 438] width 10 height 18
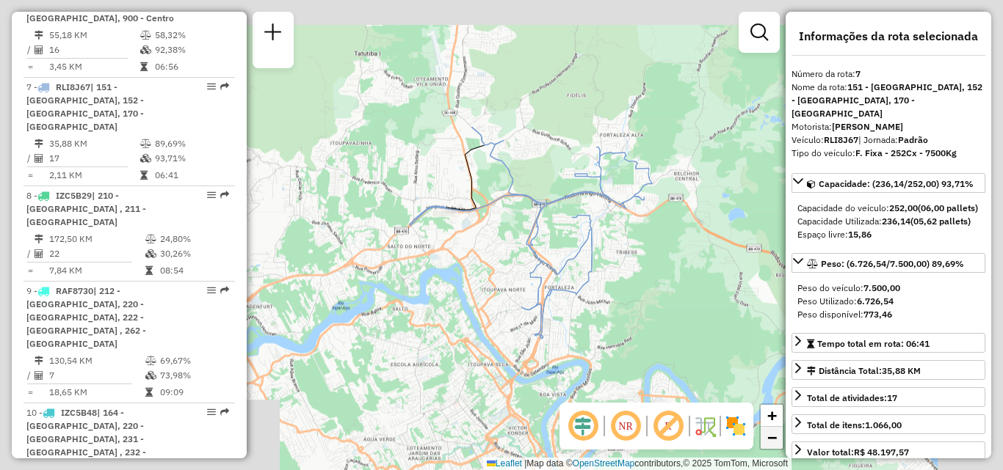
click at [769, 443] on span "−" at bounding box center [772, 438] width 10 height 18
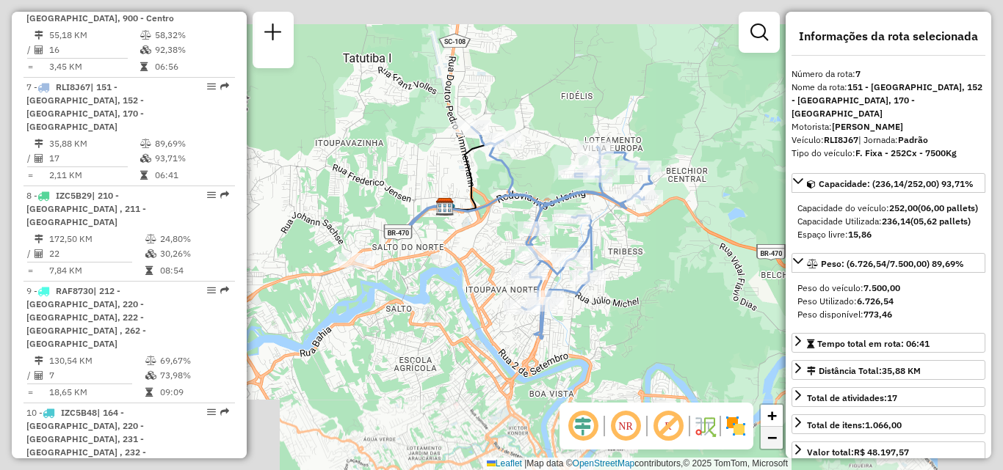
click at [769, 443] on span "−" at bounding box center [772, 438] width 10 height 18
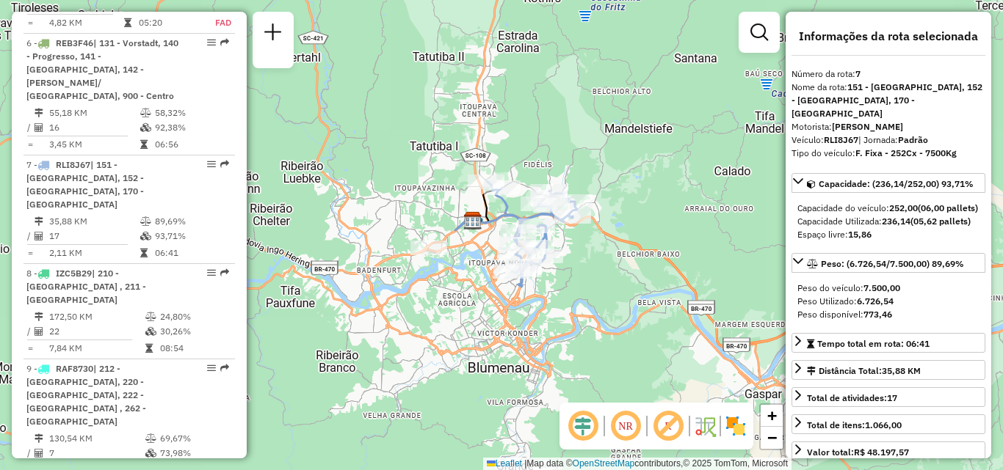
scroll to position [1036, 0]
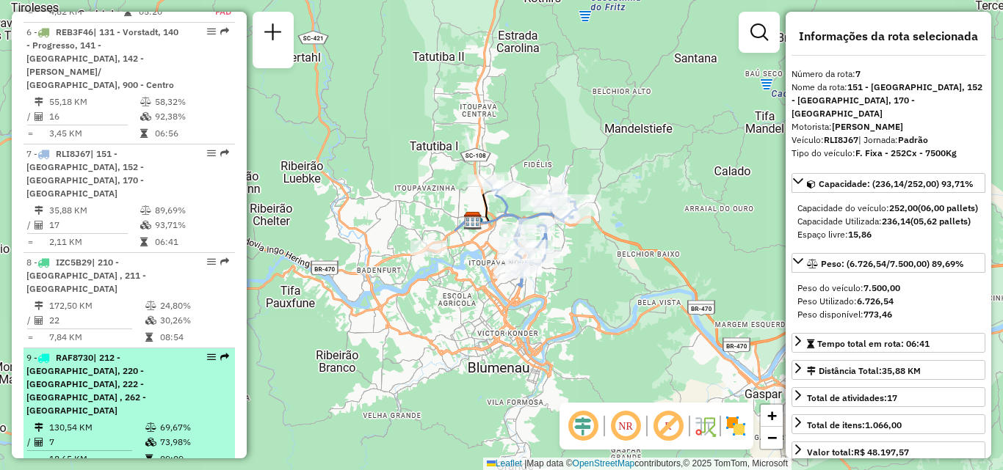
click at [168, 352] on div "9 - RAF8730 | 212 - [GEOGRAPHIC_DATA], 220 - [GEOGRAPHIC_DATA], 222 - [STREET_A…" at bounding box center [104, 385] width 156 height 66
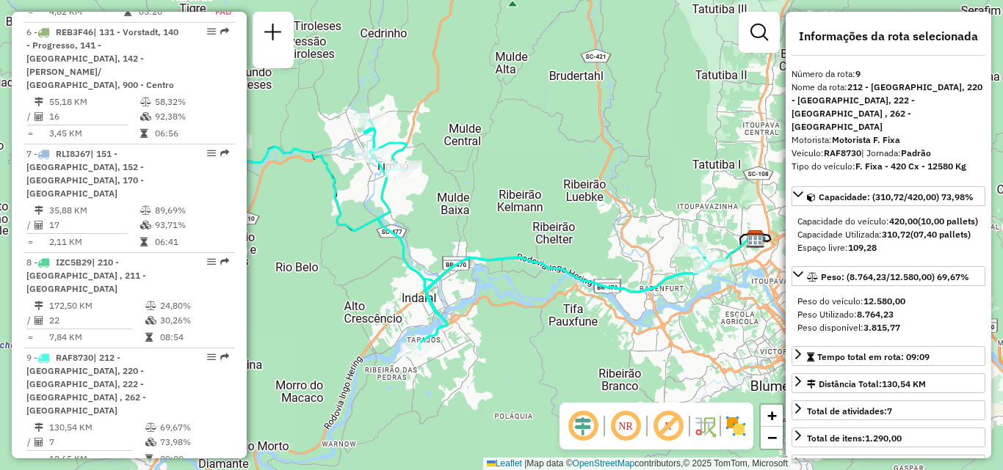
click at [339, 174] on icon at bounding box center [471, 234] width 476 height 229
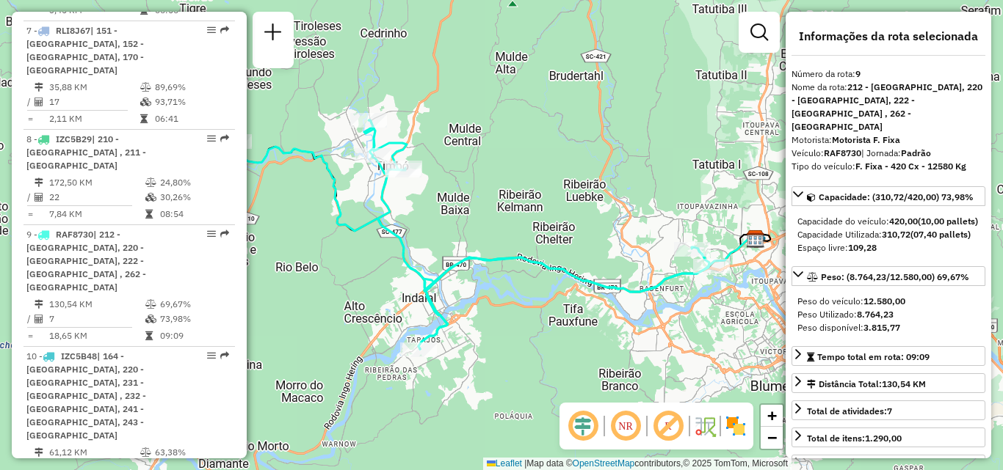
click at [339, 174] on icon at bounding box center [471, 234] width 476 height 229
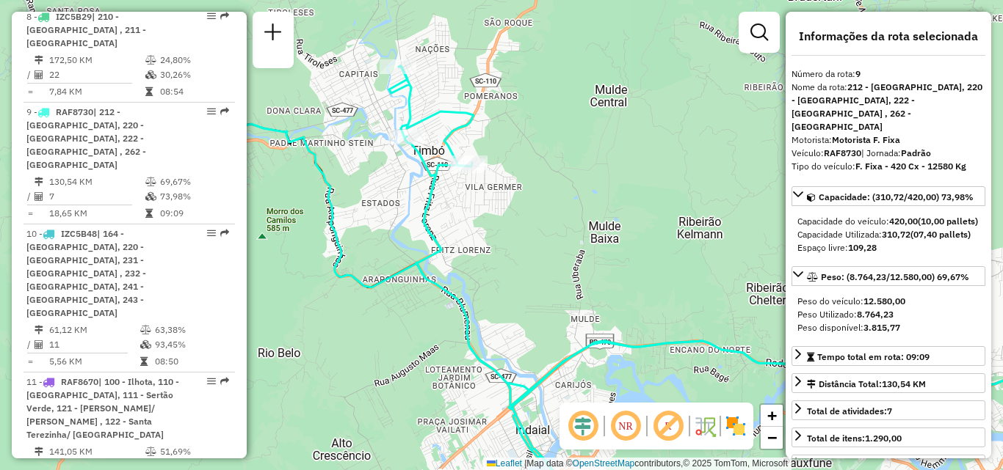
scroll to position [1281, 0]
click at [370, 170] on div "Janela de atendimento Grade de atendimento Capacidade Transportadoras Veículos …" at bounding box center [501, 235] width 1003 height 470
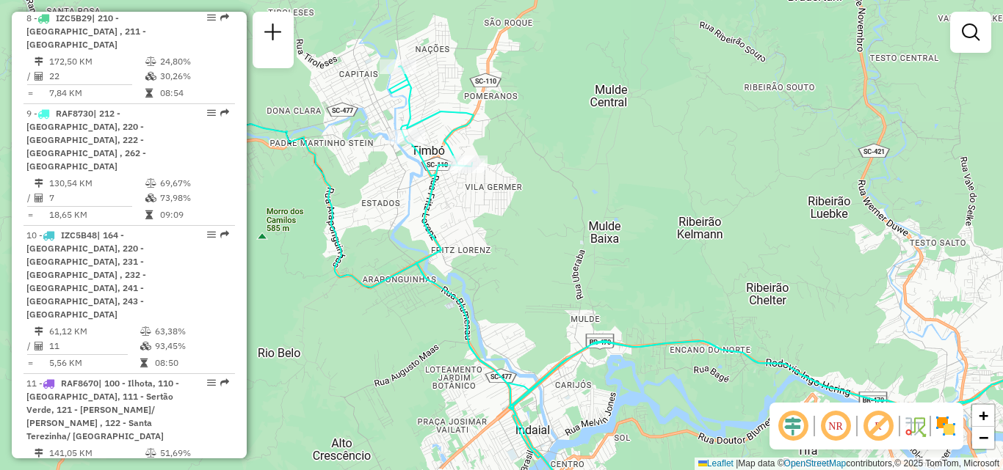
click at [370, 170] on div "Janela de atendimento Grade de atendimento Capacidade Transportadoras Veículos …" at bounding box center [501, 235] width 1003 height 470
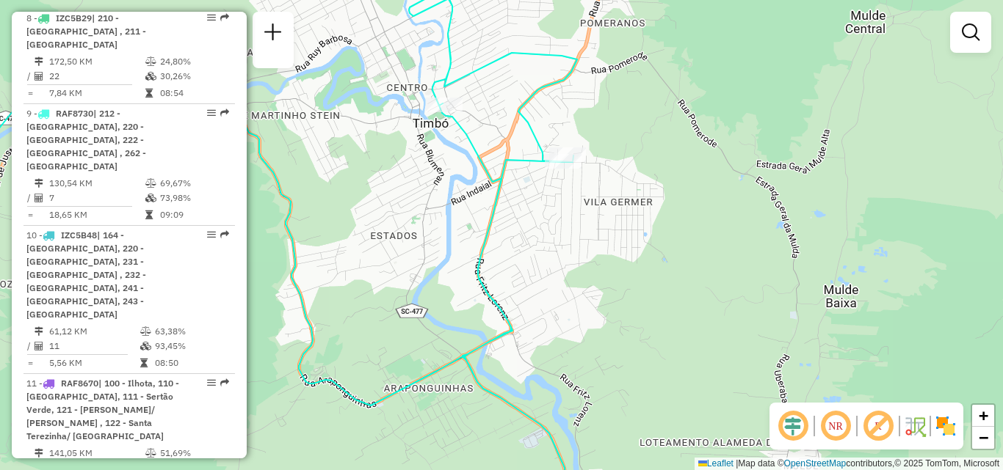
click at [559, 209] on div "Janela de atendimento Grade de atendimento Capacidade Transportadoras Veículos …" at bounding box center [501, 235] width 1003 height 470
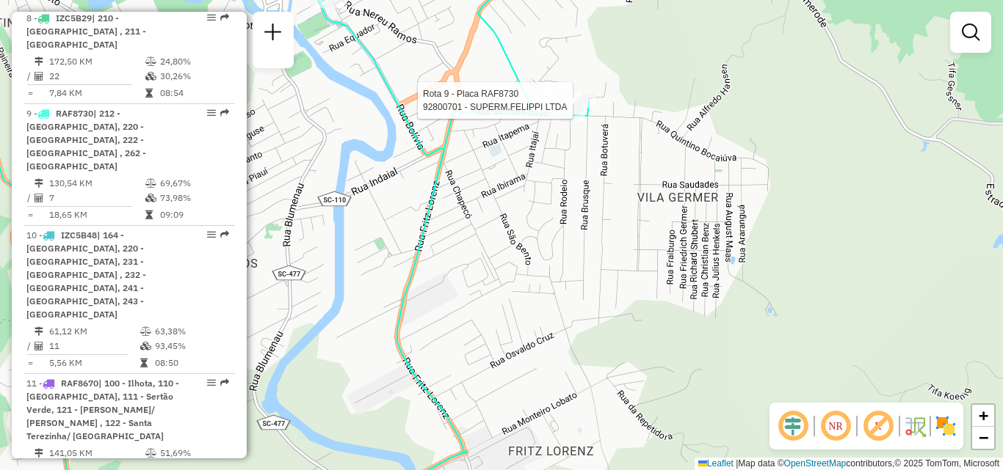
select select "**********"
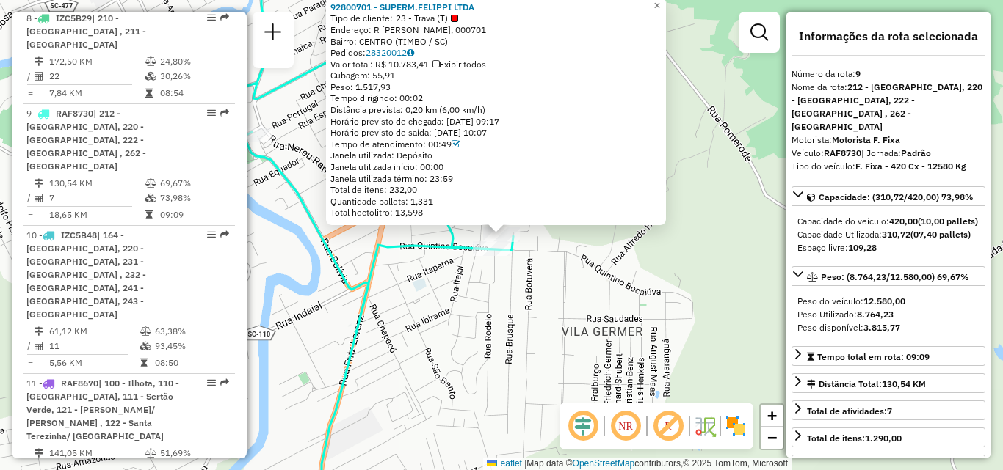
click at [544, 247] on div "92800701 - SUPERM.FELIPPI LTDA Tipo de cliente: 23 - Trava (T) Endereço: R [PER…" at bounding box center [501, 235] width 1003 height 470
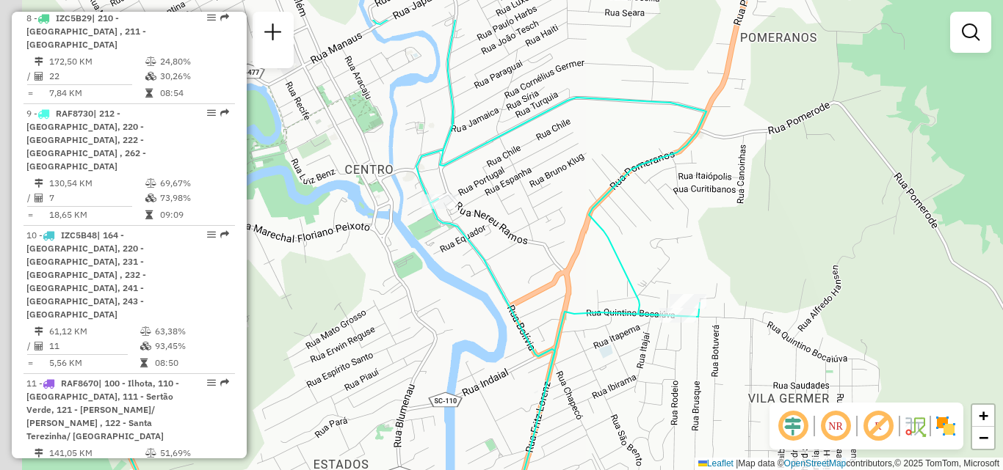
drag, startPoint x: 617, startPoint y: 183, endPoint x: 827, endPoint y: 269, distance: 227.5
click at [827, 269] on div "Janela de atendimento Grade de atendimento Capacidade Transportadoras Veículos …" at bounding box center [501, 235] width 1003 height 470
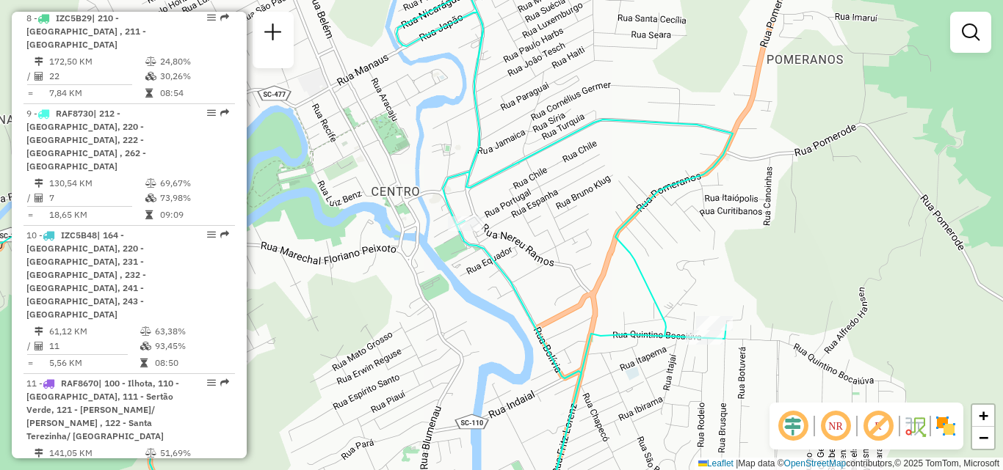
drag, startPoint x: 680, startPoint y: 159, endPoint x: 737, endPoint y: 288, distance: 141.3
click at [737, 288] on div "Janela de atendimento Grade de atendimento Capacidade Transportadoras Veículos …" at bounding box center [501, 235] width 1003 height 470
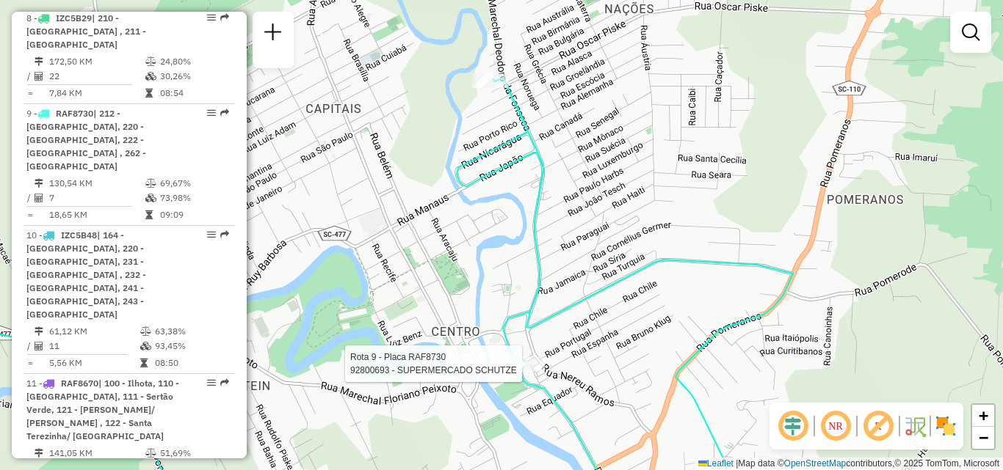
select select "**********"
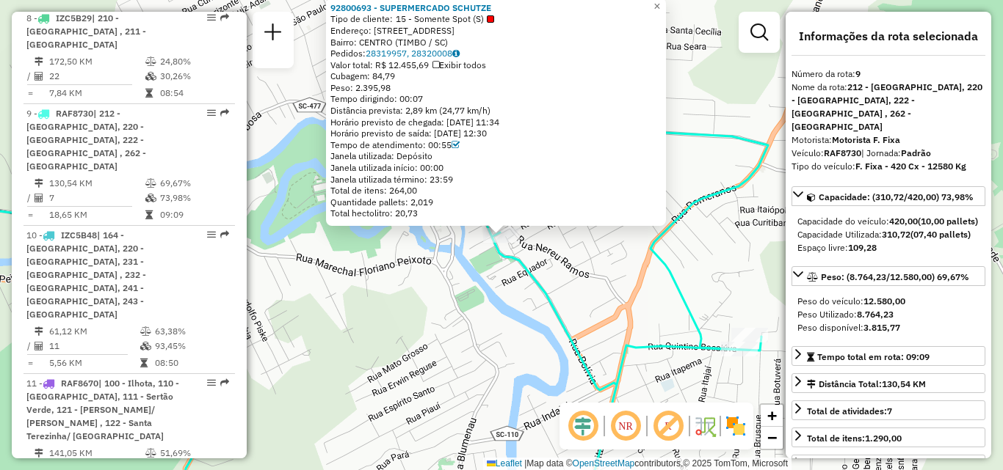
click at [437, 337] on div "92800693 - SUPERMERCADO SCHUTZE Tipo de cliente: 15 - Somente Spot (S) Endereço…" at bounding box center [501, 235] width 1003 height 470
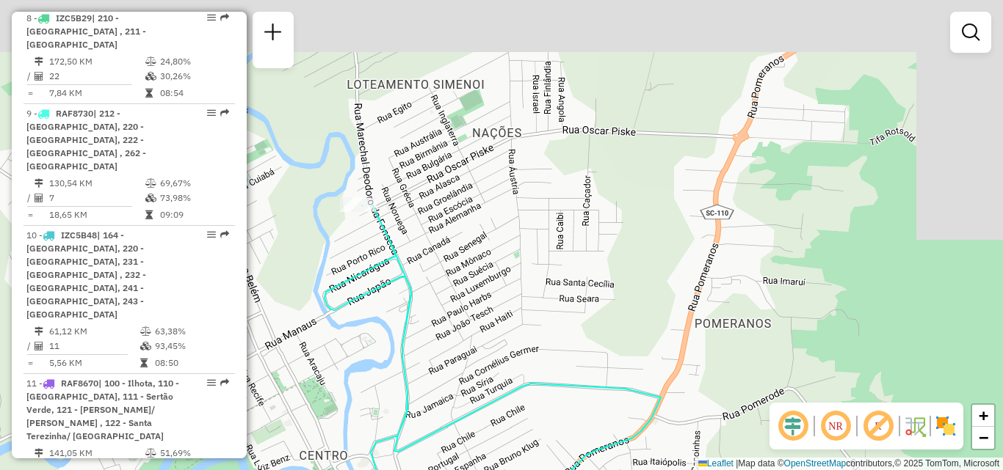
drag, startPoint x: 448, startPoint y: 197, endPoint x: 335, endPoint y: 464, distance: 290.1
click at [335, 464] on div "Janela de atendimento Grade de atendimento Capacidade Transportadoras Veículos …" at bounding box center [501, 235] width 1003 height 470
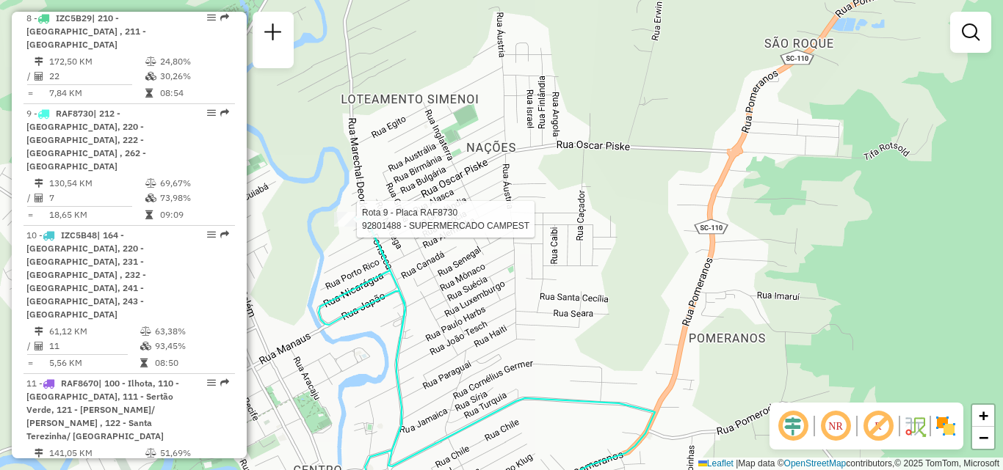
select select "**********"
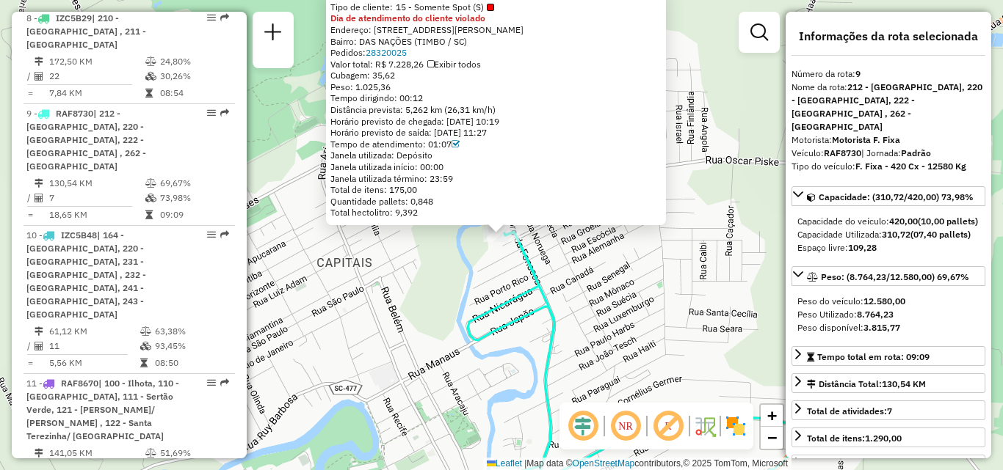
click at [362, 276] on div "92801488 - SUPERMERCADO CAMPEST Tipo de cliente: 15 - Somente Spot (S) Dia de a…" at bounding box center [501, 235] width 1003 height 470
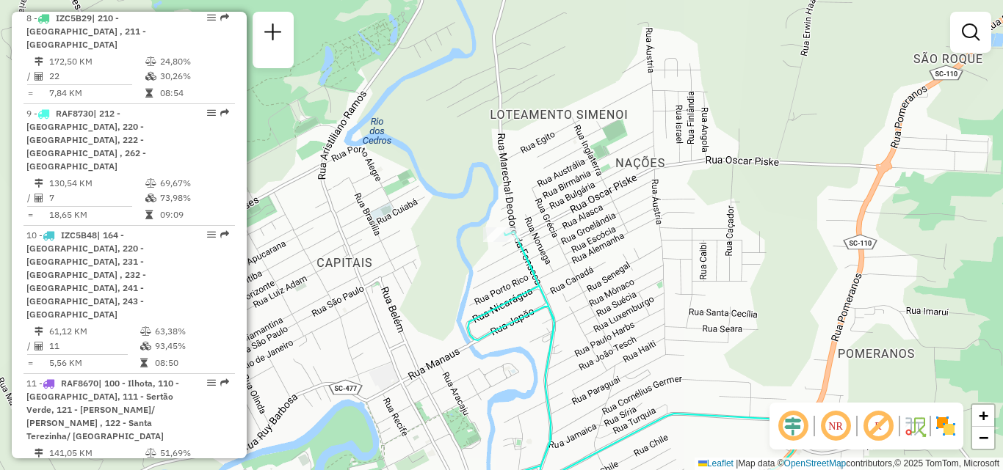
click at [362, 276] on div "92801488 - SUPERMERCADO CAMPEST Tipo de cliente: 15 - Somente Spot (S) Dia de a…" at bounding box center [501, 235] width 1003 height 470
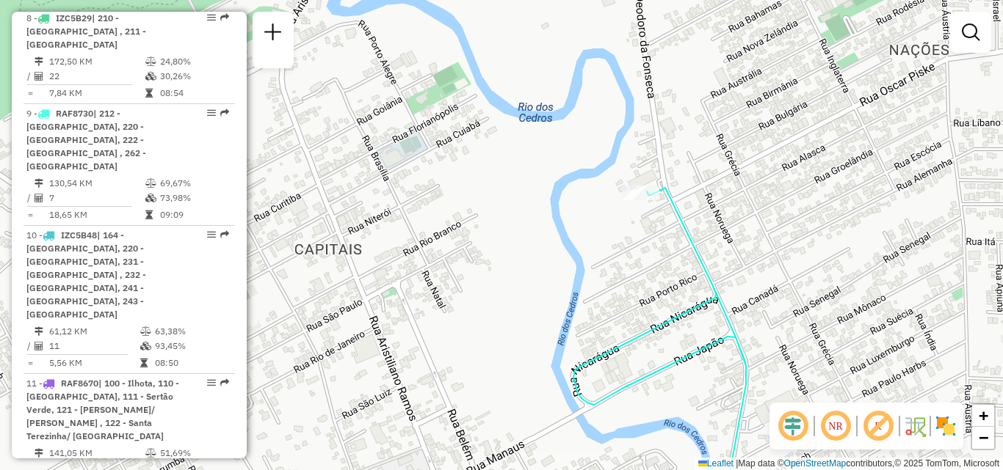
click at [362, 276] on div "Janela de atendimento Grade de atendimento Capacidade Transportadoras Veículos …" at bounding box center [501, 235] width 1003 height 470
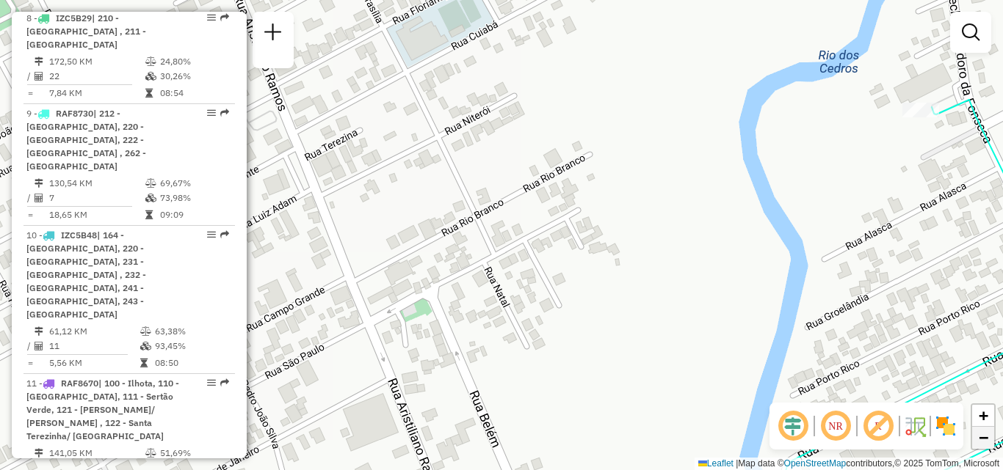
click at [978, 438] on span "−" at bounding box center [983, 438] width 10 height 18
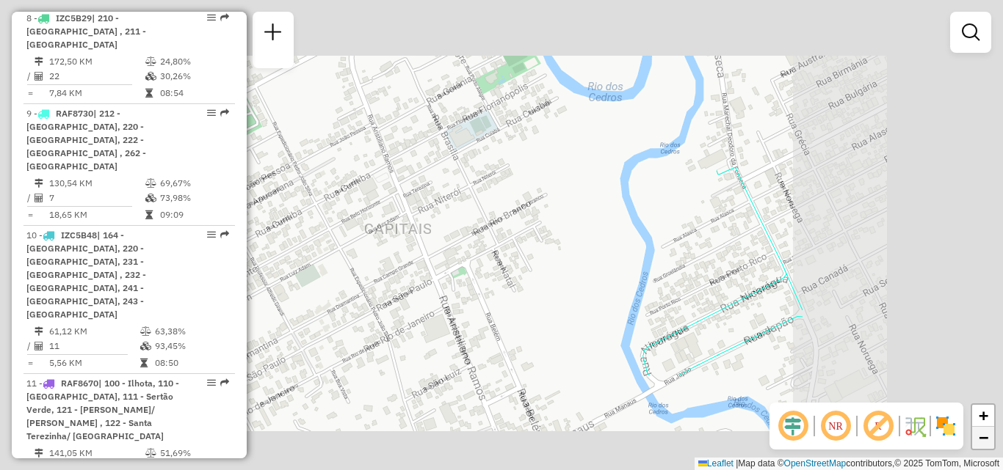
click at [978, 438] on span "−" at bounding box center [983, 438] width 10 height 18
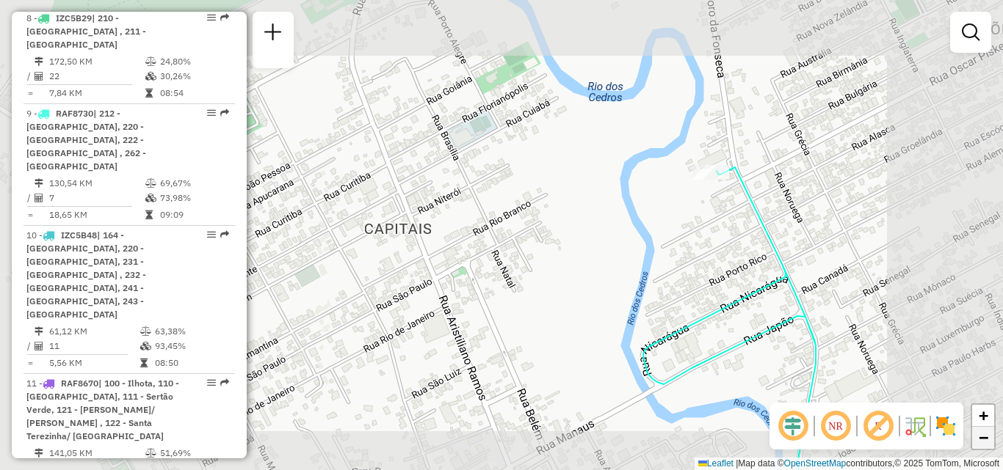
click at [978, 438] on span "−" at bounding box center [983, 438] width 10 height 18
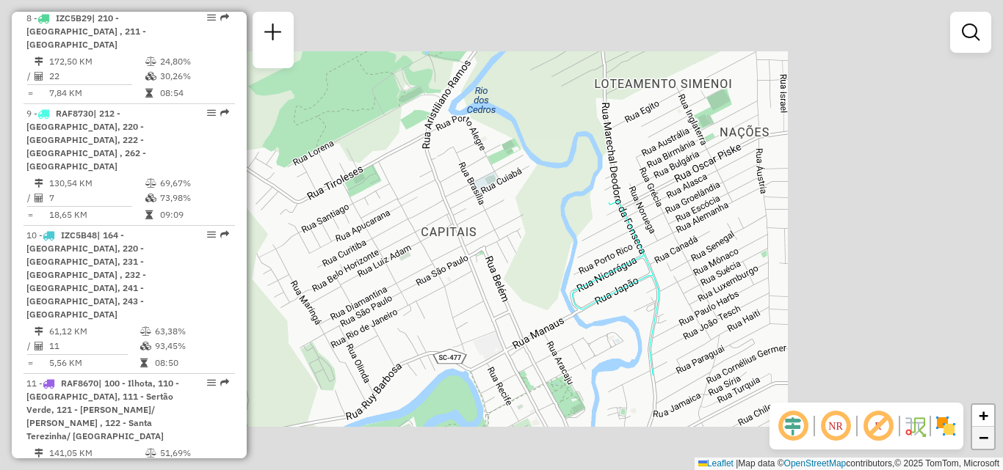
click at [978, 438] on span "−" at bounding box center [983, 438] width 10 height 18
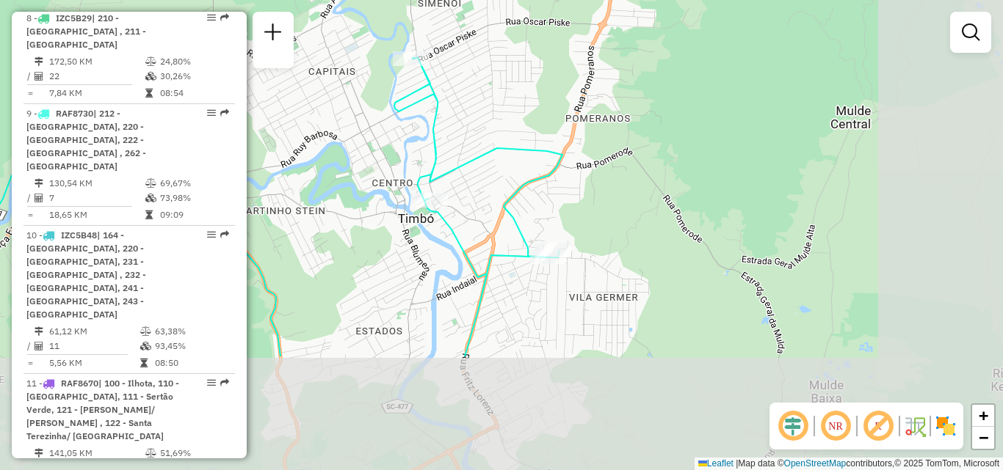
drag, startPoint x: 782, startPoint y: 315, endPoint x: 634, endPoint y: 142, distance: 227.4
click at [634, 142] on div "Janela de atendimento Grade de atendimento Capacidade Transportadoras Veículos …" at bounding box center [501, 235] width 1003 height 470
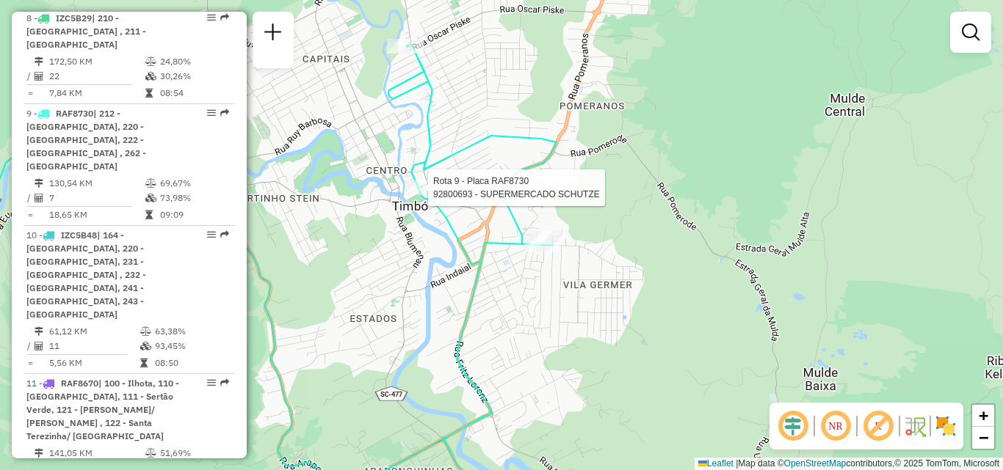
select select "**********"
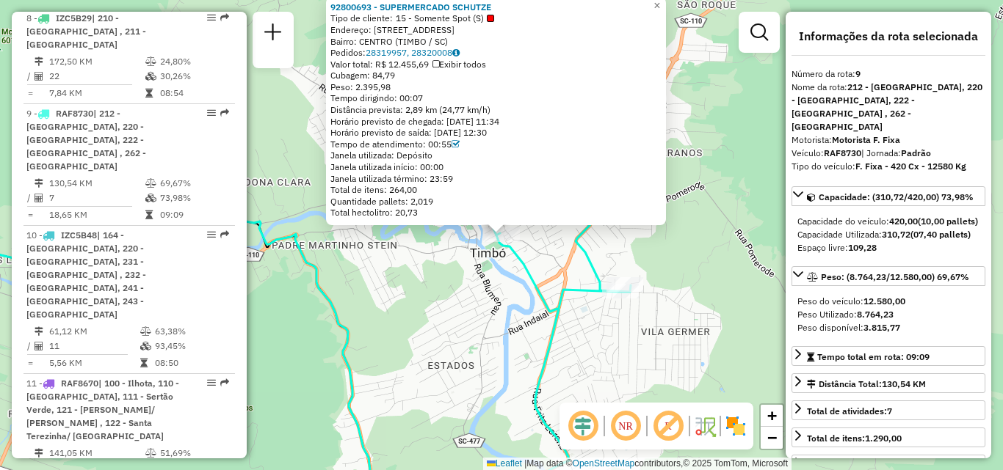
click at [449, 283] on div "92800693 - SUPERMERCADO SCHUTZE Tipo de cliente: 15 - Somente Spot (S) Endereço…" at bounding box center [501, 235] width 1003 height 470
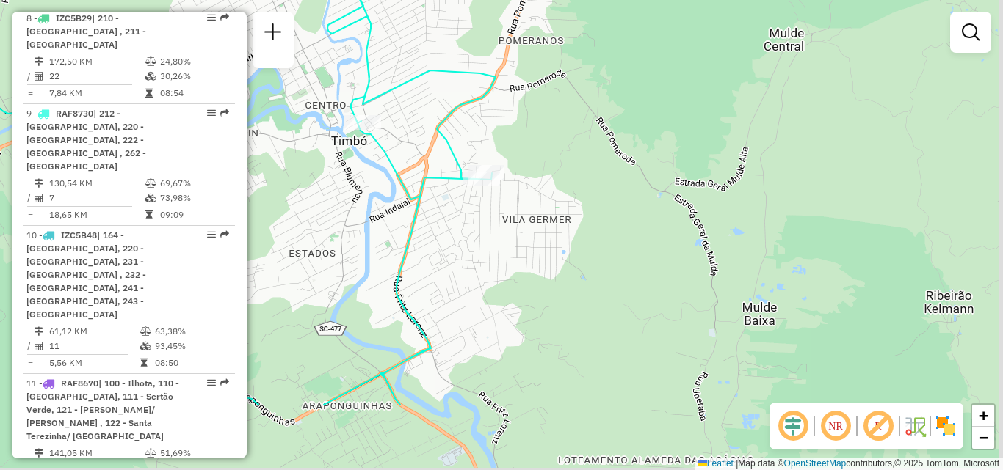
drag, startPoint x: 489, startPoint y: 322, endPoint x: 327, endPoint y: 190, distance: 209.2
click at [327, 190] on div "Janela de atendimento Grade de atendimento Capacidade Transportadoras Veículos …" at bounding box center [501, 235] width 1003 height 470
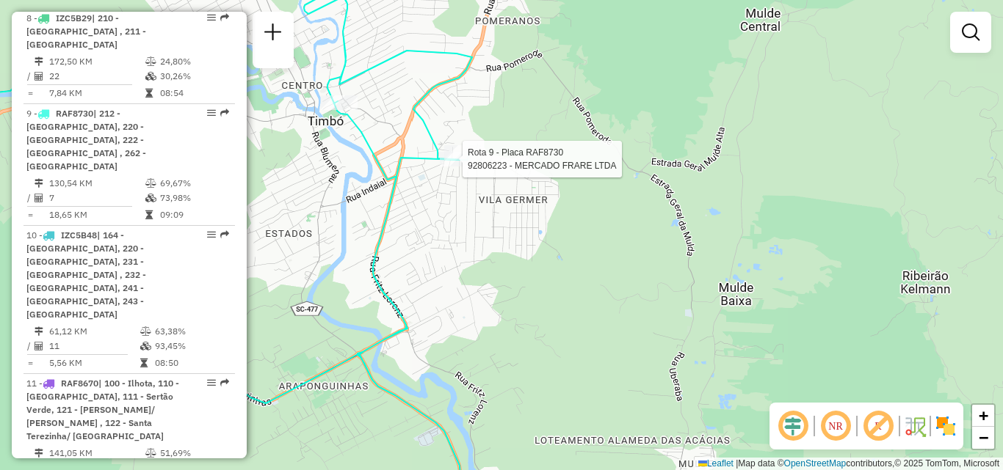
select select "**********"
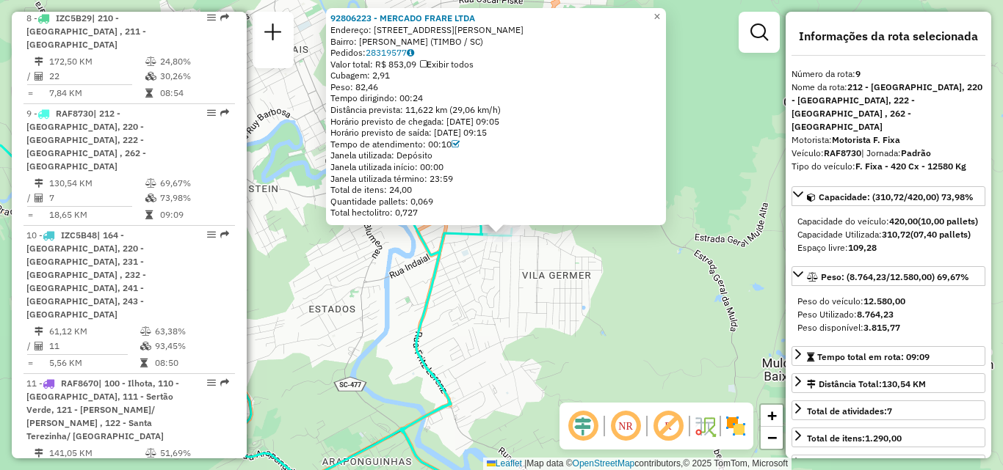
click at [438, 266] on icon at bounding box center [207, 276] width 616 height 482
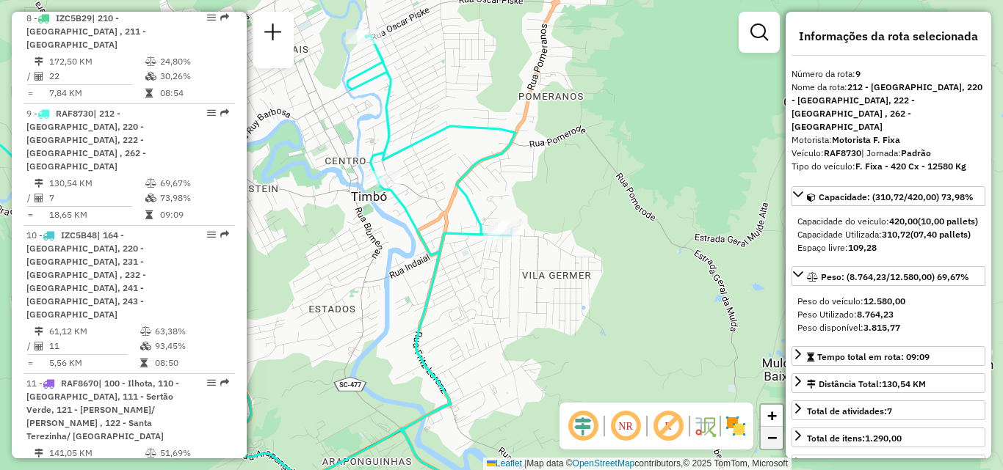
click at [770, 439] on span "−" at bounding box center [772, 438] width 10 height 18
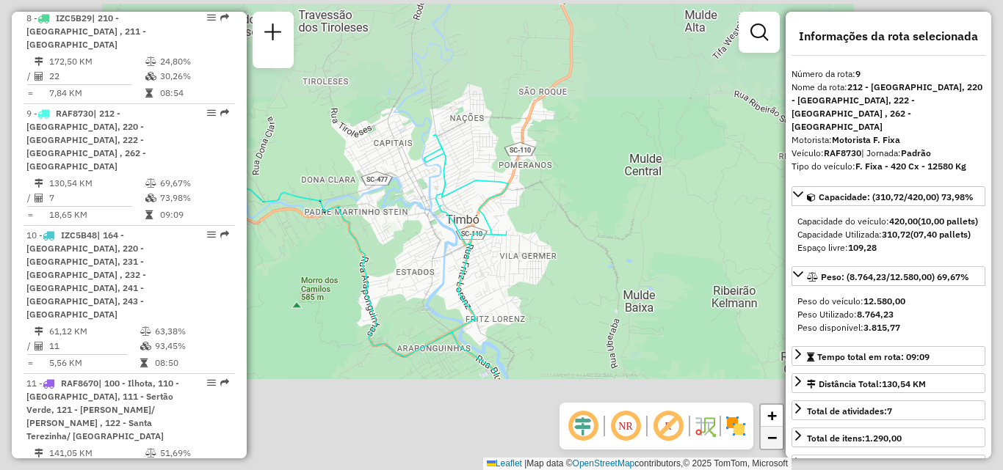
click at [770, 439] on span "−" at bounding box center [772, 438] width 10 height 18
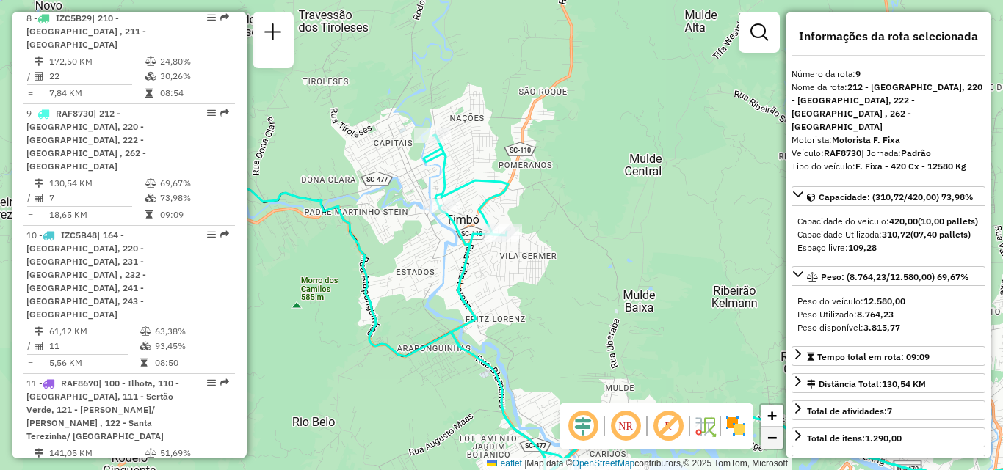
click at [770, 439] on span "−" at bounding box center [772, 438] width 10 height 18
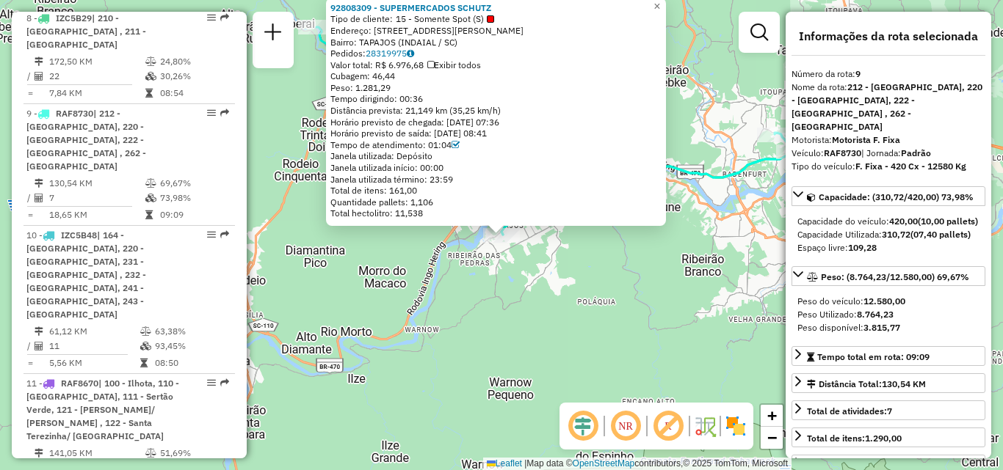
click at [384, 356] on div "92808309 - SUPERMERCADOS SCHUTZ Tipo de cliente: 15 - Somente Spot (S) Endereço…" at bounding box center [501, 235] width 1003 height 470
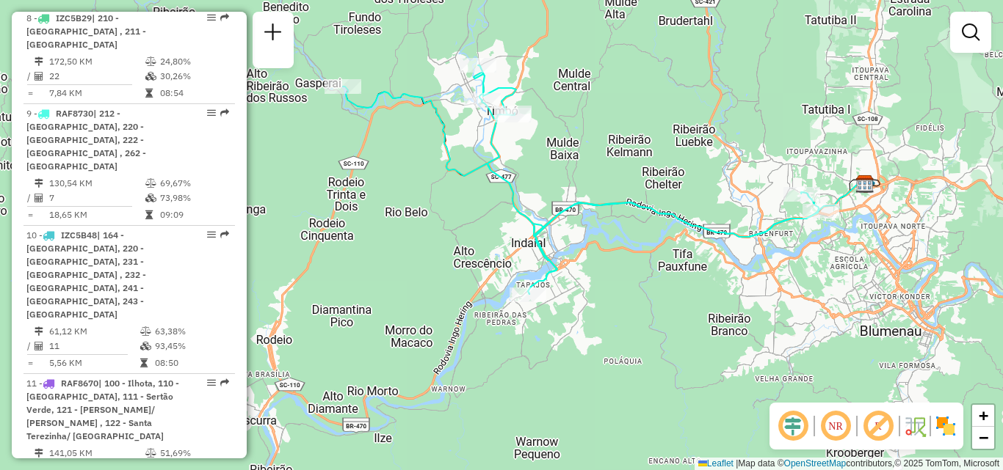
drag, startPoint x: 390, startPoint y: 87, endPoint x: 419, endPoint y: 152, distance: 70.6
click at [419, 152] on div "Janela de atendimento Grade de atendimento Capacidade Transportadoras Veículos …" at bounding box center [501, 235] width 1003 height 470
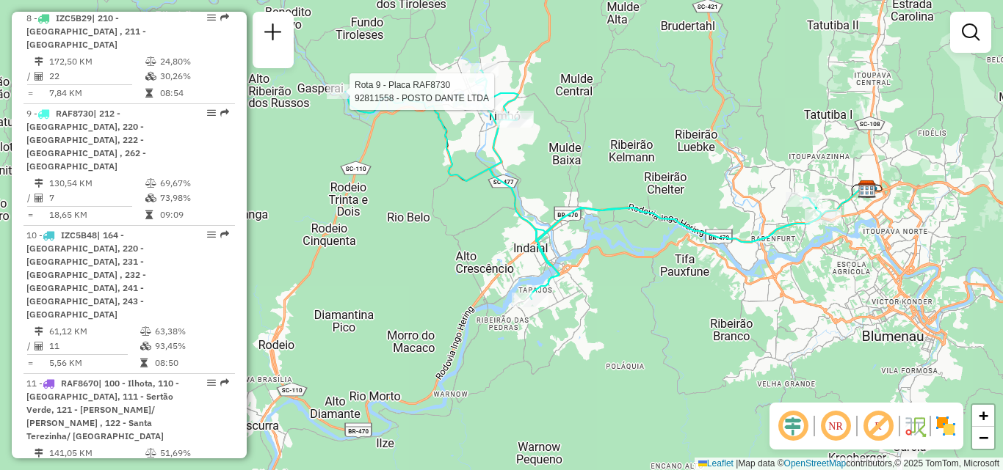
select select "**********"
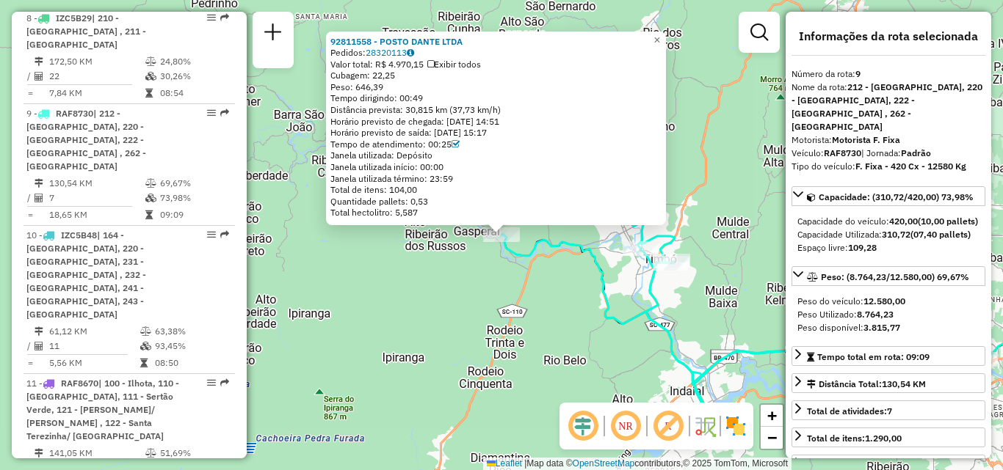
click at [466, 283] on div "92811558 - POSTO DANTE LTDA Pedidos: 28320113 Valor total: R$ 4.970,15 Exibir t…" at bounding box center [501, 235] width 1003 height 470
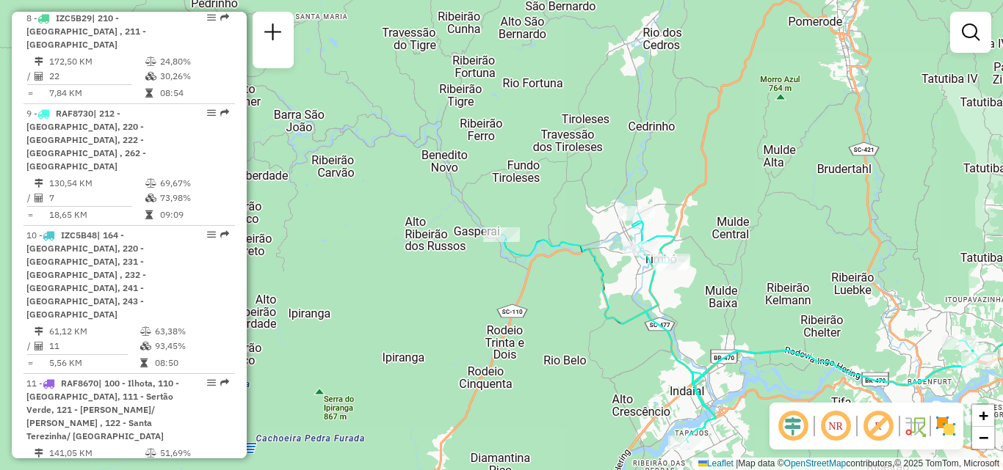
click at [640, 291] on div "Janela de atendimento Grade de atendimento Capacidade Transportadoras Veículos …" at bounding box center [501, 235] width 1003 height 470
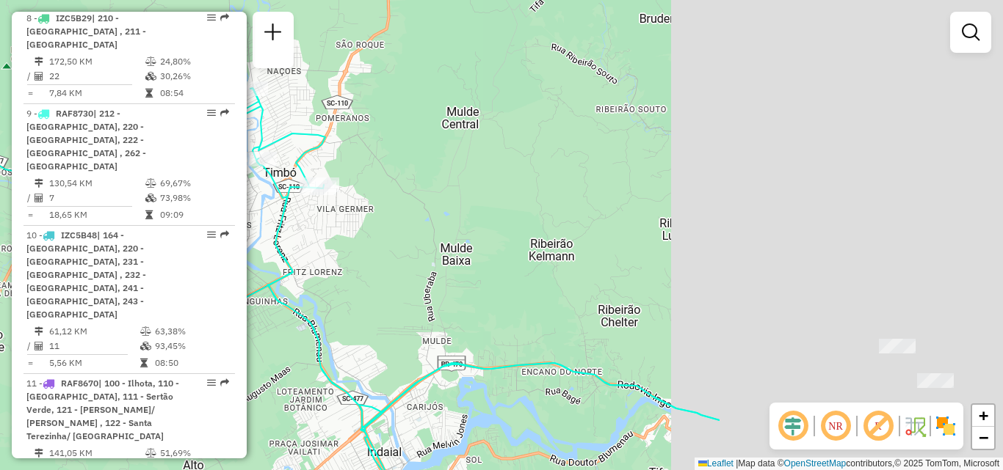
drag, startPoint x: 738, startPoint y: 300, endPoint x: 318, endPoint y: 247, distance: 423.1
click at [318, 247] on div "Janela de atendimento Grade de atendimento Capacidade Transportadoras Veículos …" at bounding box center [501, 235] width 1003 height 470
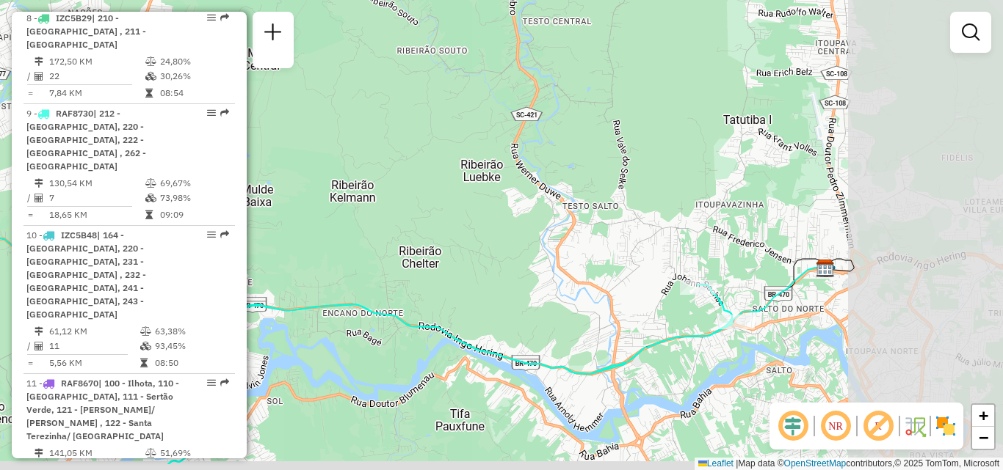
drag, startPoint x: 619, startPoint y: 267, endPoint x: 376, endPoint y: 200, distance: 252.0
click at [376, 200] on div "Janela de atendimento Grade de atendimento Capacidade Transportadoras Veículos …" at bounding box center [501, 235] width 1003 height 470
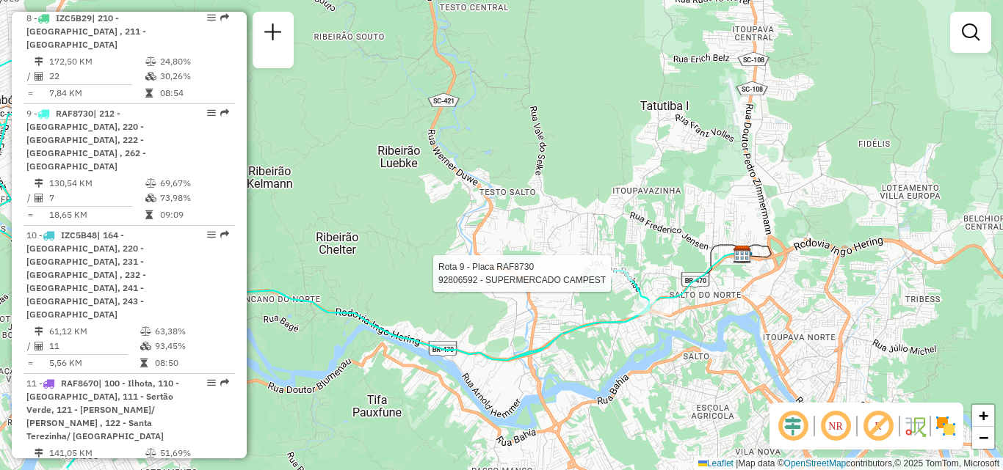
select select "**********"
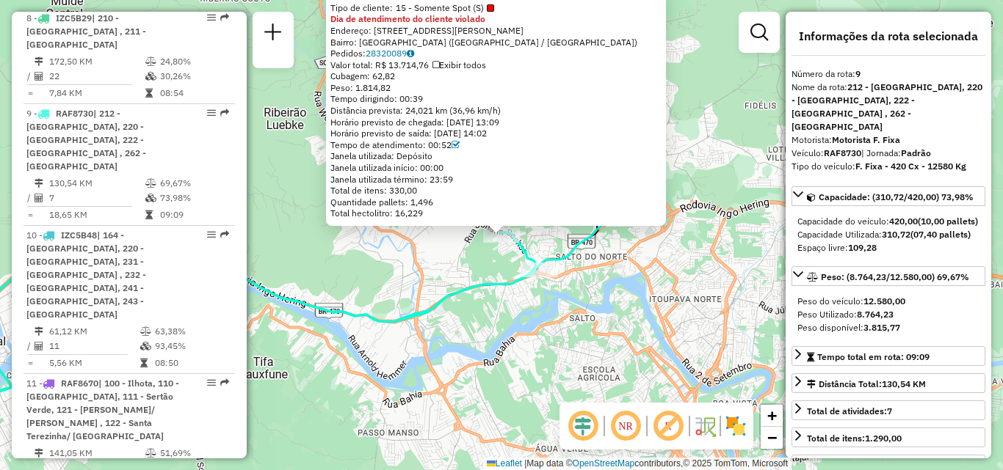
click at [598, 317] on div "92806592 - SUPERMERCADO CAMPEST Tipo de cliente: 15 - Somente Spot (S) Dia de a…" at bounding box center [501, 235] width 1003 height 470
